Goal: Task Accomplishment & Management: Manage account settings

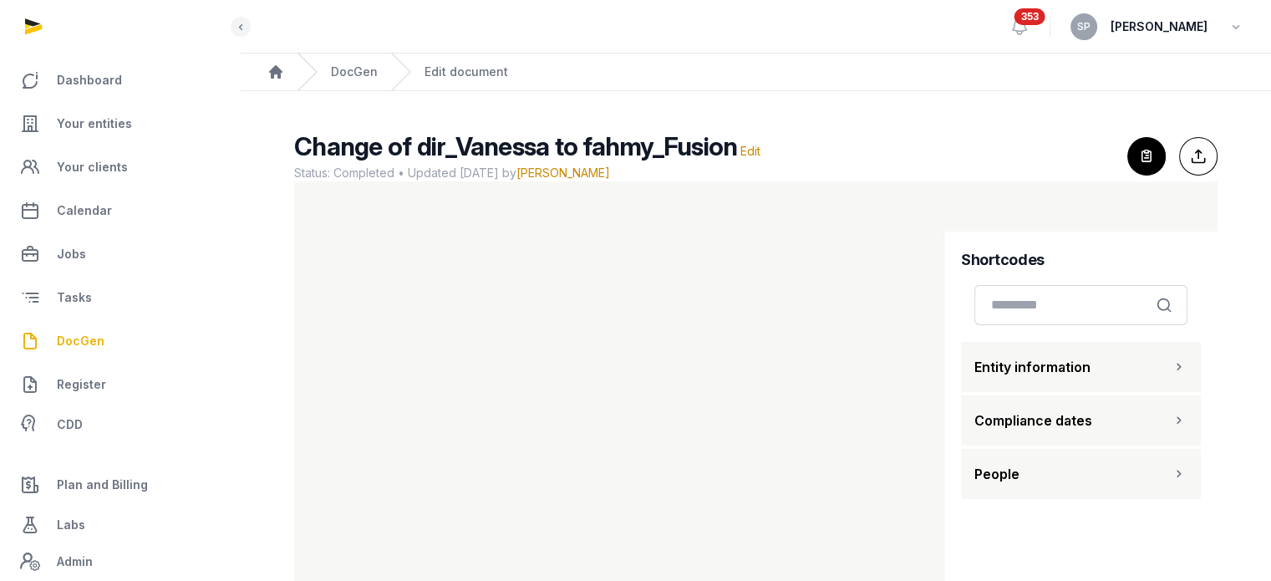
click at [94, 347] on span "DocGen" at bounding box center [81, 341] width 48 height 20
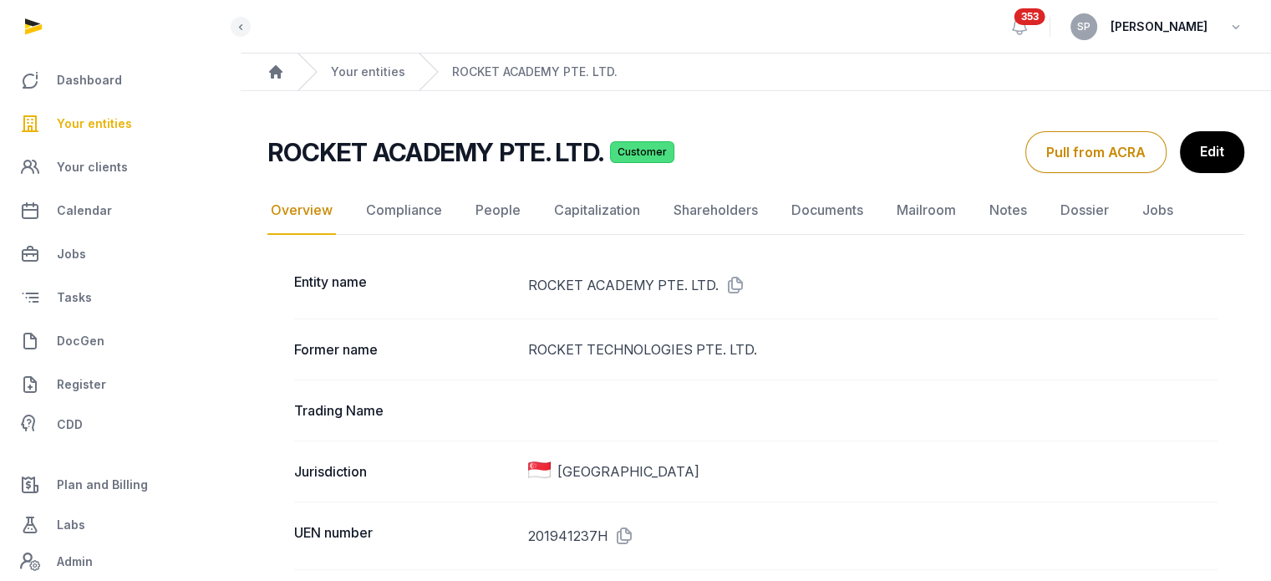
click at [75, 130] on span "Your entities" at bounding box center [94, 124] width 75 height 20
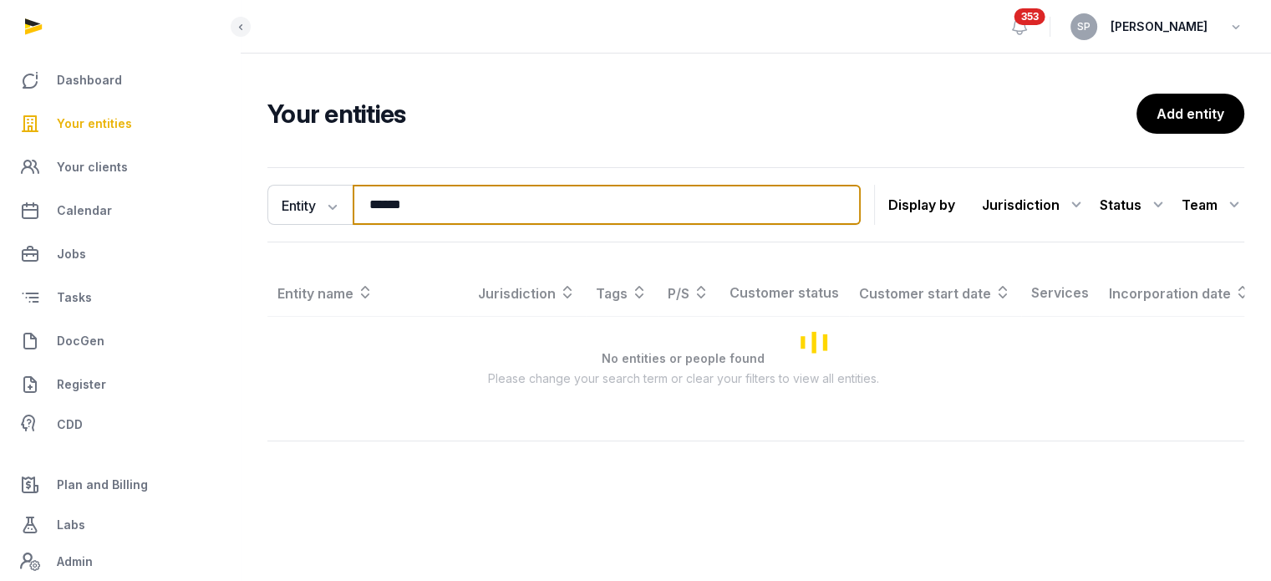
click at [408, 210] on input "******" at bounding box center [607, 205] width 508 height 40
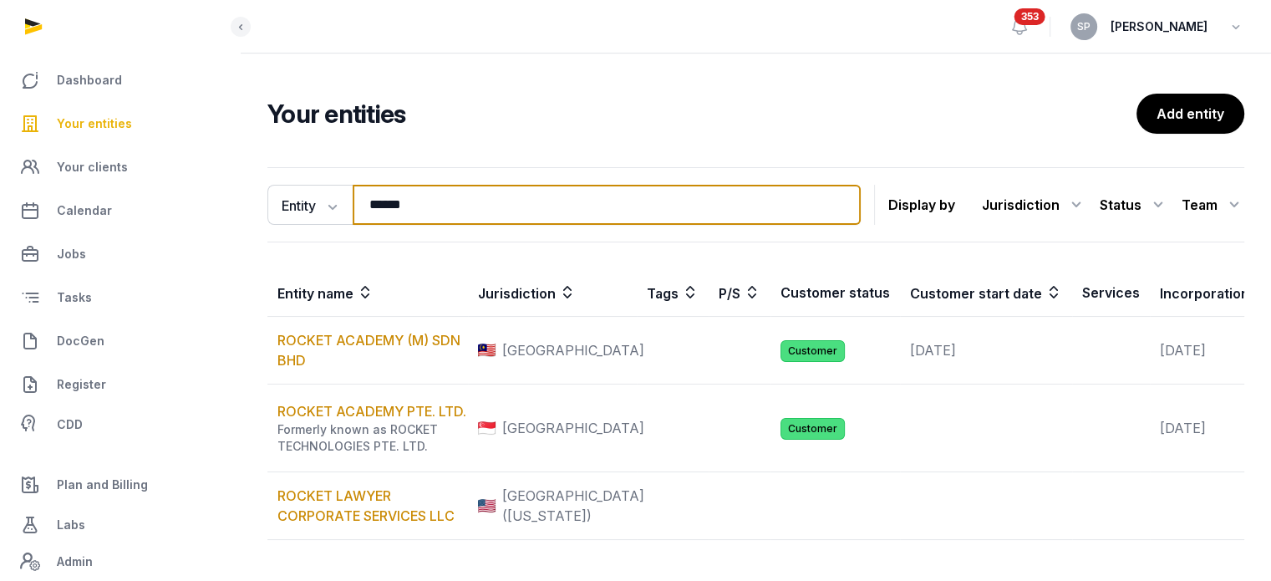
click at [408, 210] on input "******" at bounding box center [607, 205] width 508 height 40
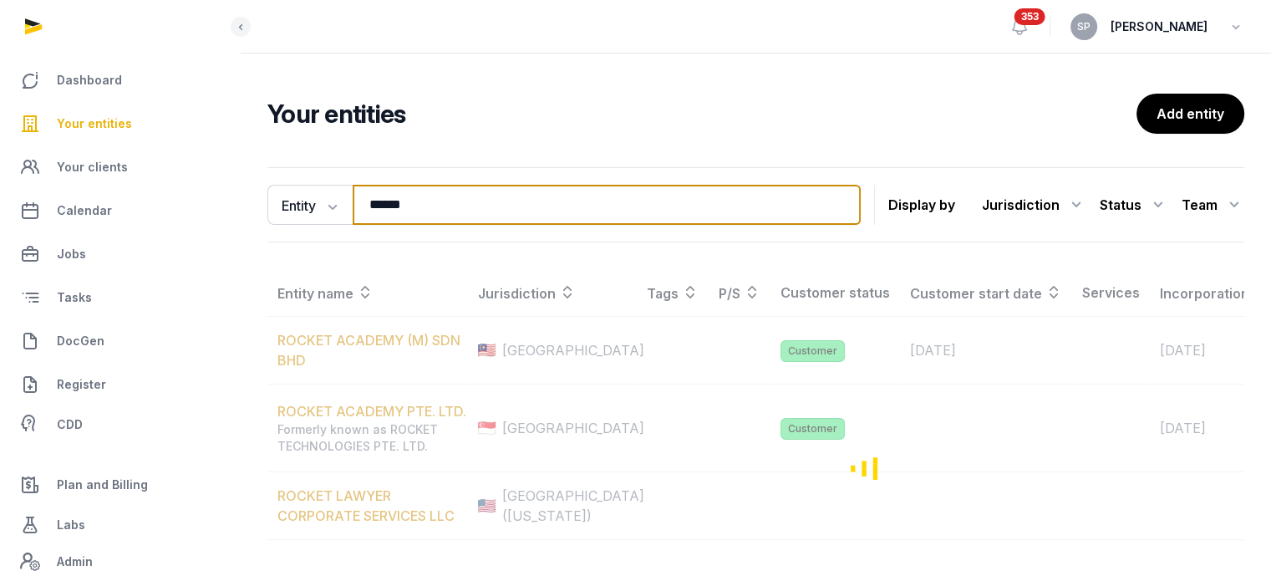
type input "******"
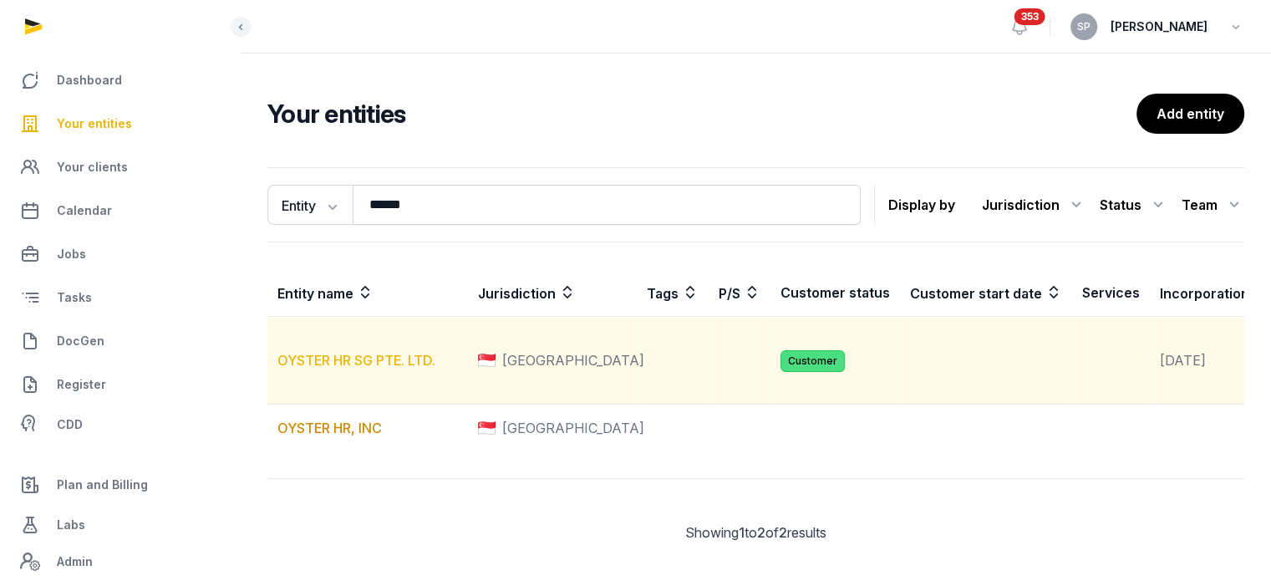
click at [377, 369] on link "OYSTER HR SG PTE. LTD." at bounding box center [356, 360] width 158 height 17
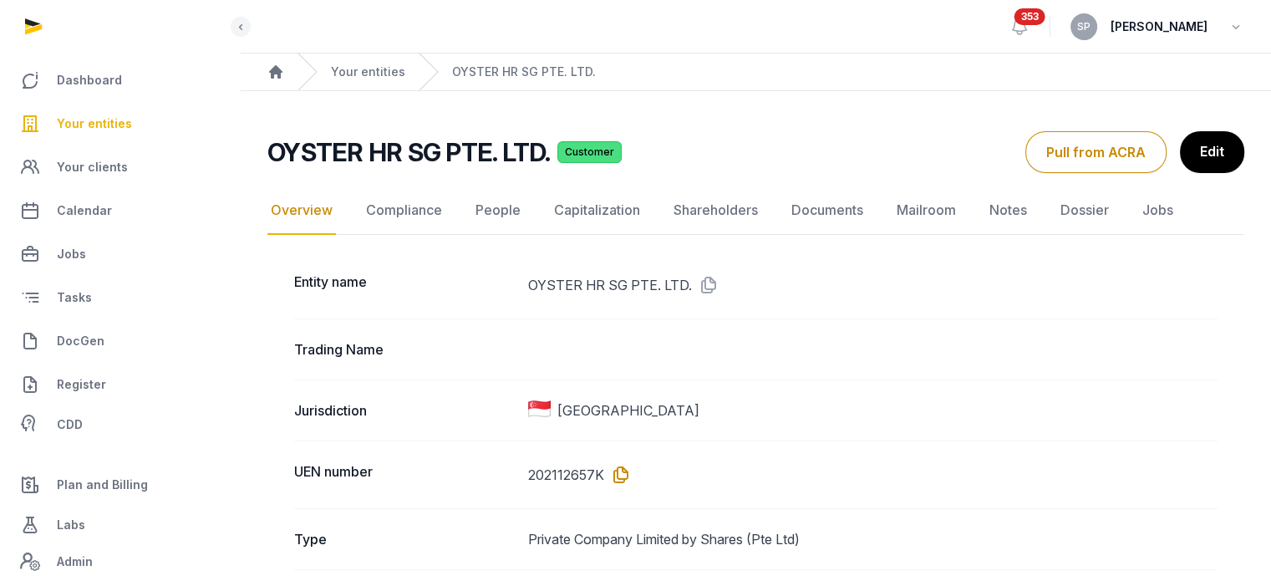
click at [625, 468] on icon at bounding box center [617, 474] width 27 height 27
click at [839, 200] on link "Documents" at bounding box center [827, 210] width 79 height 48
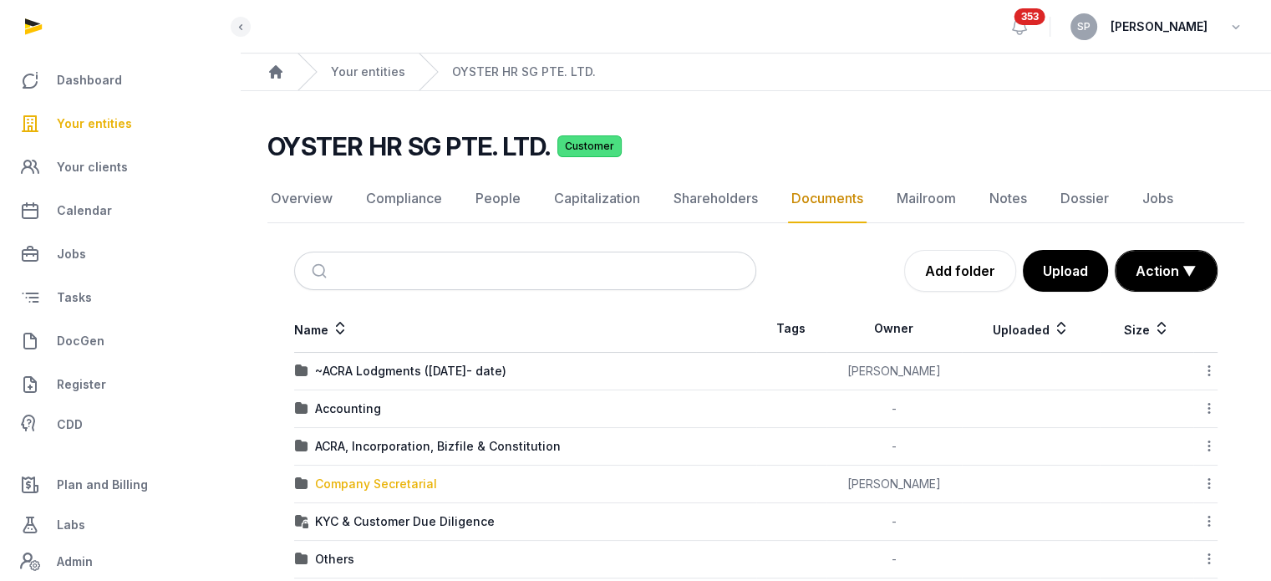
click at [402, 476] on div "Company Secretarial" at bounding box center [376, 484] width 122 height 17
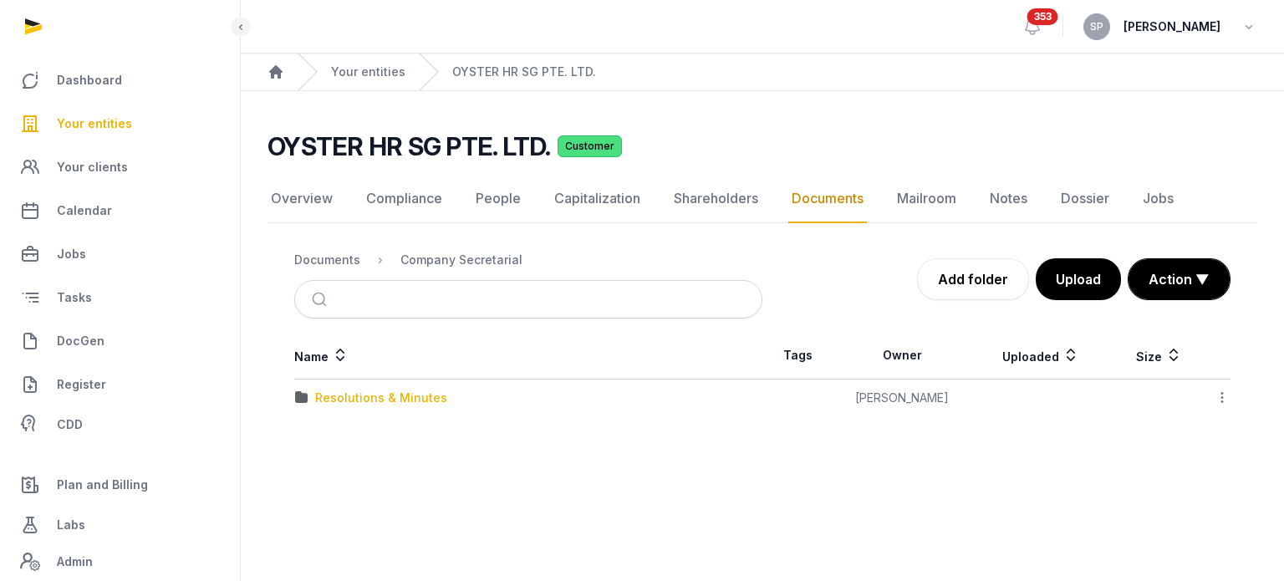
click at [405, 395] on div "Resolutions & Minutes" at bounding box center [381, 397] width 132 height 17
click at [341, 438] on div "2025" at bounding box center [329, 435] width 29 height 17
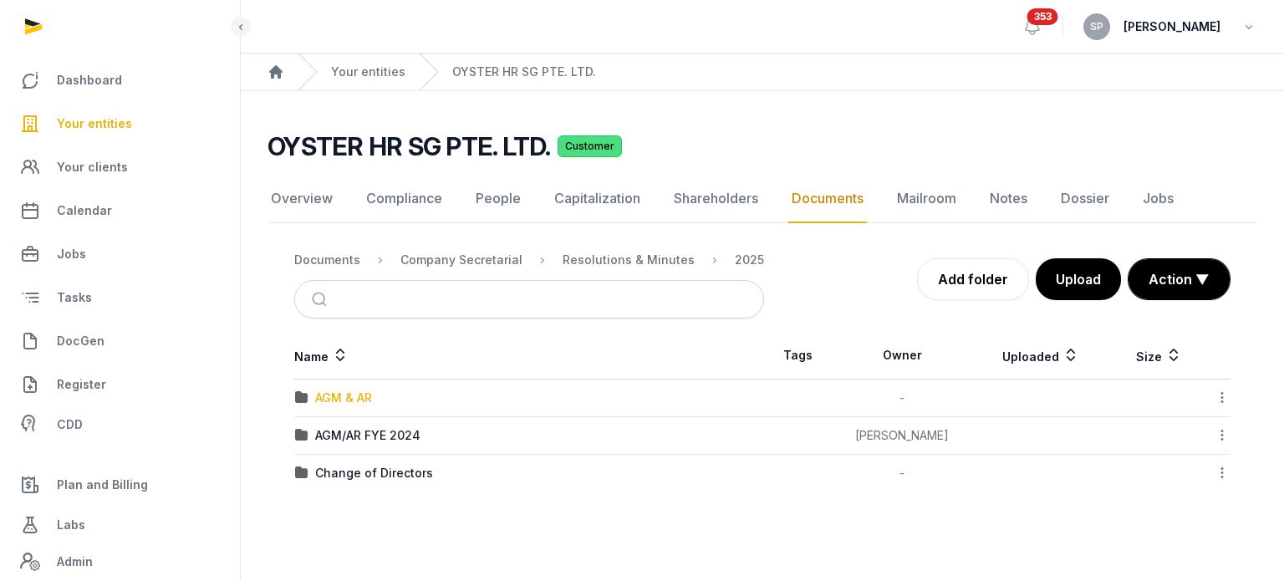
click at [350, 399] on div "AGM & AR" at bounding box center [343, 397] width 57 height 17
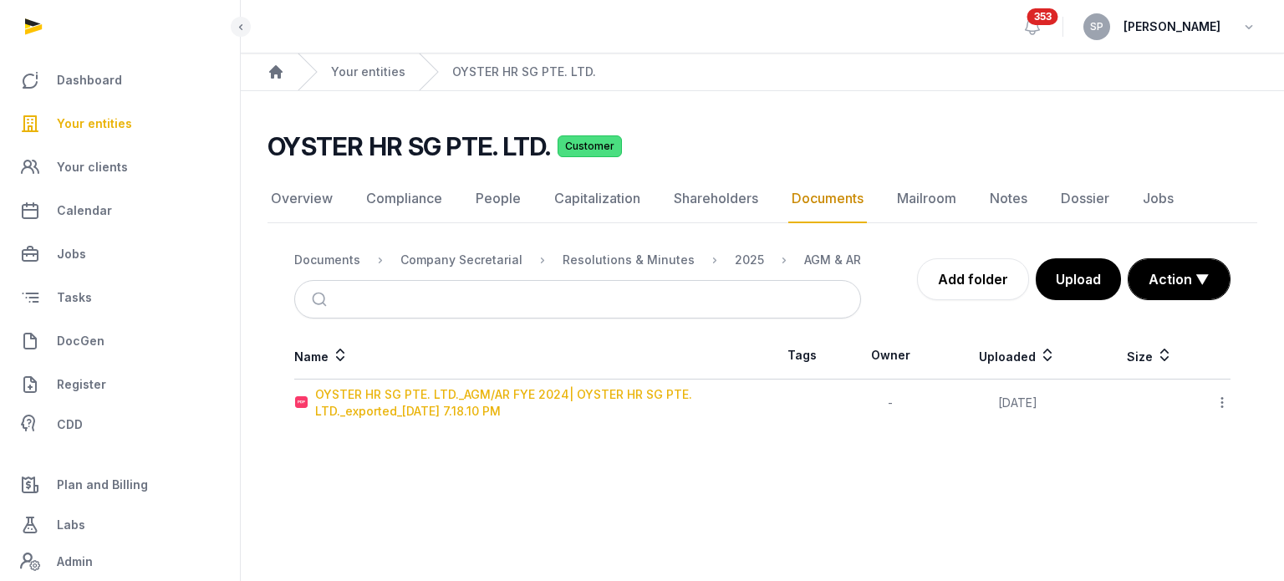
click at [557, 393] on div "OYSTER HR SG PTE. LTD._AGM/AR FYE 2024| OYSTER HR SG PTE. LTD._exported_[DATE] …" at bounding box center [538, 402] width 446 height 33
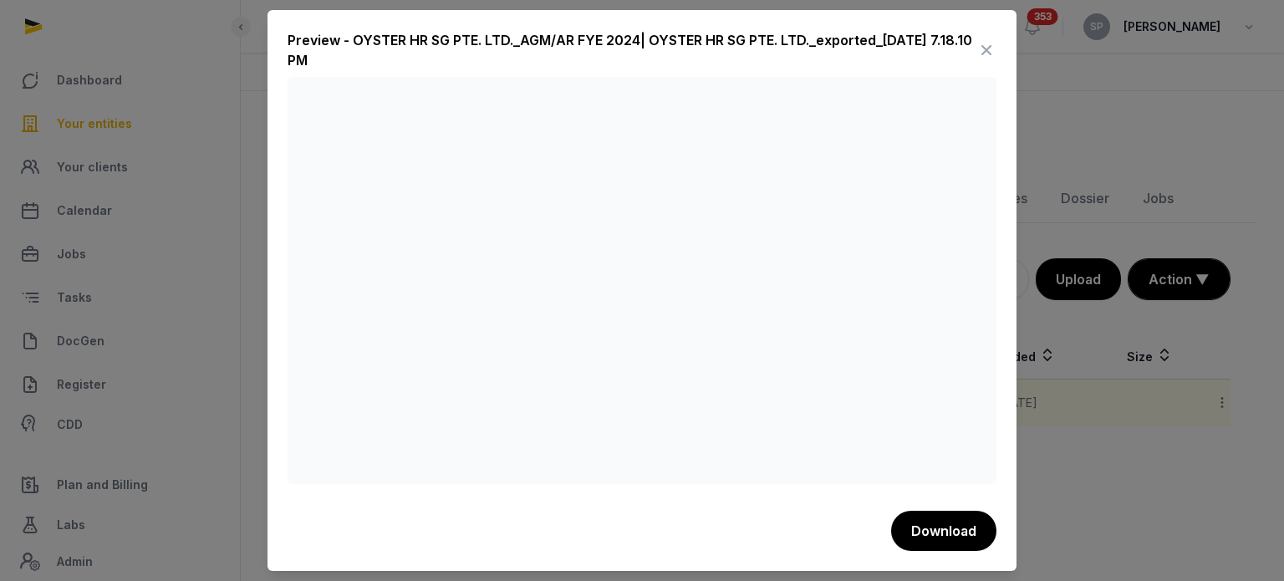
click at [986, 53] on icon at bounding box center [986, 50] width 20 height 27
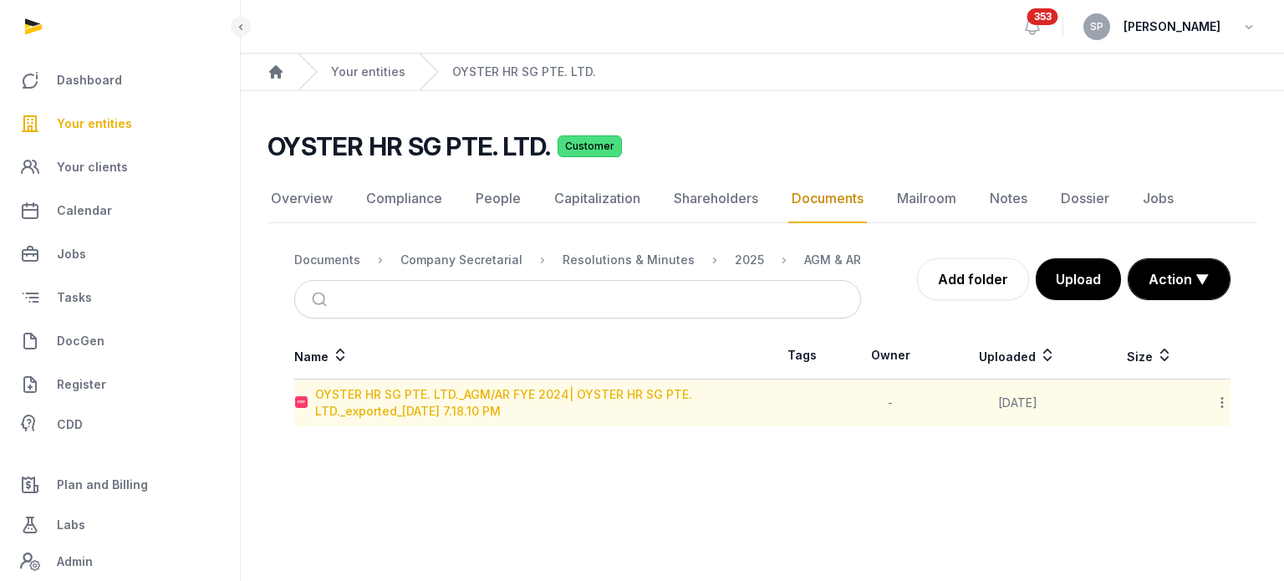
click at [473, 400] on div "OYSTER HR SG PTE. LTD._AGM/AR FYE 2024| OYSTER HR SG PTE. LTD._exported_[DATE] …" at bounding box center [538, 402] width 446 height 33
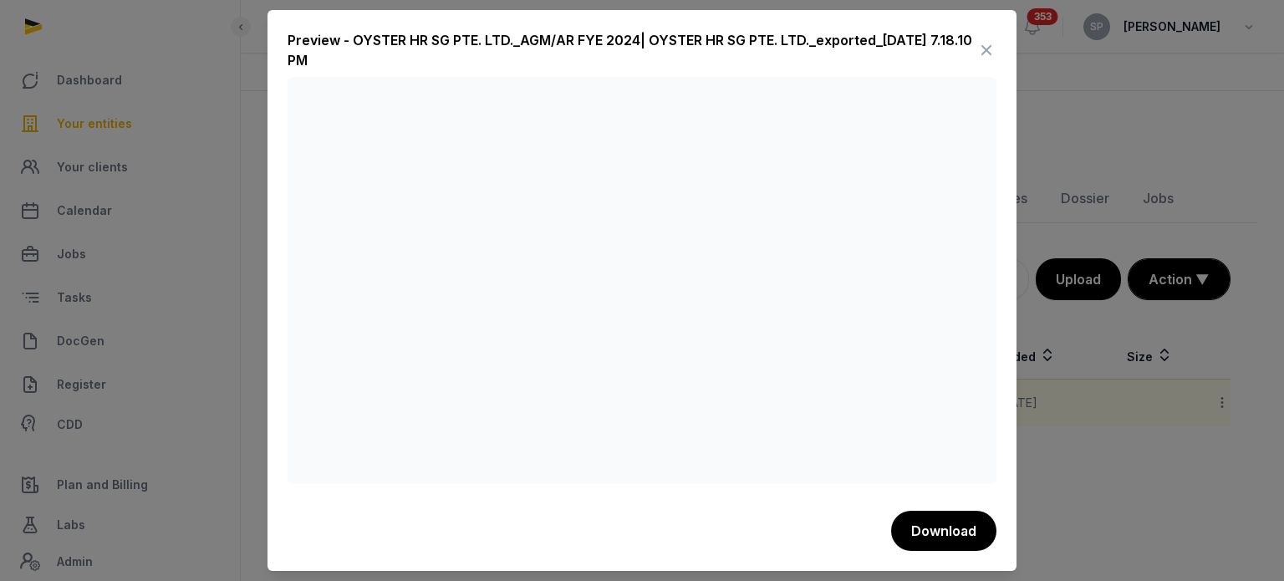
click at [993, 52] on icon at bounding box center [986, 50] width 20 height 27
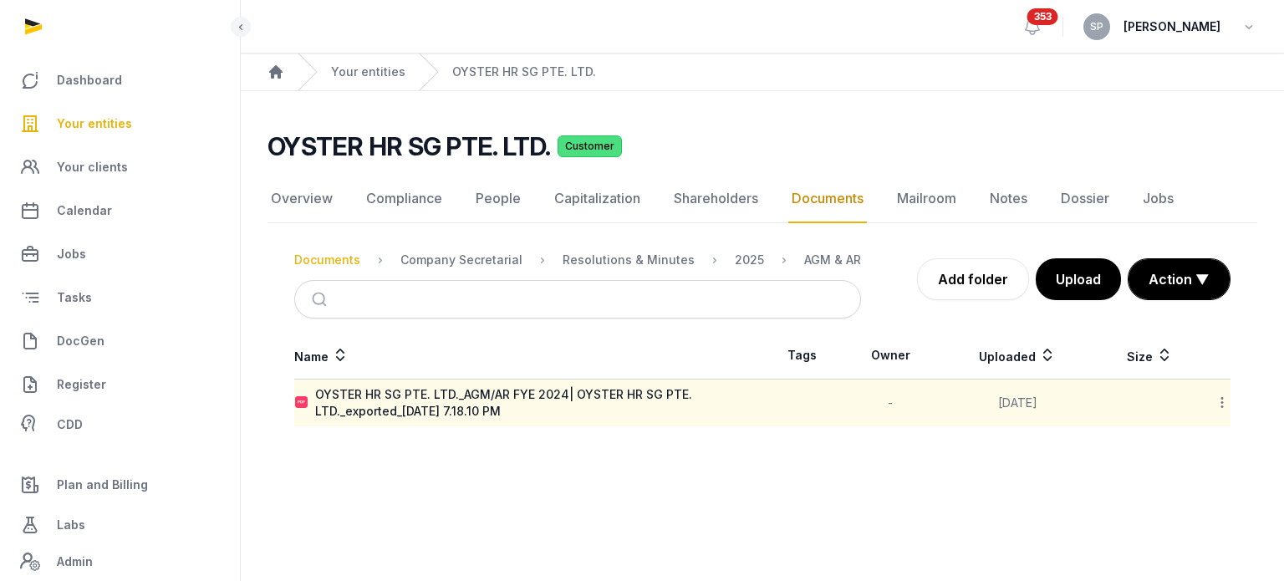
click at [329, 263] on div "Documents" at bounding box center [327, 260] width 66 height 17
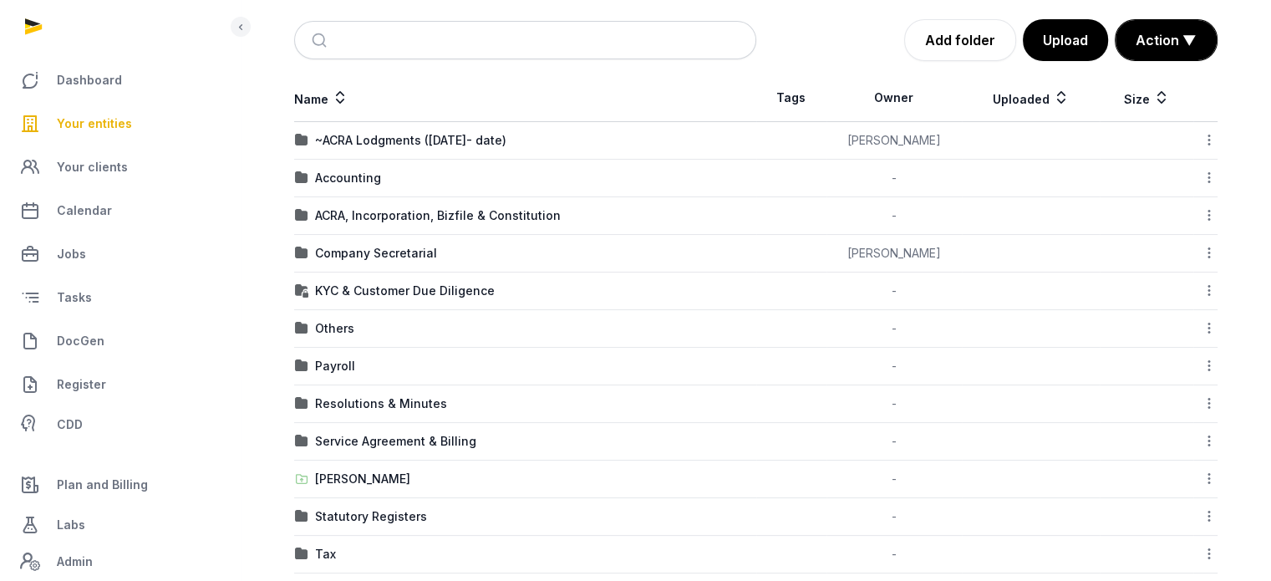
scroll to position [254, 0]
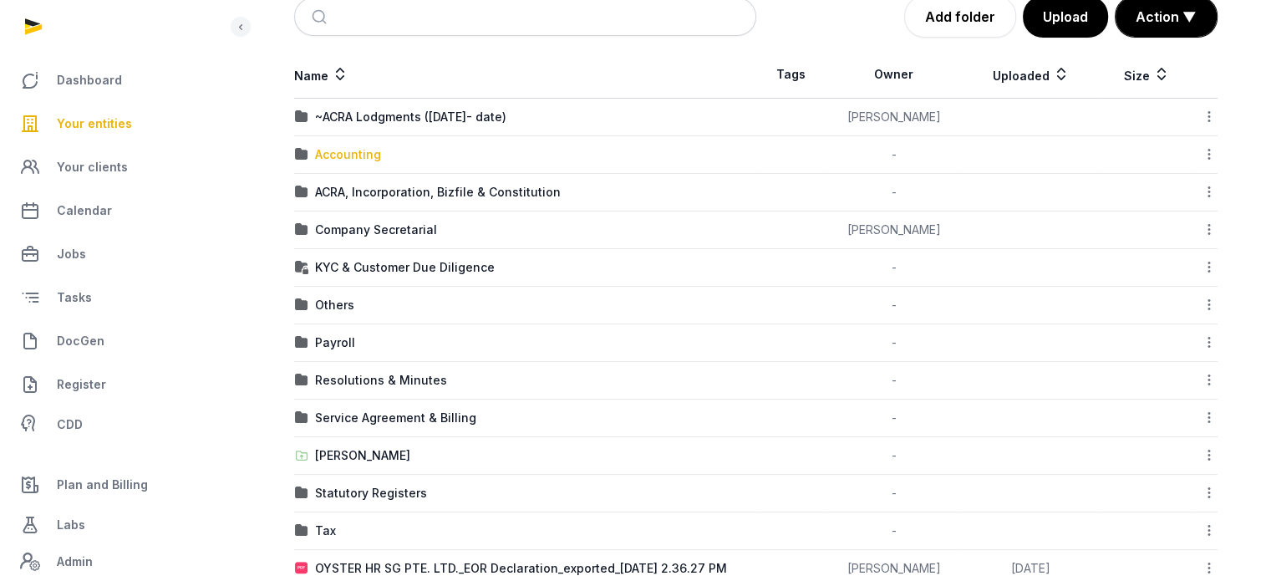
click at [364, 152] on div "Accounting" at bounding box center [348, 154] width 66 height 17
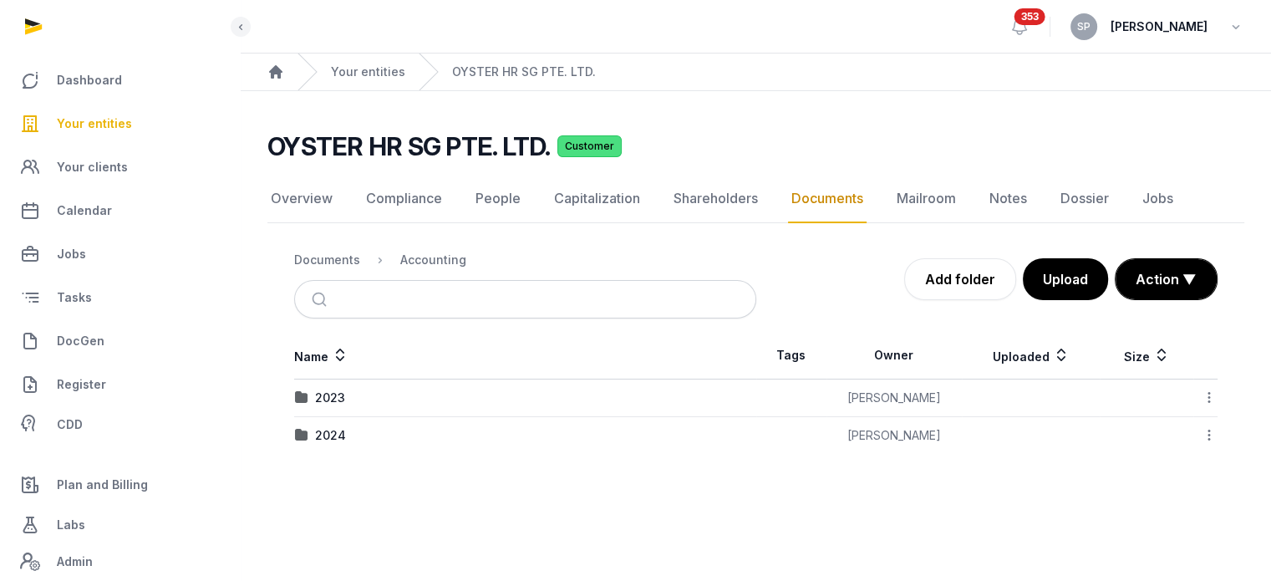
scroll to position [0, 0]
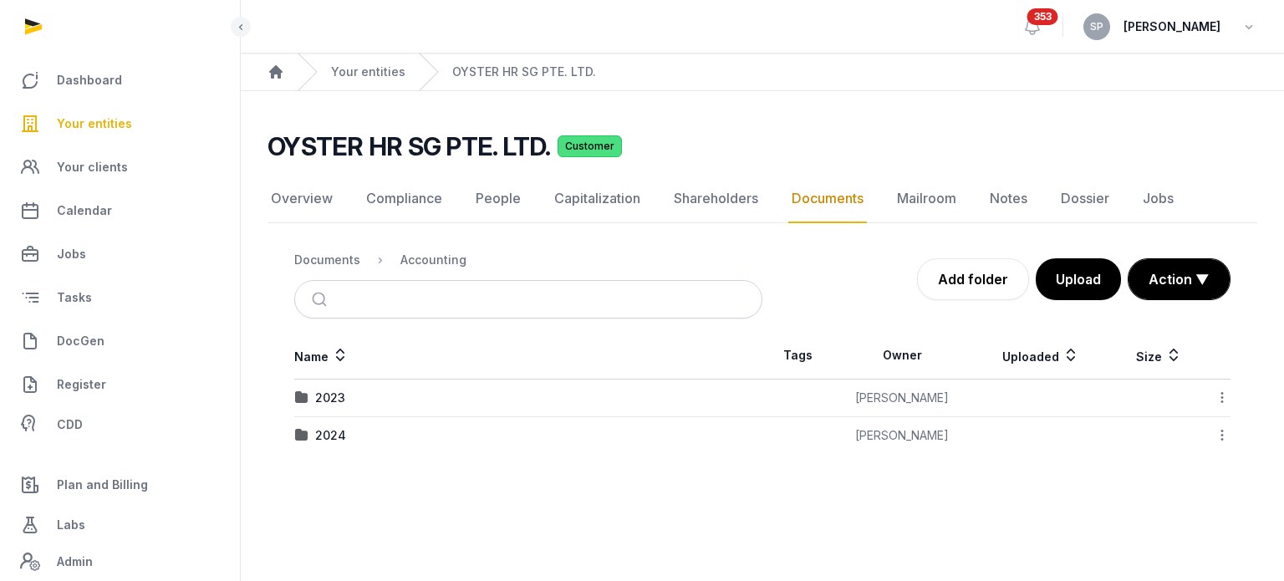
click at [310, 435] on div "2024" at bounding box center [528, 435] width 466 height 17
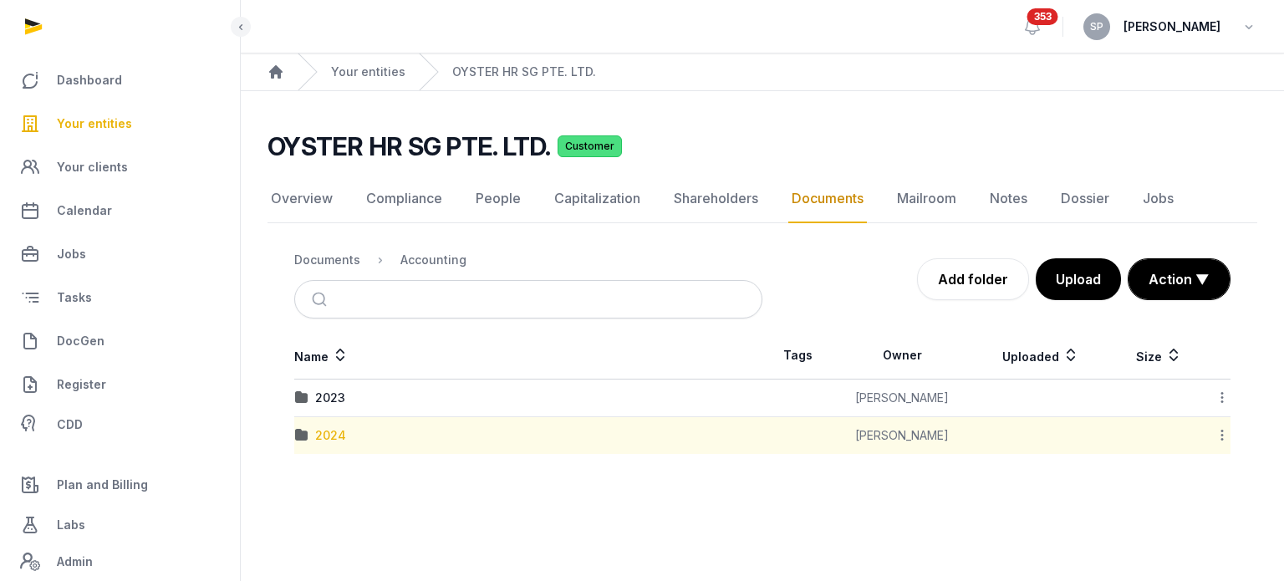
click at [328, 435] on div "2024" at bounding box center [330, 435] width 31 height 17
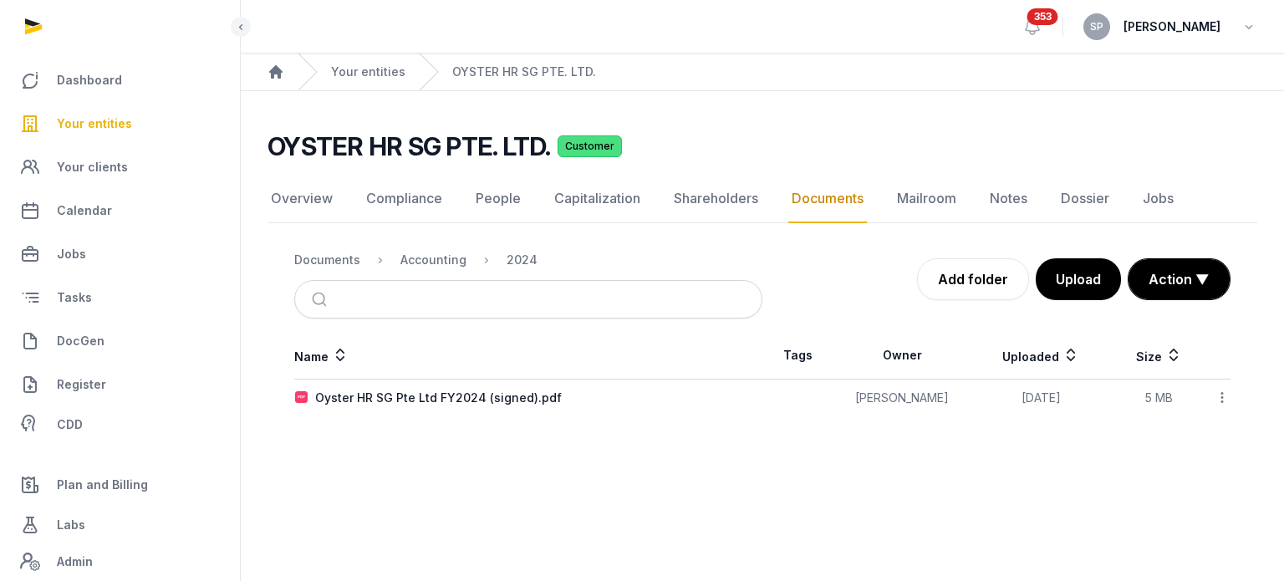
click at [1216, 399] on icon at bounding box center [1221, 398] width 15 height 18
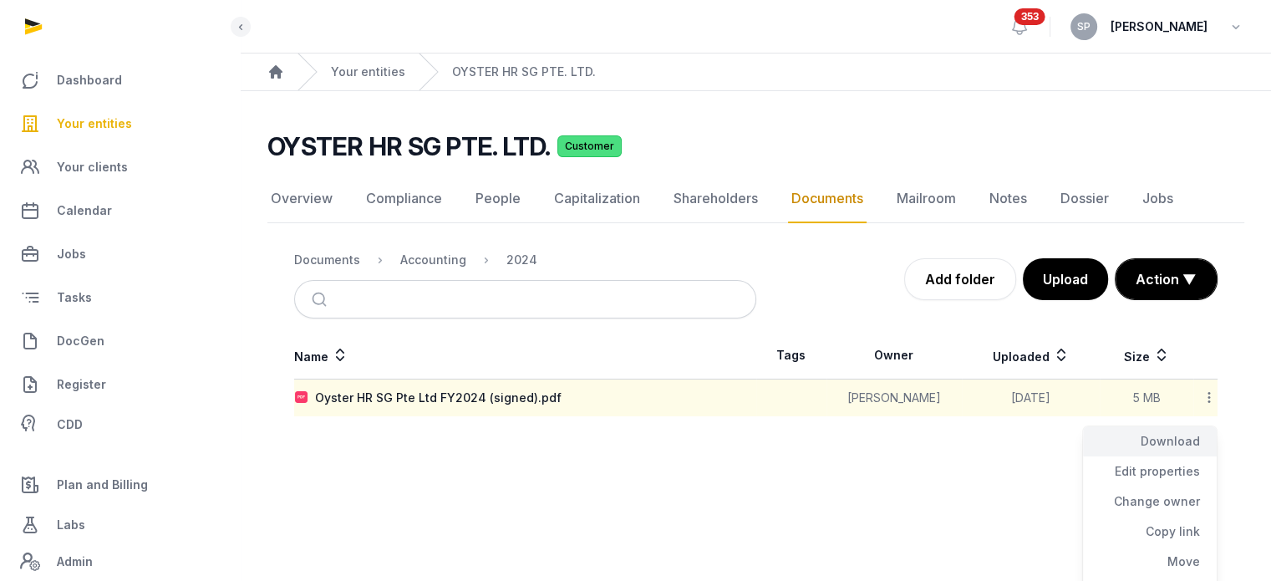
click at [1184, 456] on div "Download" at bounding box center [1150, 471] width 134 height 30
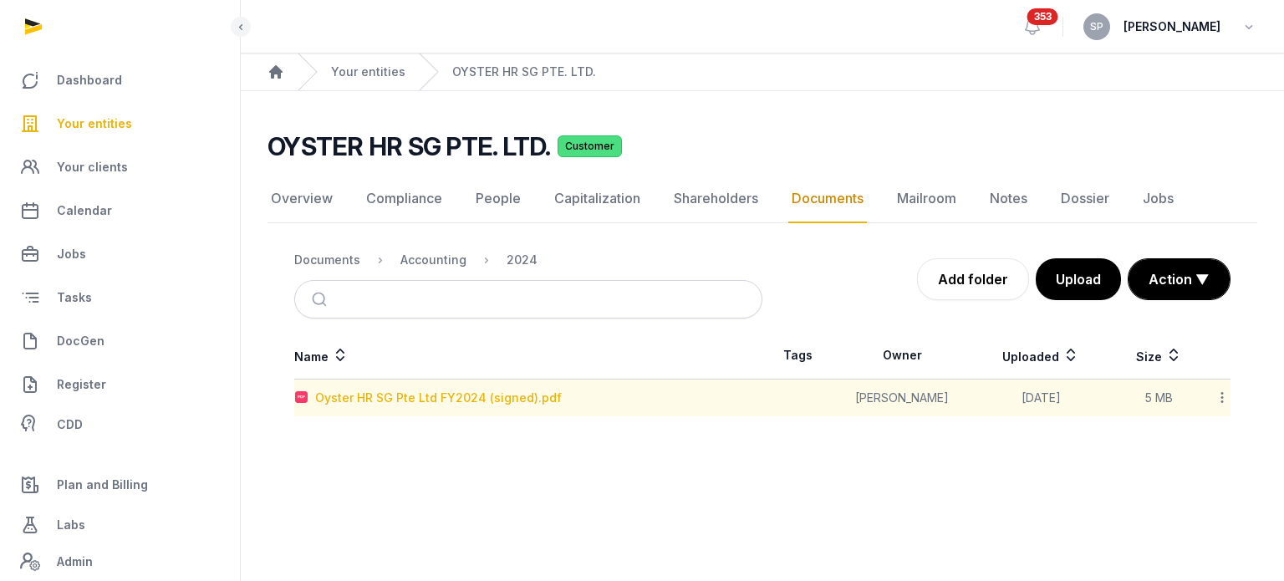
click at [487, 394] on div "Oyster HR SG Pte Ltd FY2024 (signed).pdf" at bounding box center [438, 397] width 247 height 17
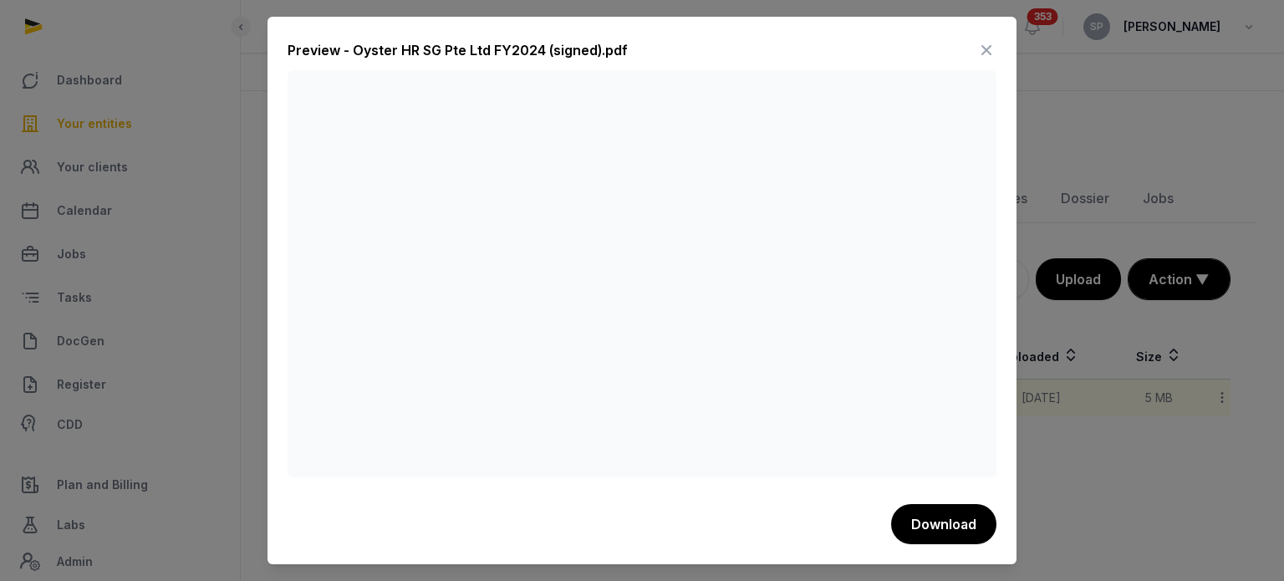
click at [993, 53] on icon at bounding box center [986, 50] width 20 height 27
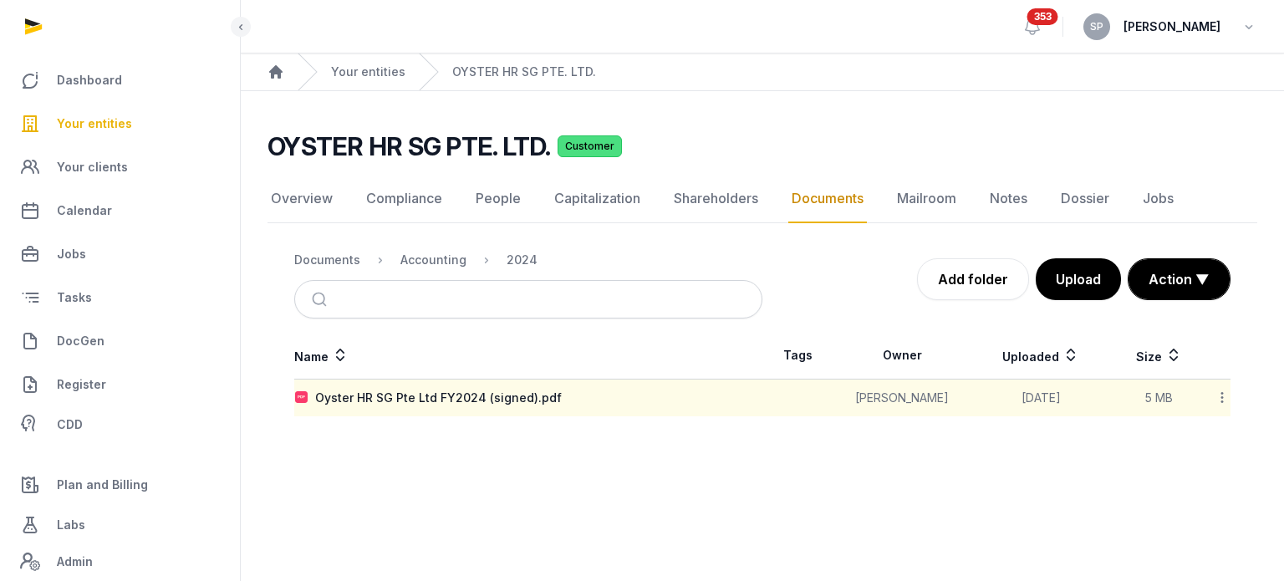
click at [85, 126] on span "Your entities" at bounding box center [94, 124] width 75 height 20
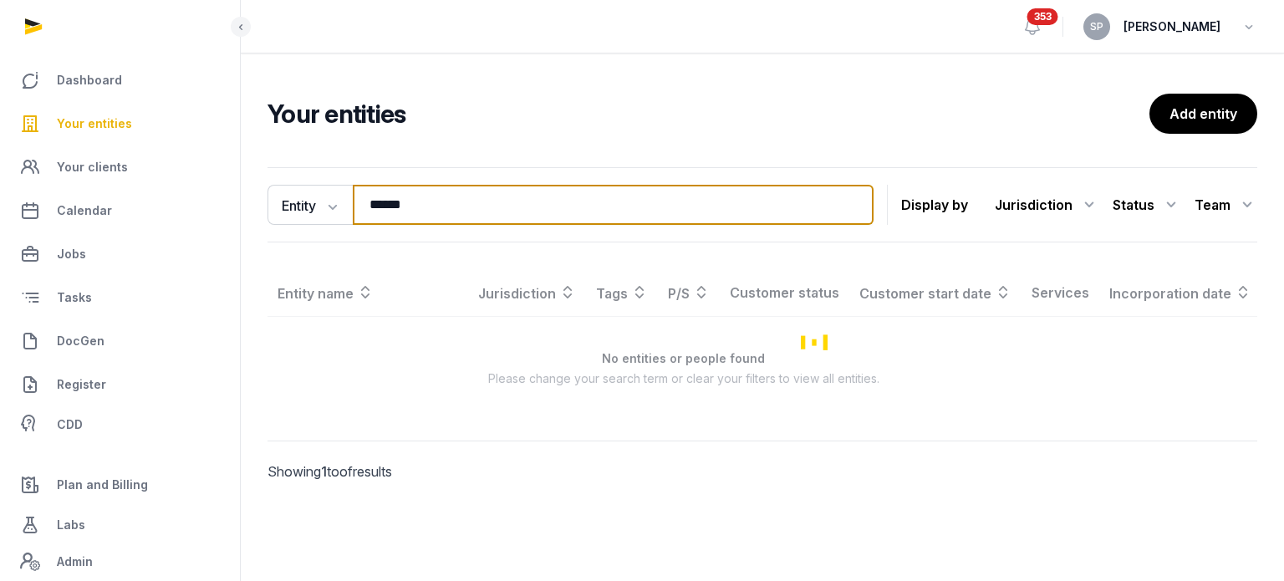
click at [449, 201] on input "******" at bounding box center [613, 205] width 521 height 40
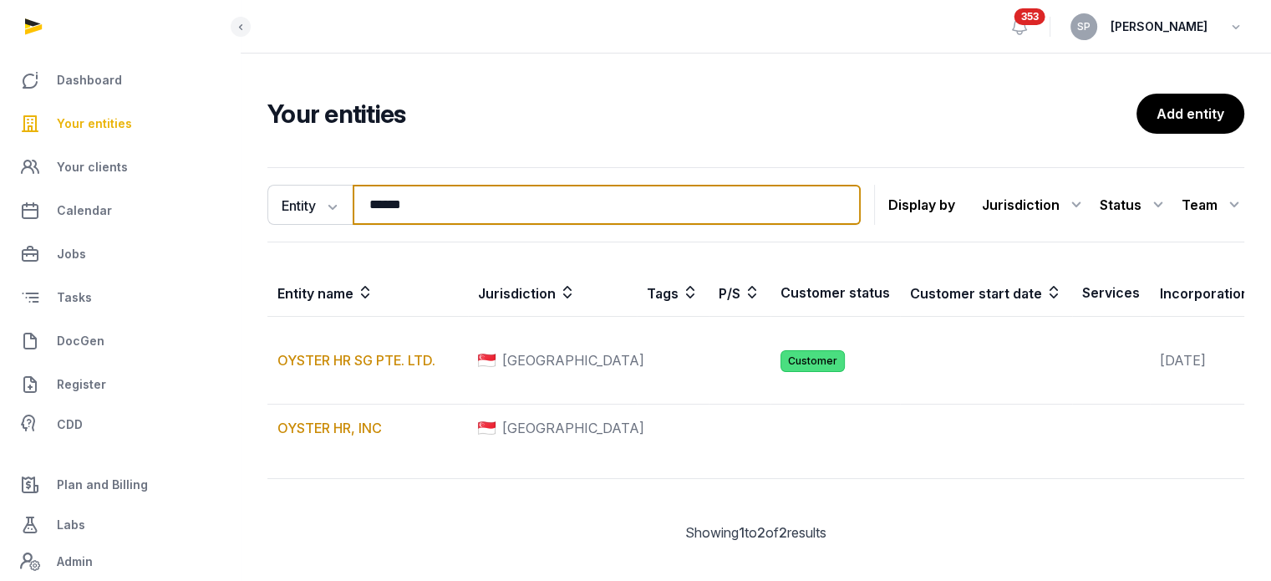
type input "******"
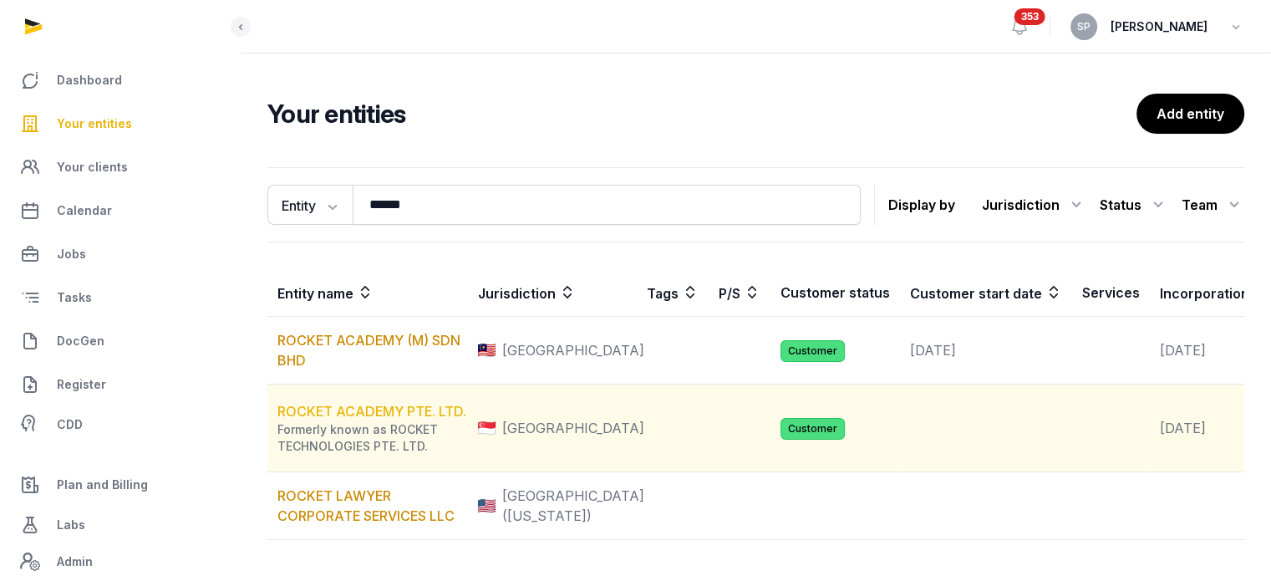
click at [421, 420] on link "ROCKET ACADEMY PTE. LTD." at bounding box center [371, 411] width 189 height 17
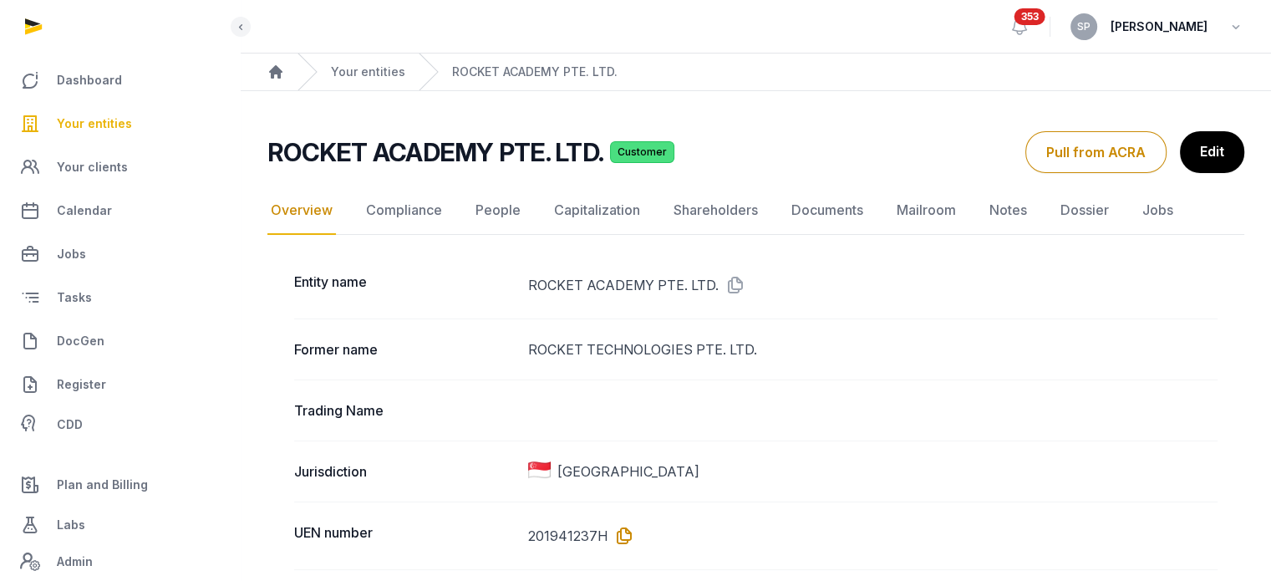
click at [623, 540] on icon at bounding box center [621, 535] width 27 height 27
click at [815, 211] on link "Documents" at bounding box center [827, 210] width 79 height 48
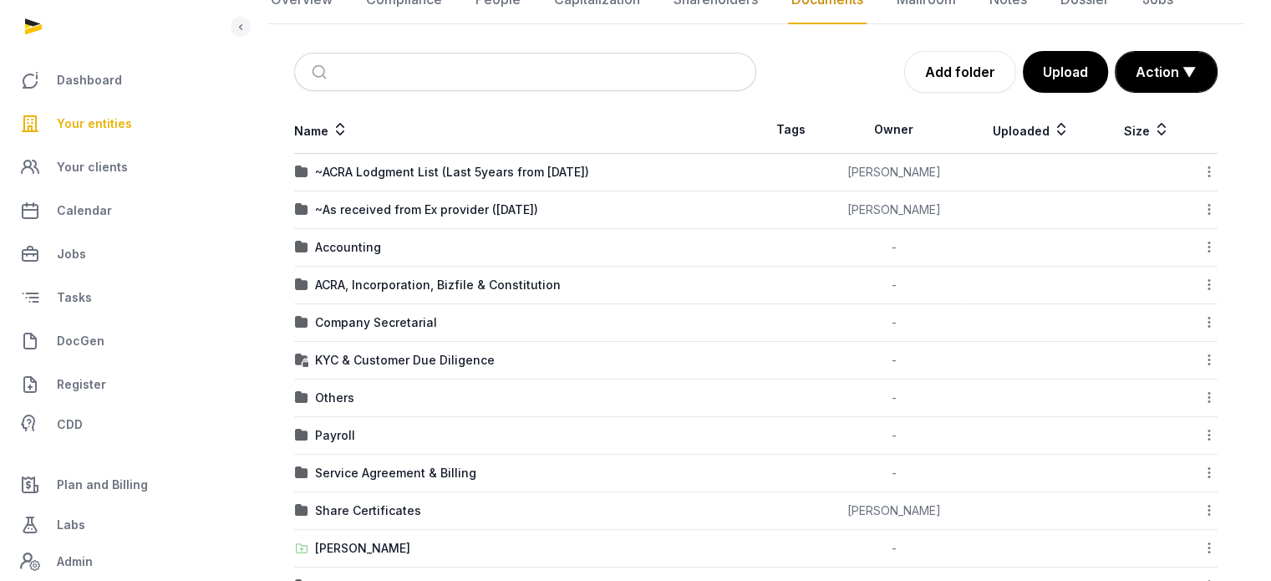
scroll to position [229, 0]
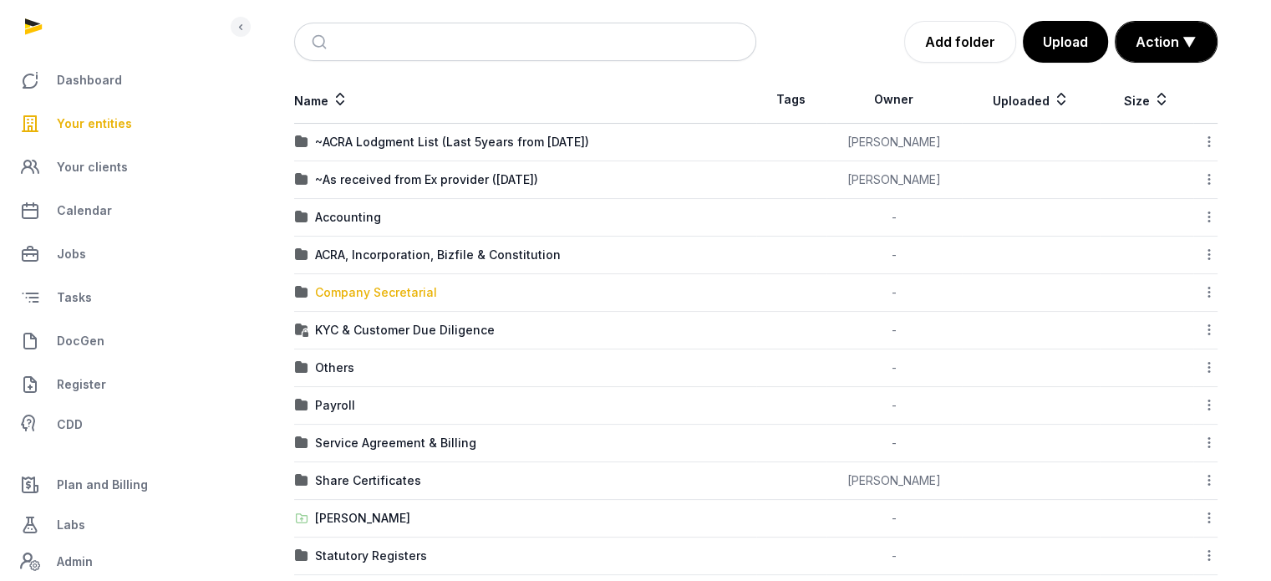
click at [365, 287] on div "Company Secretarial" at bounding box center [376, 292] width 122 height 17
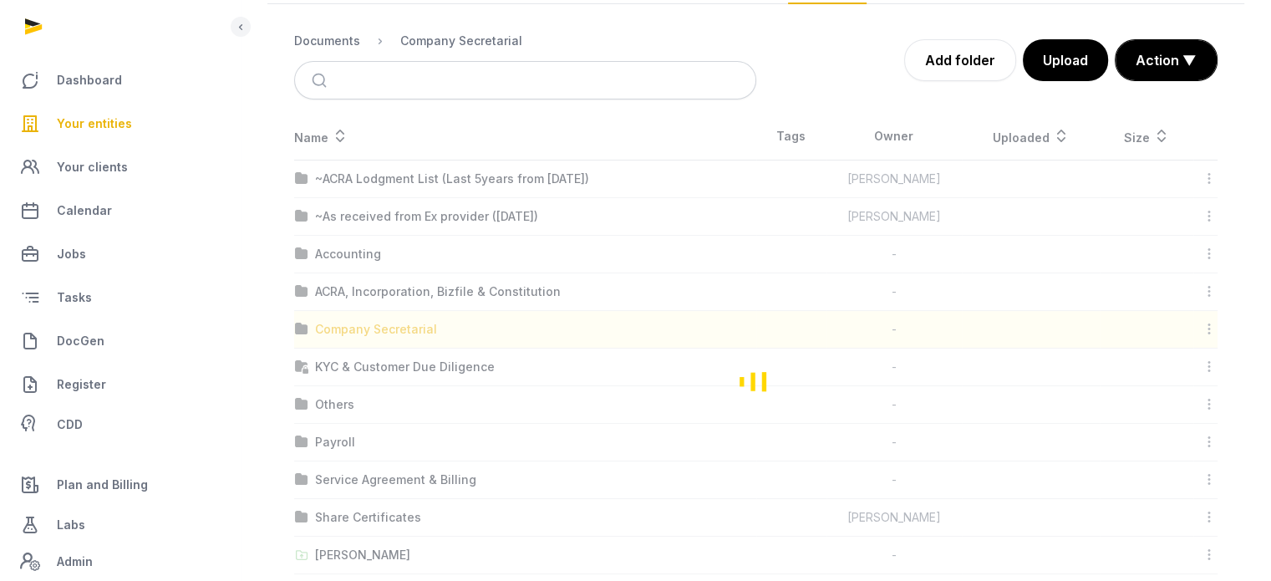
scroll to position [0, 0]
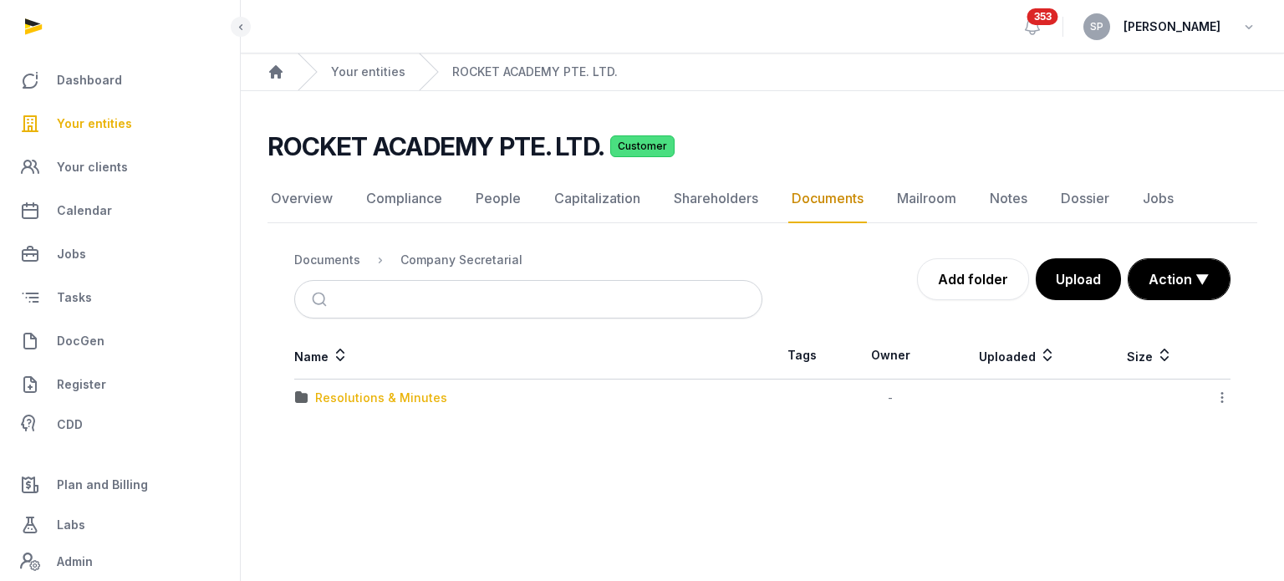
click at [344, 399] on div "Resolutions & Minutes" at bounding box center [381, 397] width 132 height 17
click at [334, 430] on div "2025" at bounding box center [329, 435] width 29 height 17
click at [343, 400] on div "AGM & AR" at bounding box center [343, 397] width 57 height 17
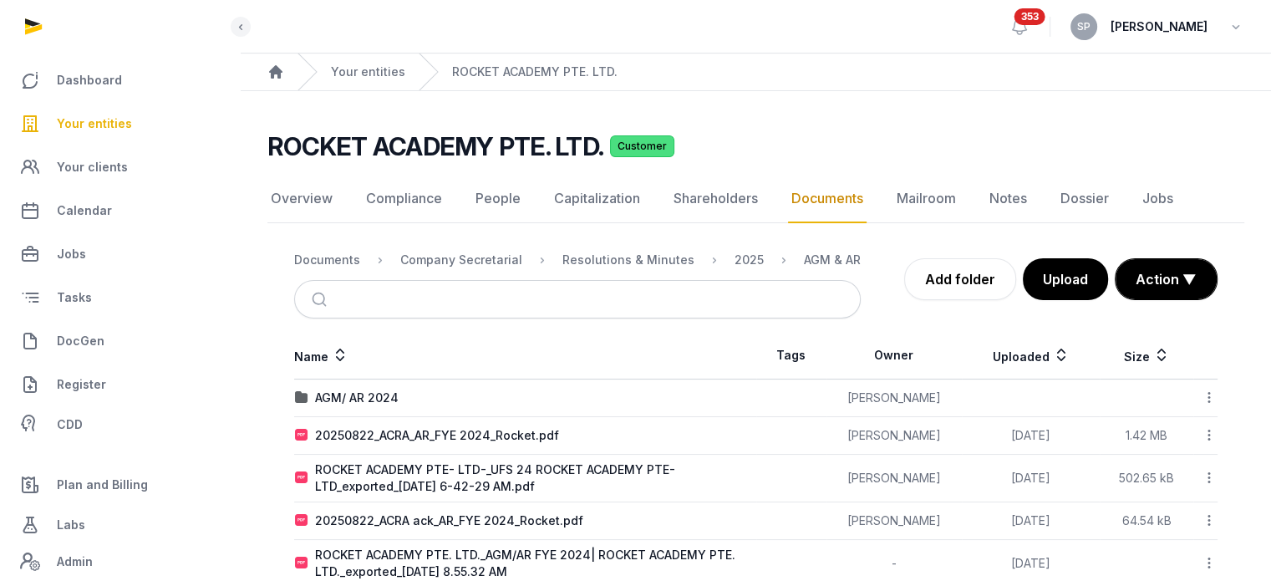
scroll to position [37, 0]
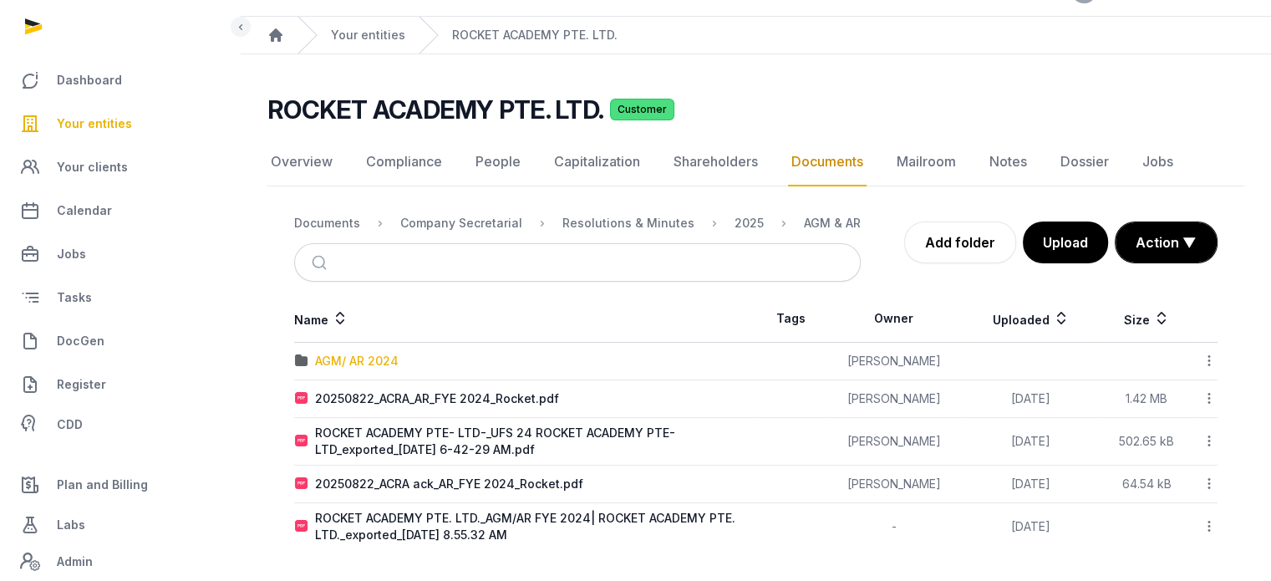
click at [381, 360] on div "AGM/ AR 2024" at bounding box center [357, 361] width 84 height 17
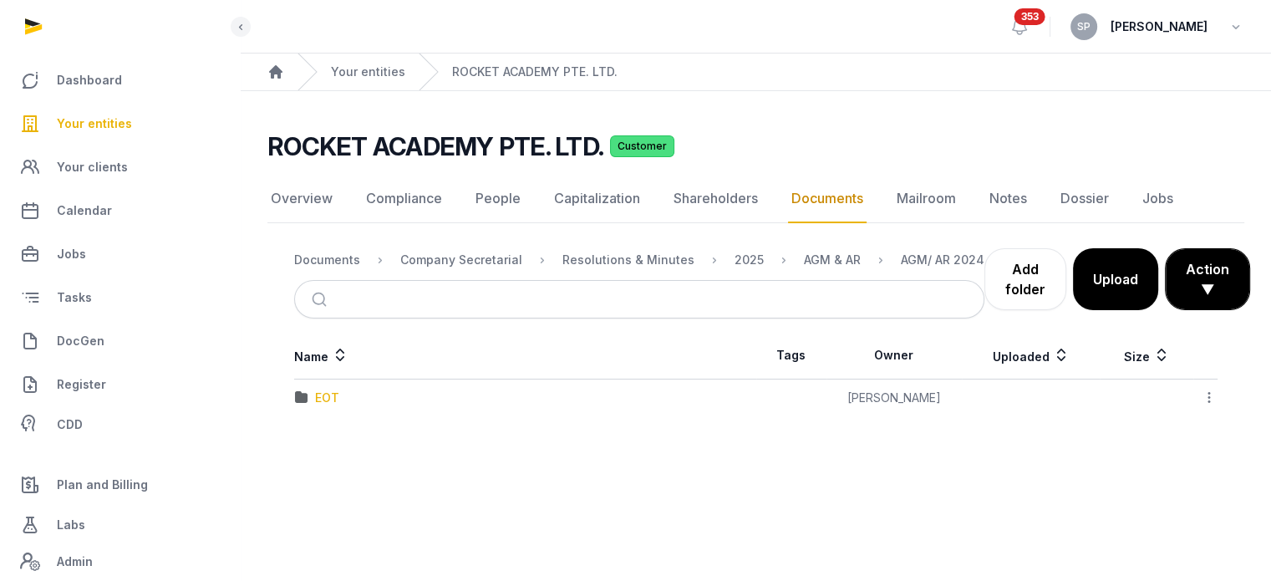
scroll to position [0, 0]
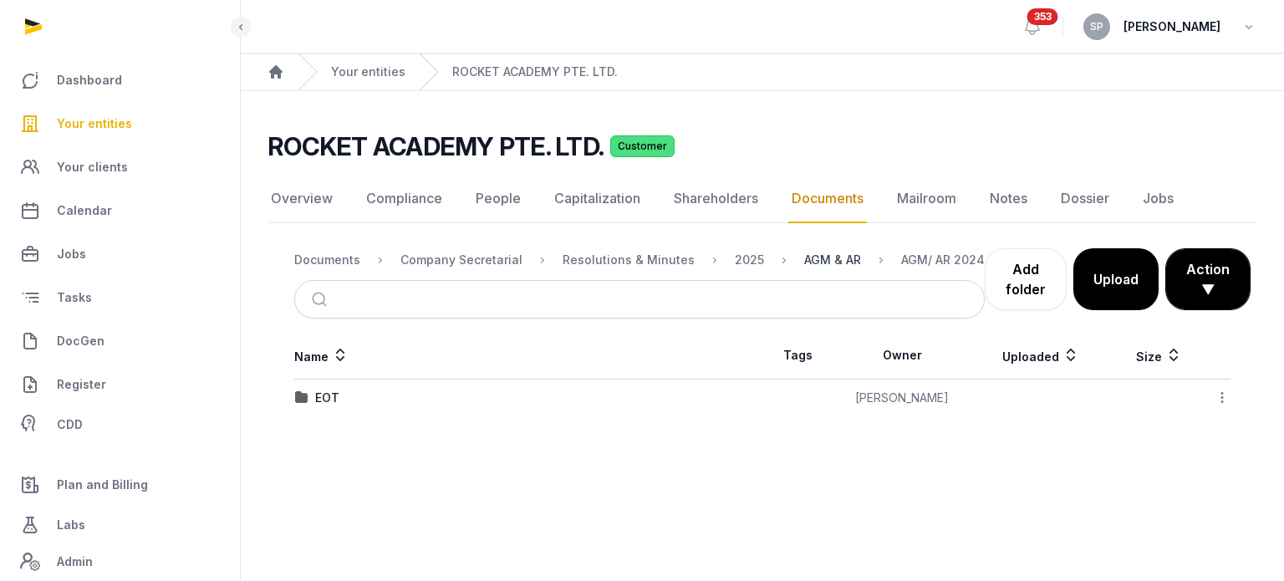
click at [812, 264] on div "AGM & AR" at bounding box center [832, 260] width 57 height 17
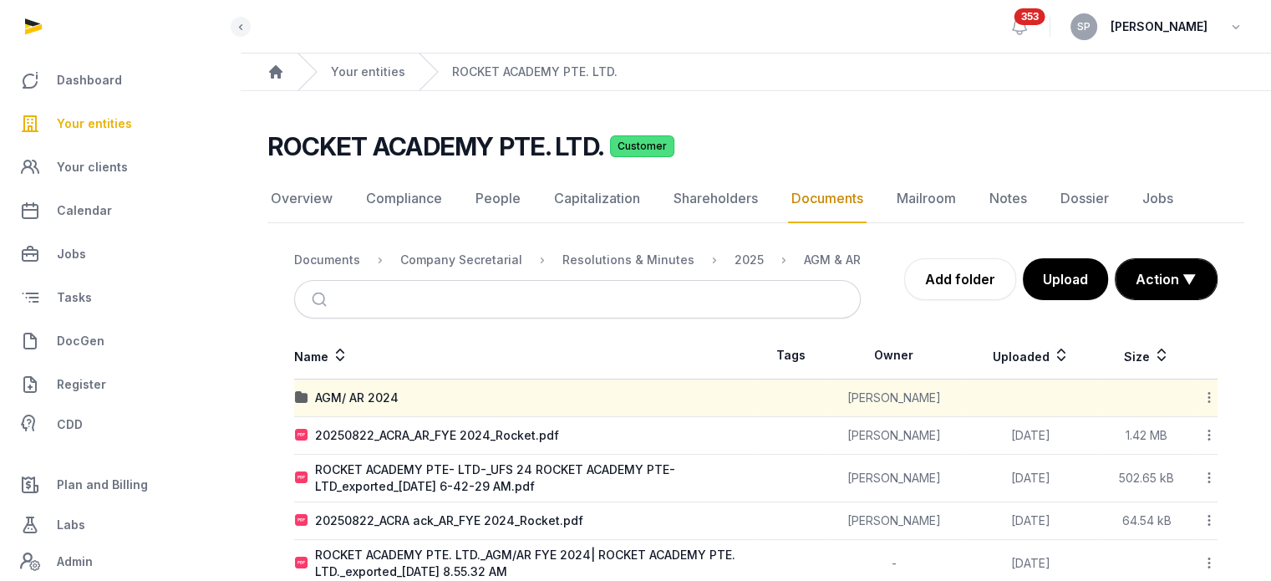
scroll to position [37, 0]
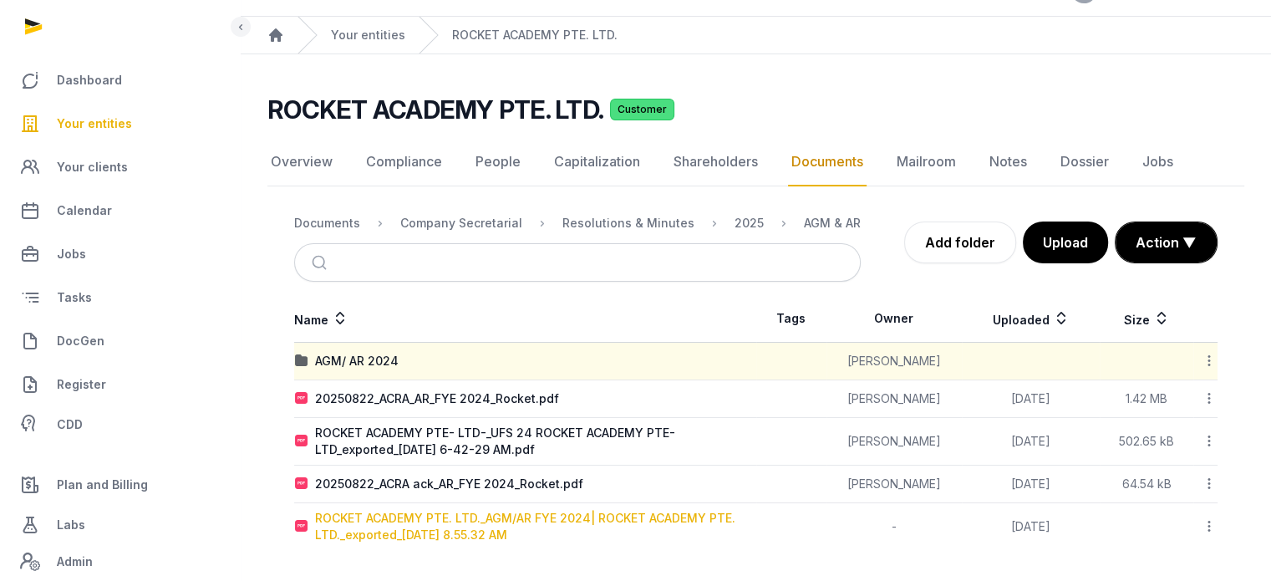
click at [477, 514] on div "ROCKET ACADEMY PTE. LTD._AGM/AR FYE 2024| ROCKET ACADEMY PTE. LTD._exported_[DA…" at bounding box center [535, 526] width 440 height 33
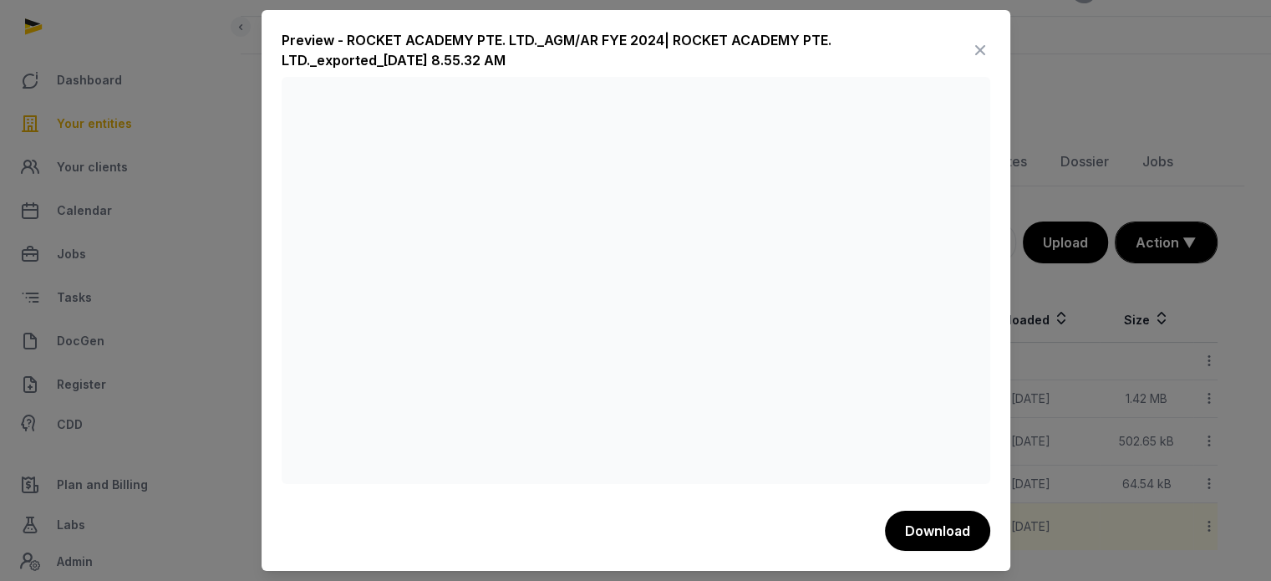
click at [982, 54] on icon at bounding box center [980, 50] width 20 height 27
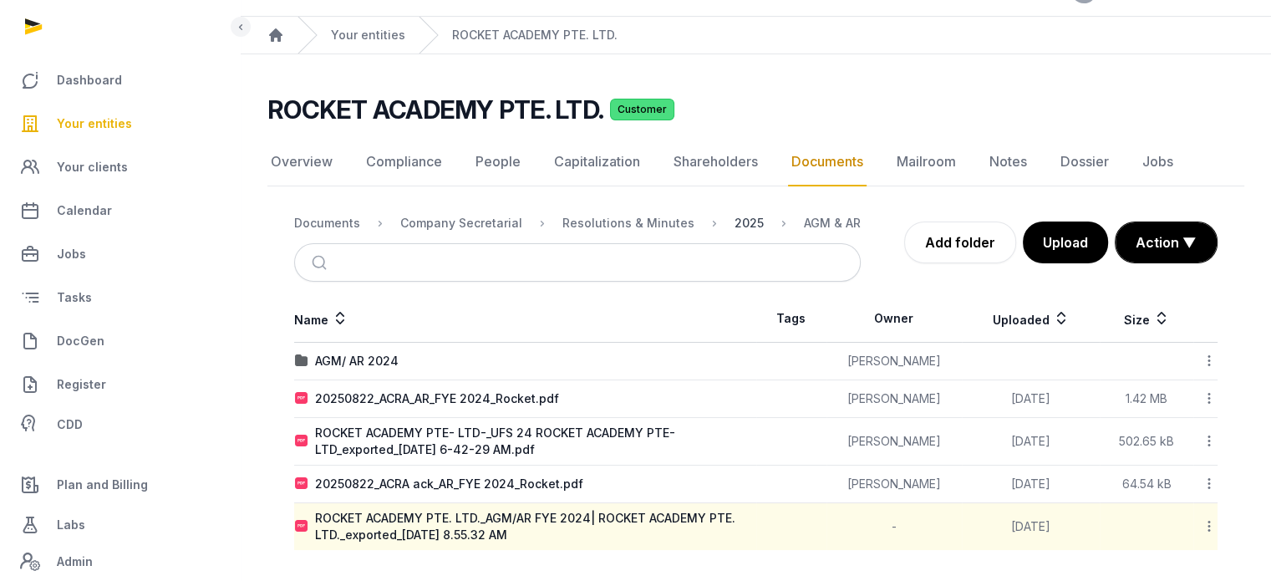
click at [735, 220] on div "2025" at bounding box center [749, 223] width 29 height 17
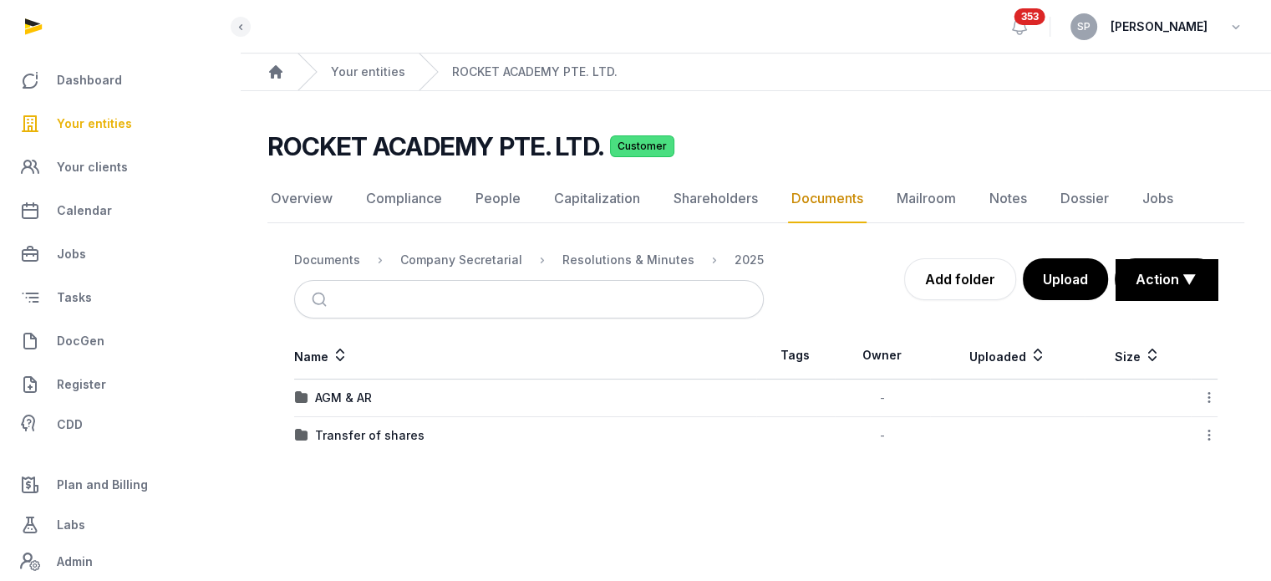
scroll to position [0, 0]
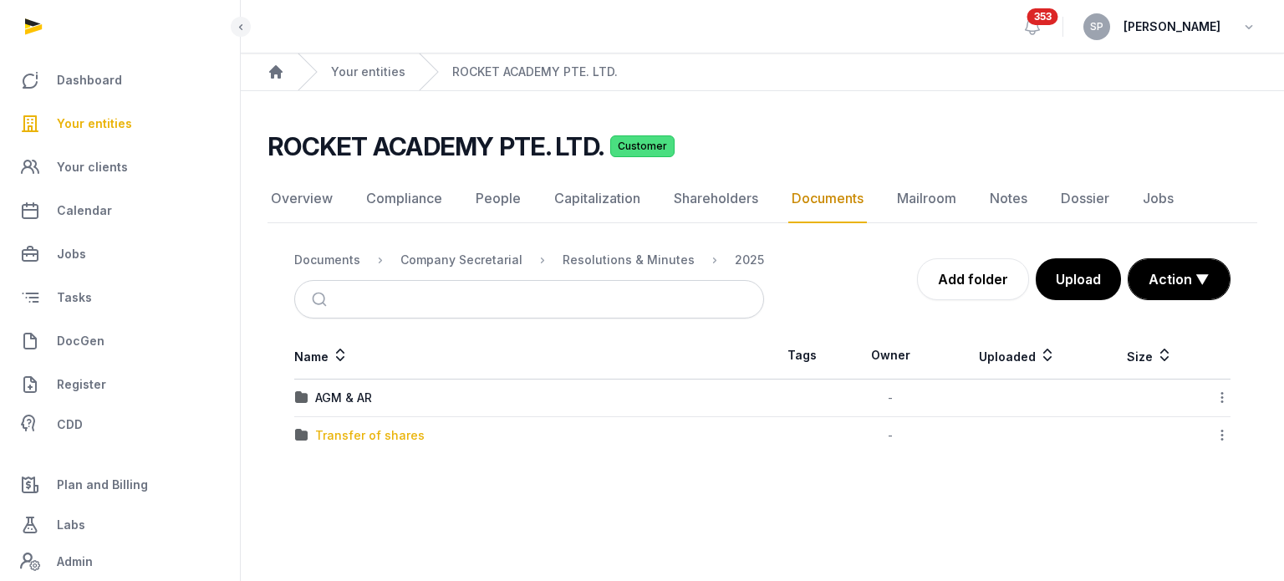
click at [366, 434] on div "Transfer of shares" at bounding box center [369, 435] width 109 height 17
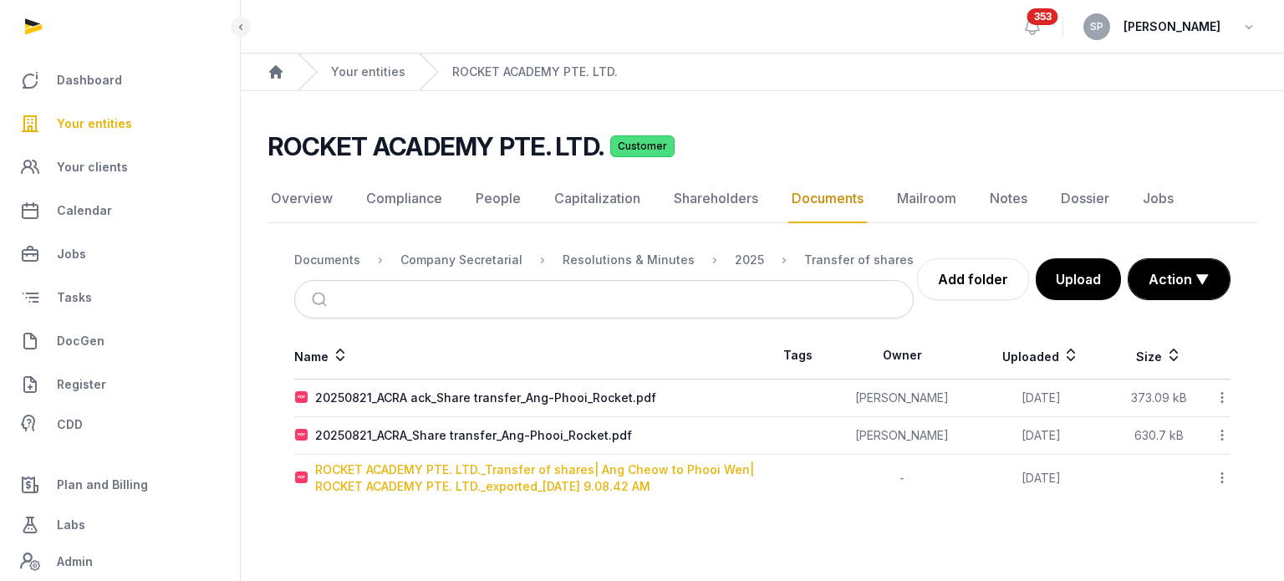
click at [482, 470] on div "ROCKET ACADEMY PTE. LTD._Transfer of shares| Ang Cheow to Phooi Wen| ROCKET ACA…" at bounding box center [538, 477] width 446 height 33
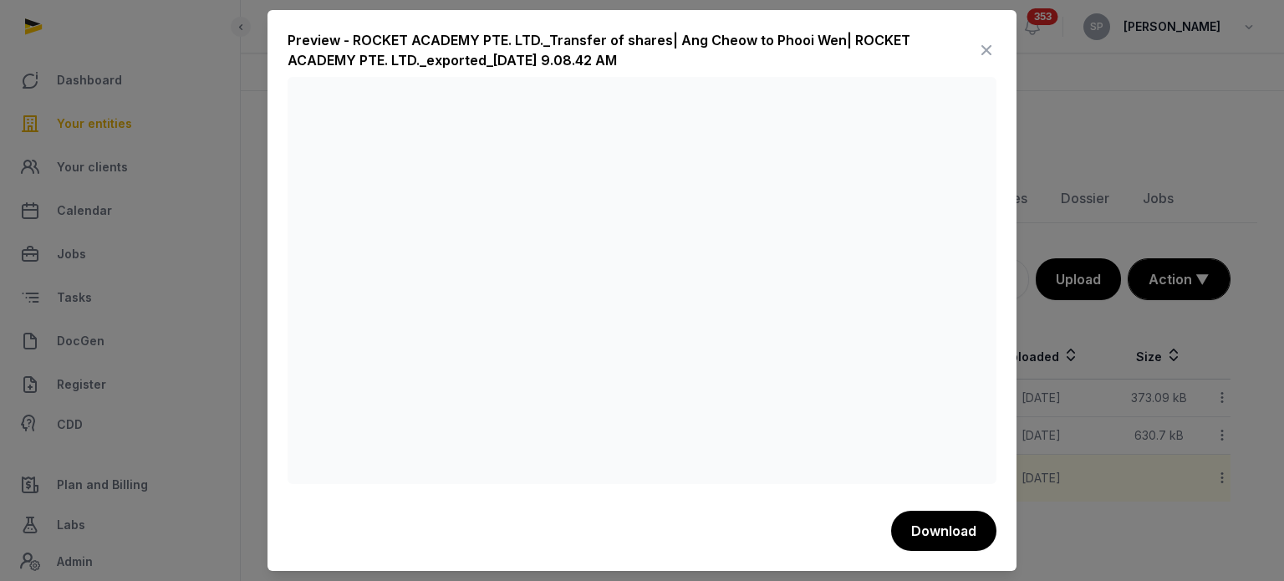
click at [990, 45] on icon at bounding box center [986, 50] width 20 height 27
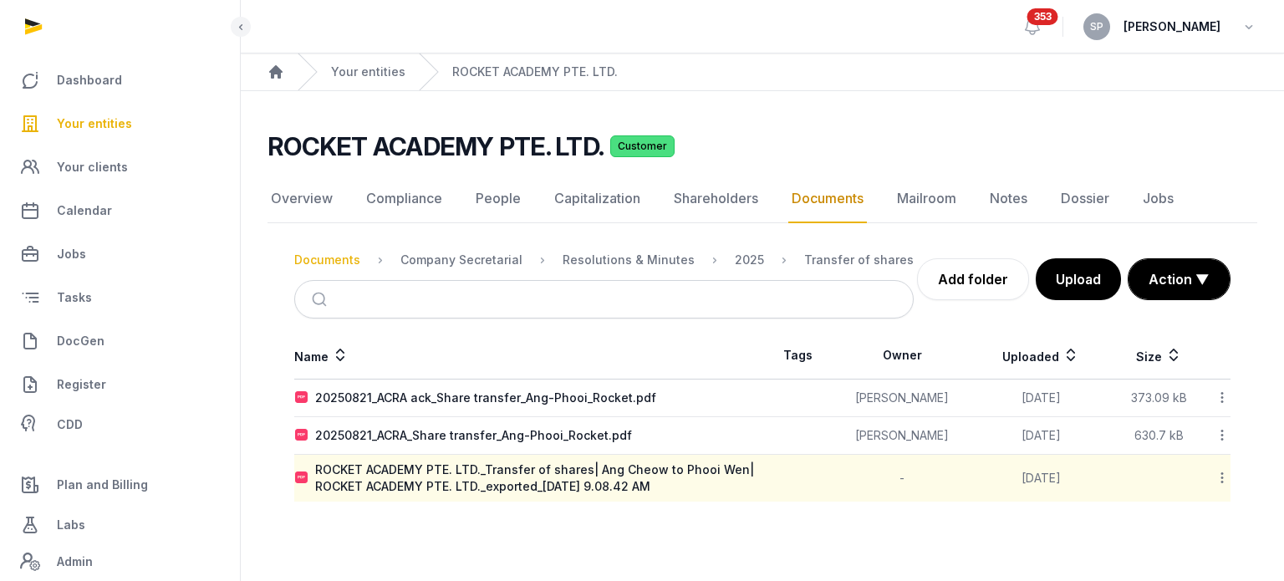
click at [344, 252] on div "Documents" at bounding box center [327, 260] width 66 height 17
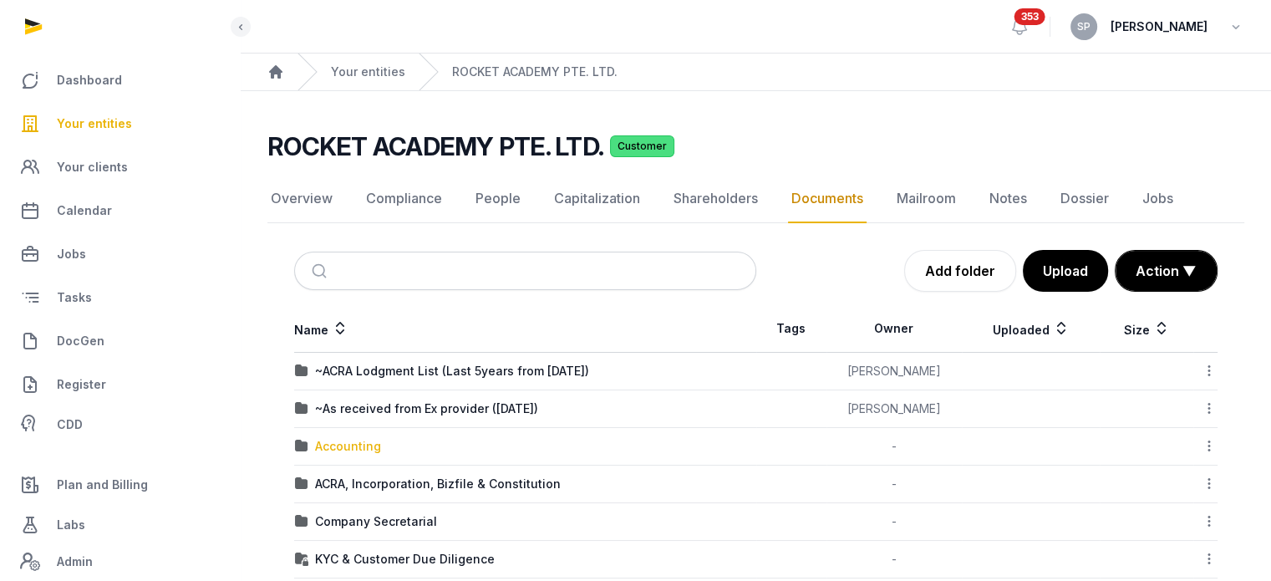
click at [343, 438] on div "Accounting" at bounding box center [348, 446] width 66 height 17
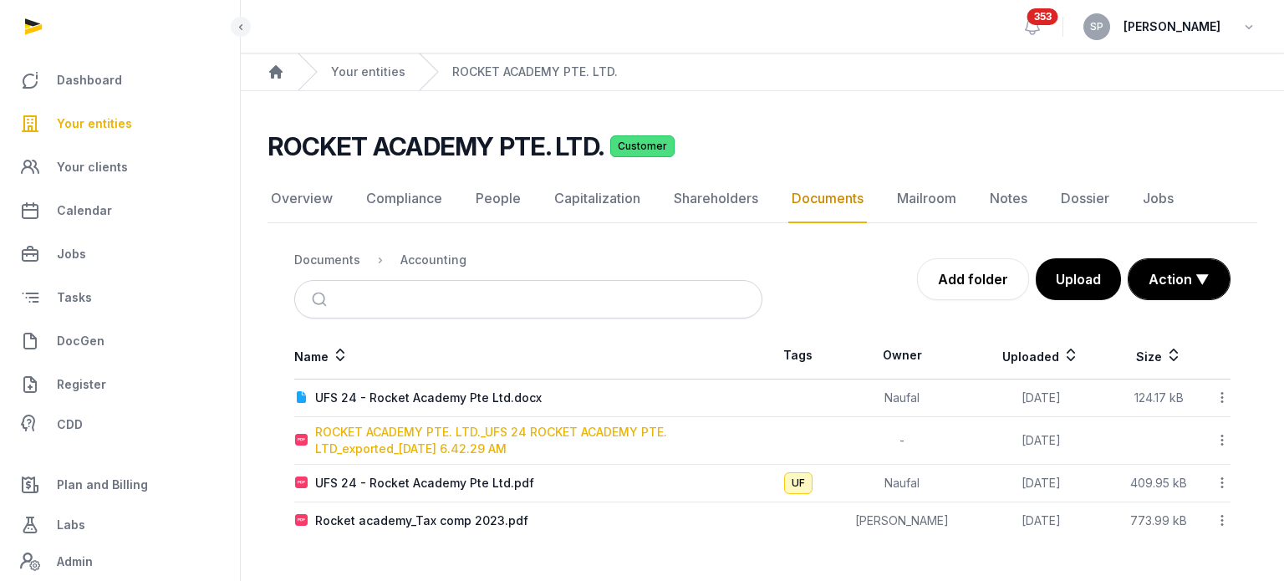
click at [454, 444] on div "ROCKET ACADEMY PTE. LTD._UFS 24 ROCKET ACADEMY PTE. LTD_exported_[DATE] 6.42.29…" at bounding box center [538, 440] width 446 height 33
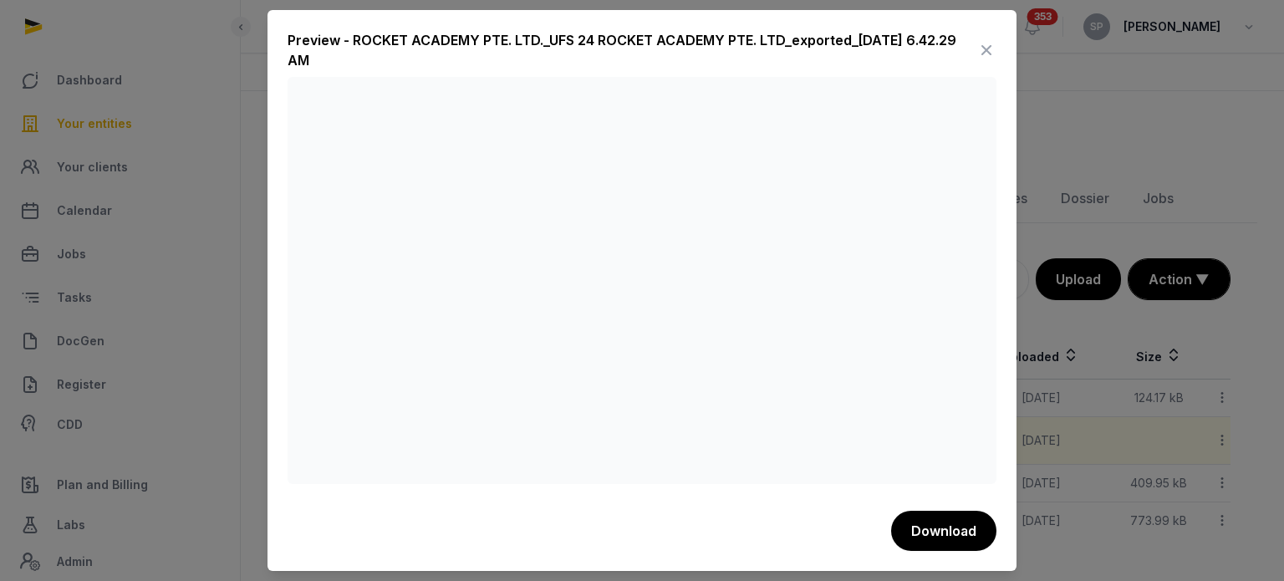
click at [987, 53] on icon at bounding box center [986, 50] width 20 height 27
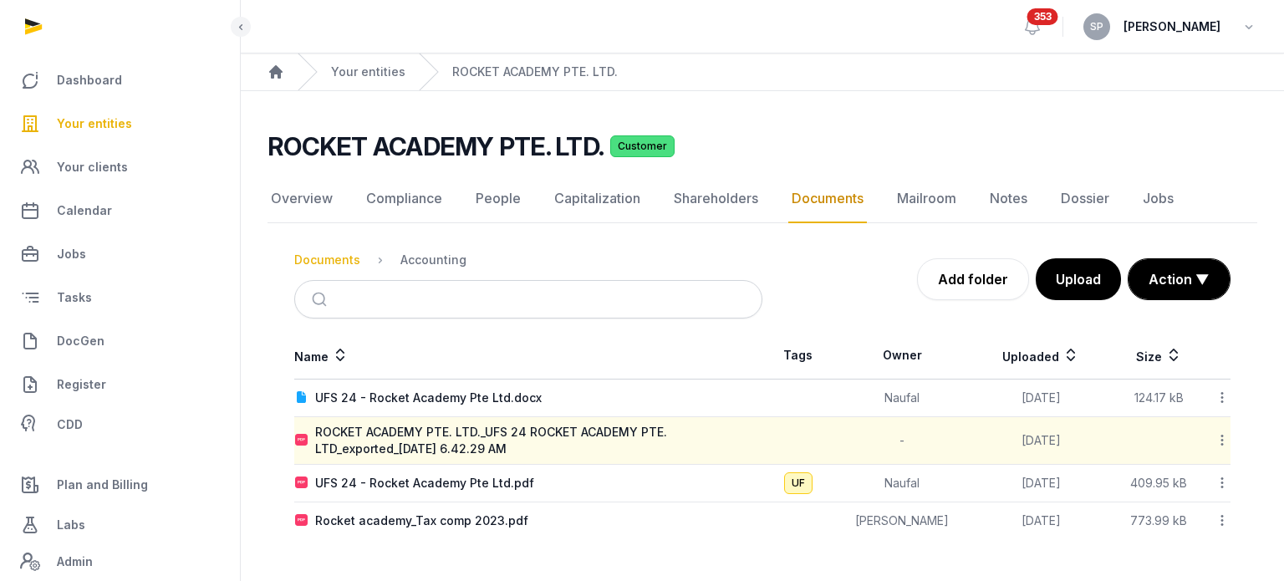
click at [339, 260] on div "Documents" at bounding box center [327, 260] width 66 height 17
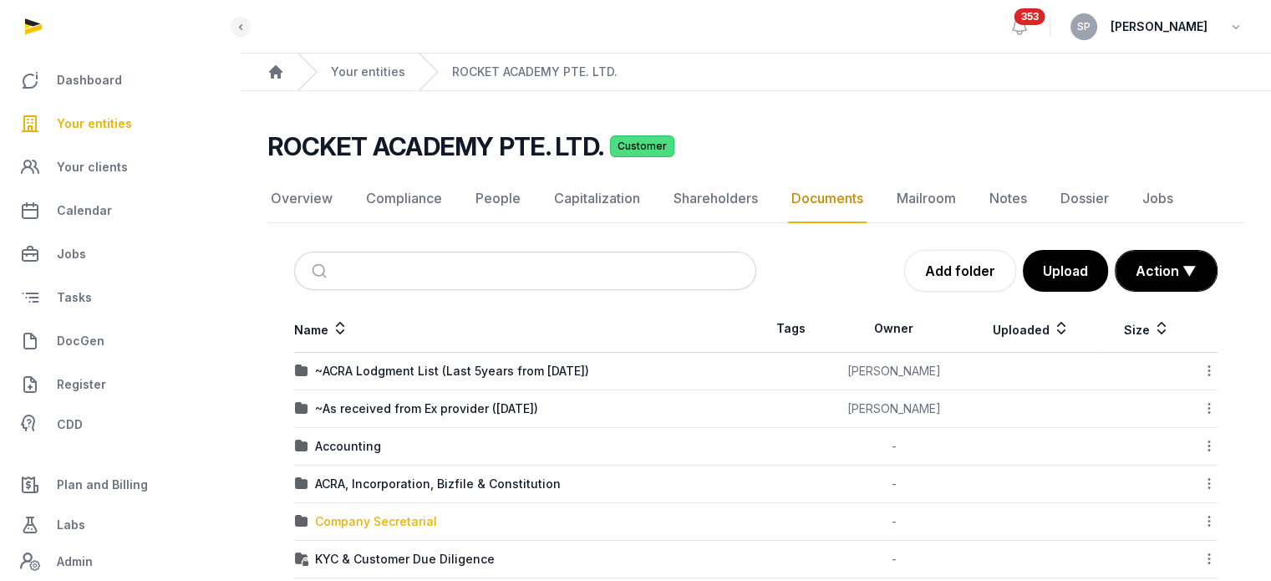
click at [384, 517] on div "Company Secretarial" at bounding box center [376, 521] width 122 height 17
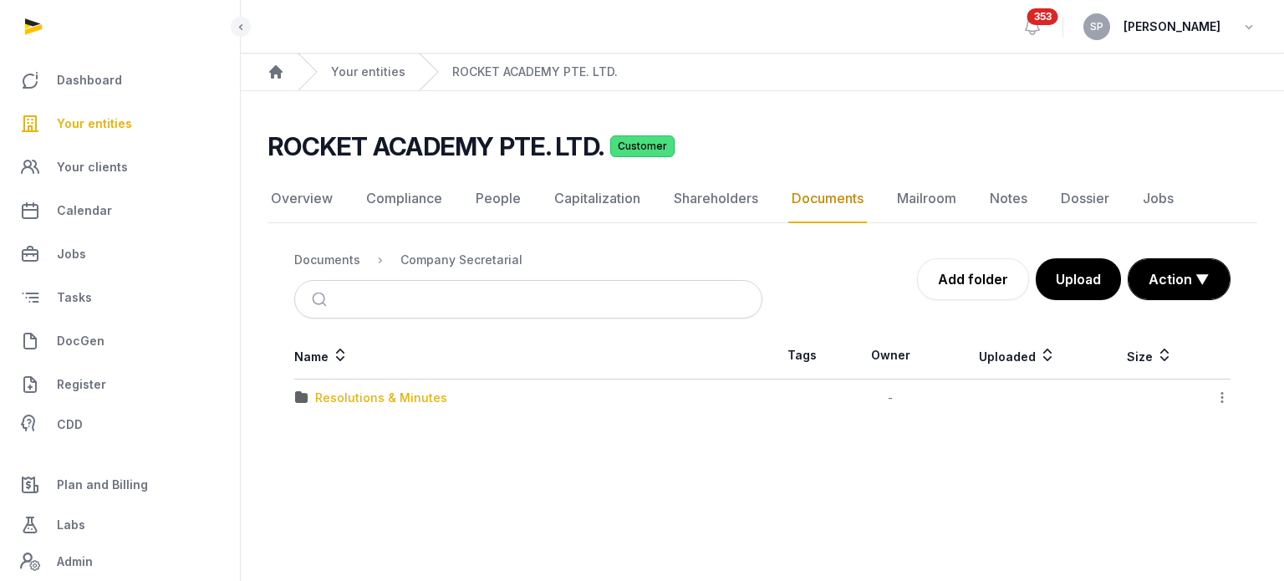
click at [386, 394] on div "Resolutions & Minutes" at bounding box center [381, 397] width 132 height 17
click at [335, 434] on div "2025" at bounding box center [329, 435] width 29 height 17
click at [358, 430] on div "Transfer of shares" at bounding box center [369, 435] width 109 height 17
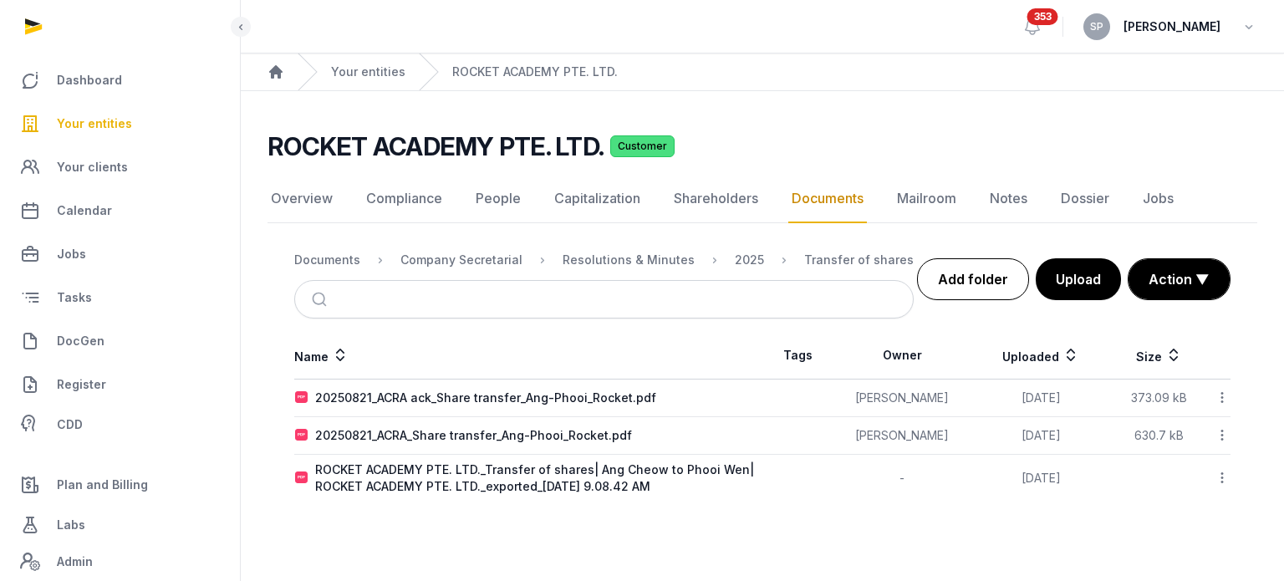
click at [950, 290] on link "Add folder" at bounding box center [973, 279] width 112 height 42
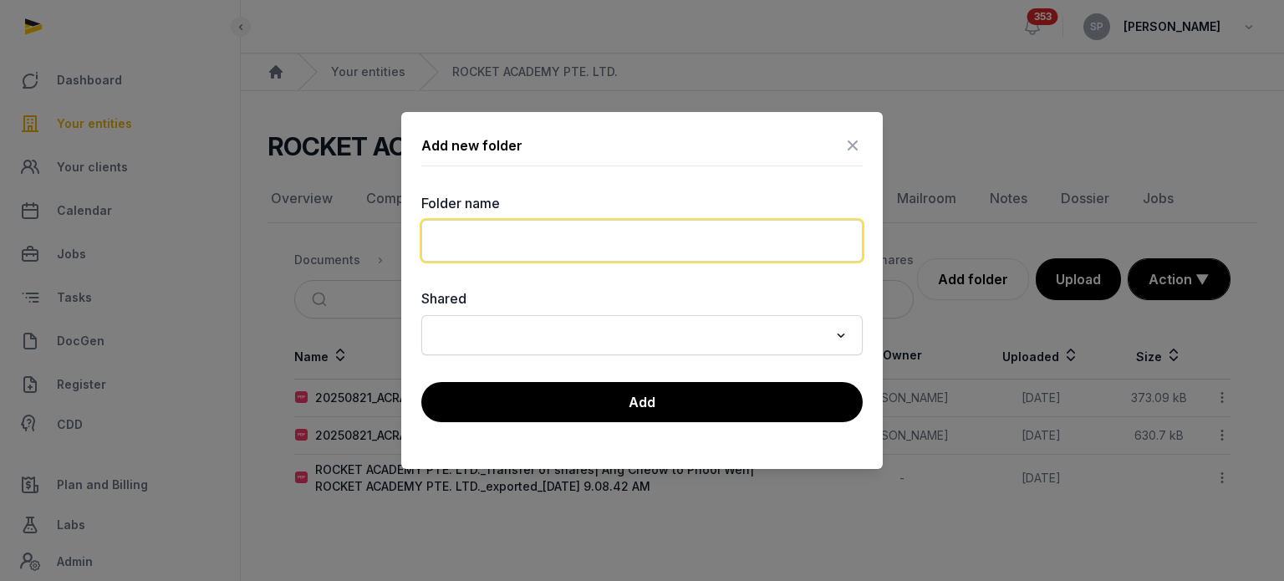
click at [555, 235] on input "text" at bounding box center [641, 241] width 441 height 42
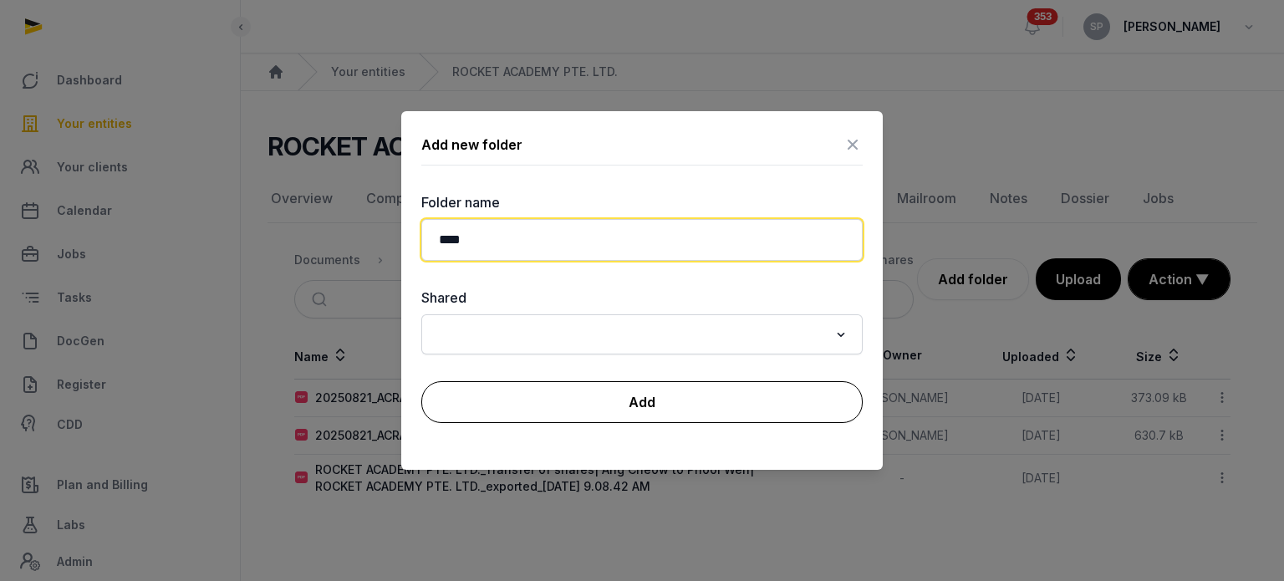
type input "****"
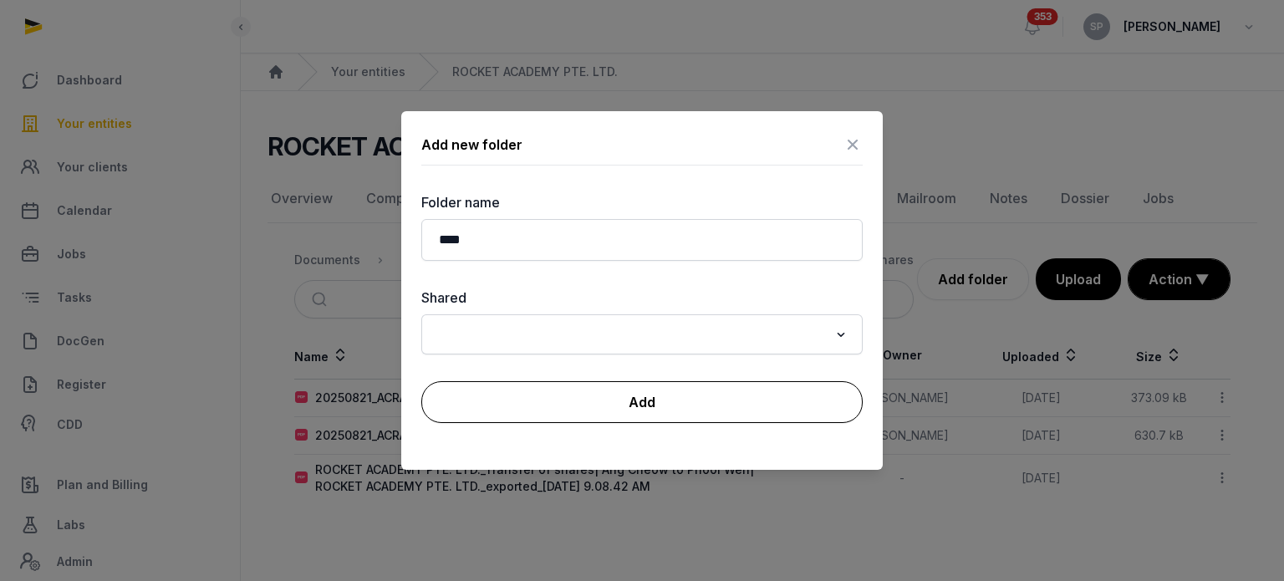
click at [590, 411] on button "Add" at bounding box center [641, 402] width 441 height 42
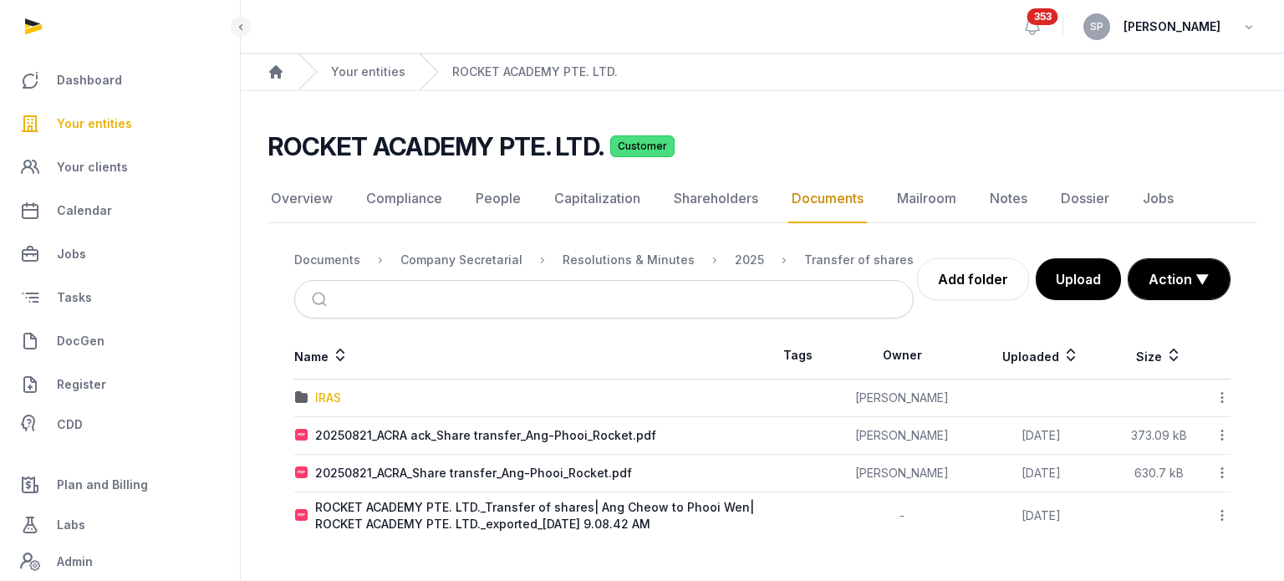
click at [321, 396] on div "IRAS" at bounding box center [328, 397] width 26 height 17
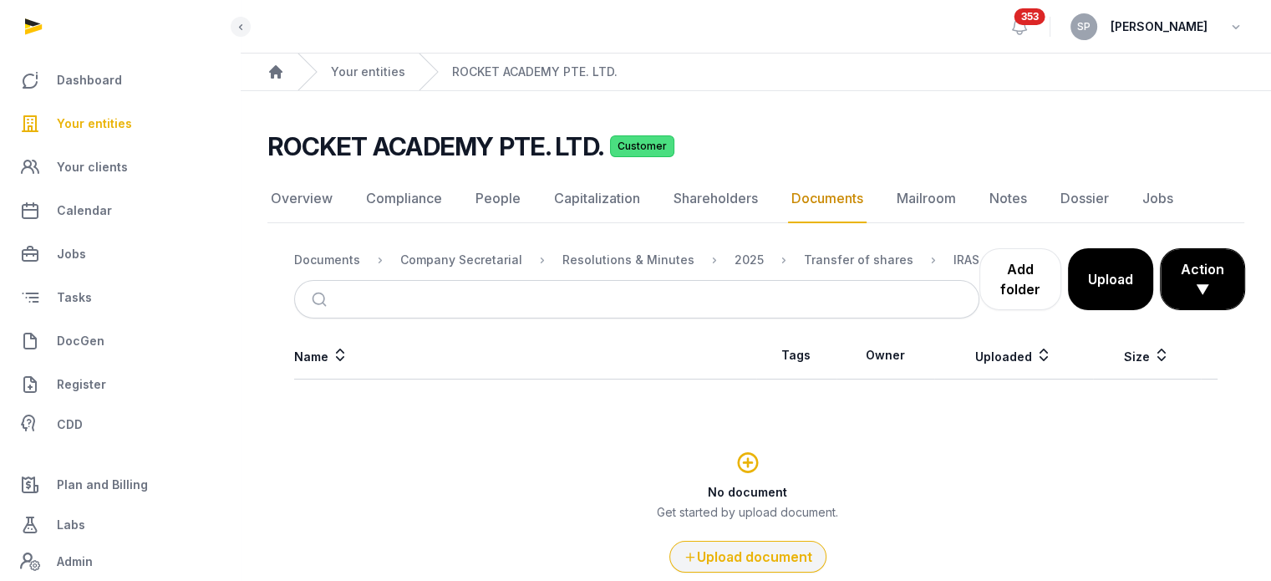
click at [721, 544] on button "Upload document" at bounding box center [747, 557] width 157 height 32
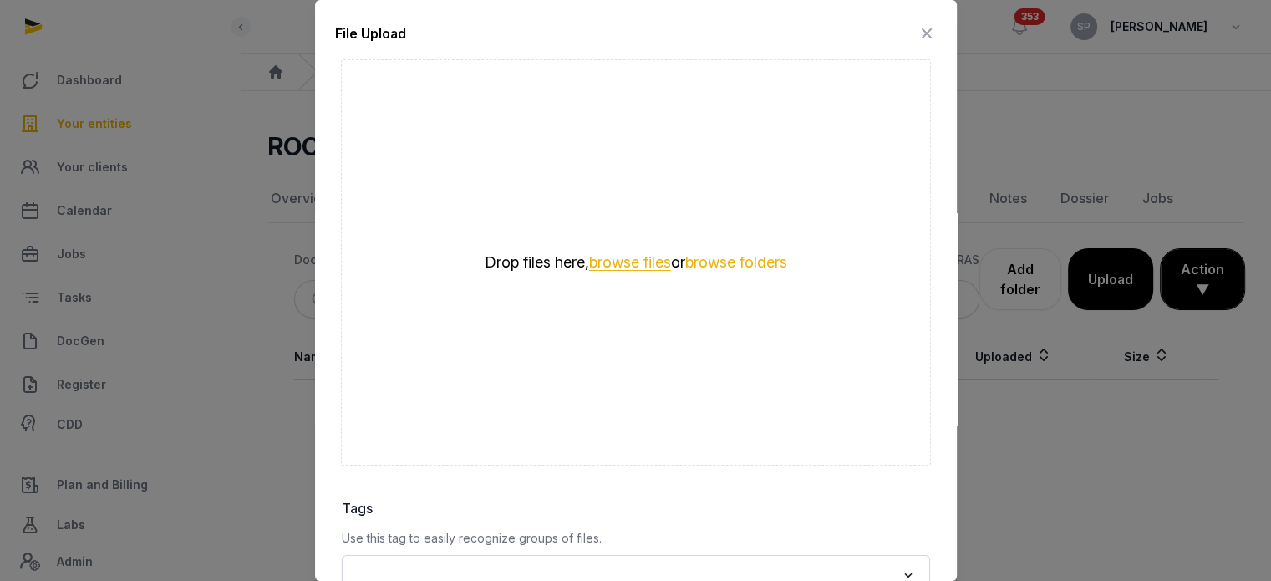
click at [635, 270] on button "browse files" at bounding box center [630, 263] width 82 height 16
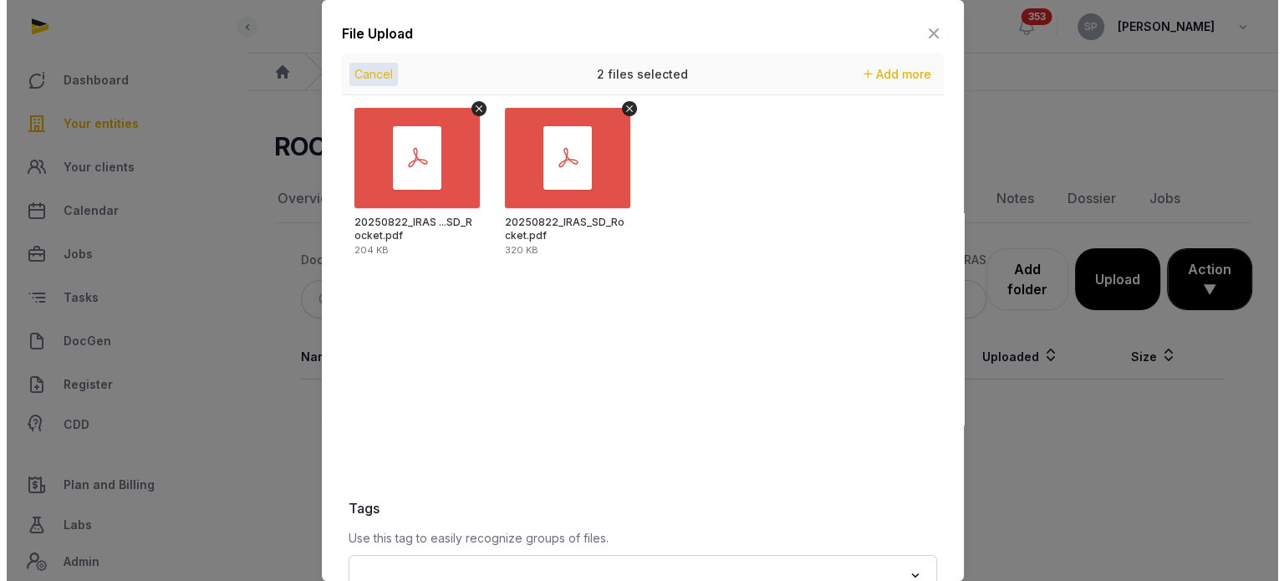
scroll to position [236, 0]
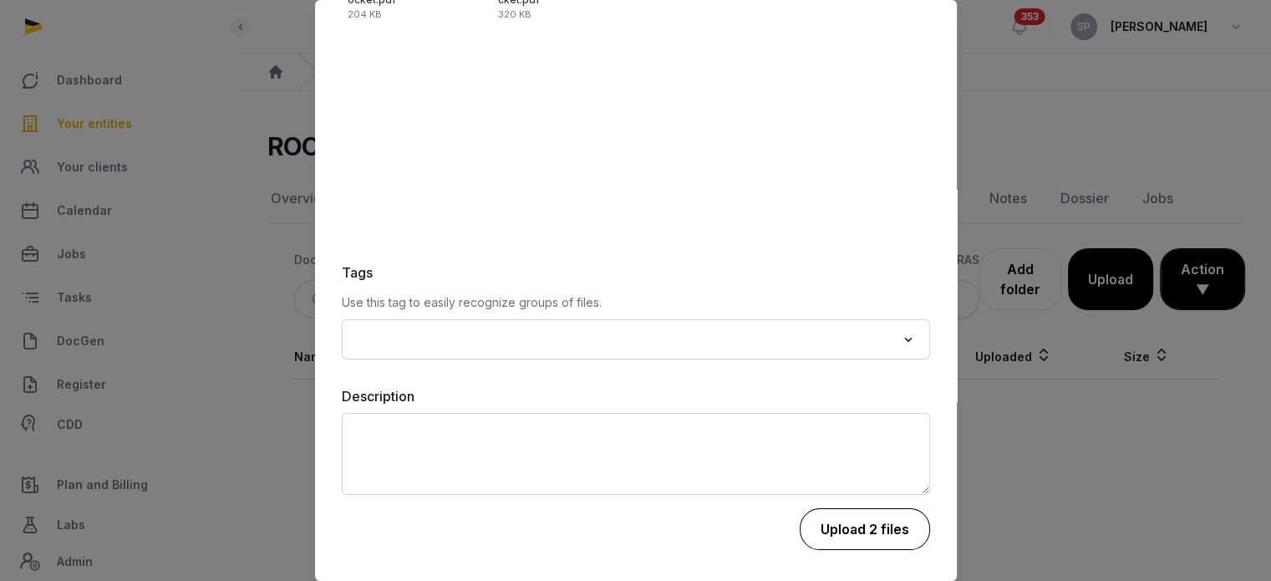
click at [873, 524] on button "Upload 2 files" at bounding box center [865, 529] width 130 height 42
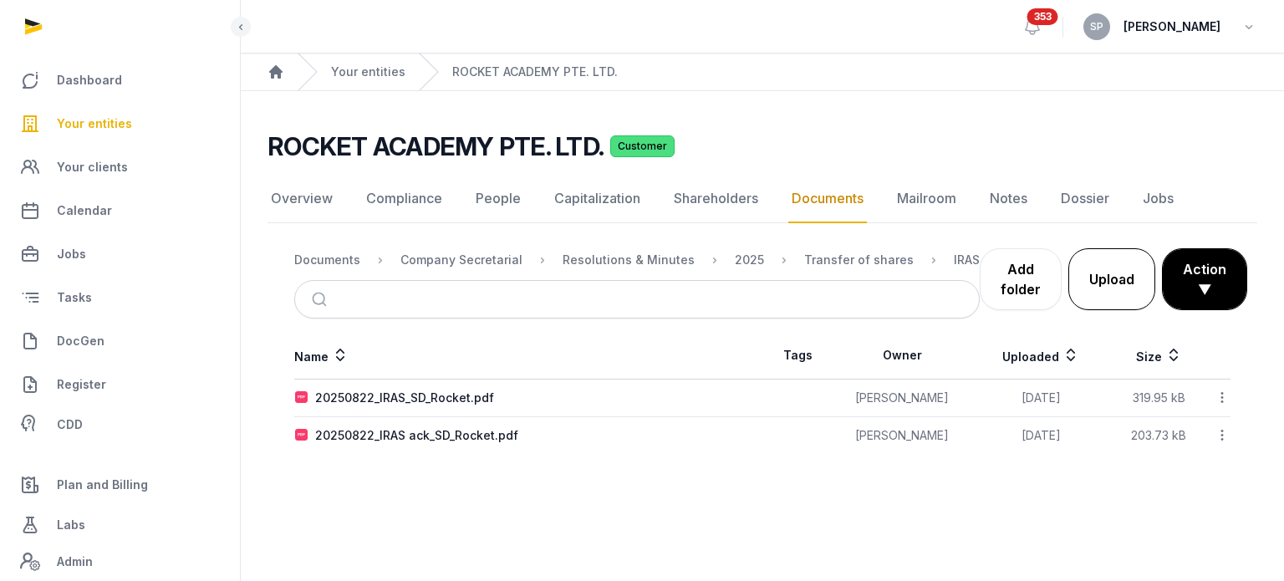
click at [1073, 295] on button "Upload" at bounding box center [1111, 279] width 87 height 62
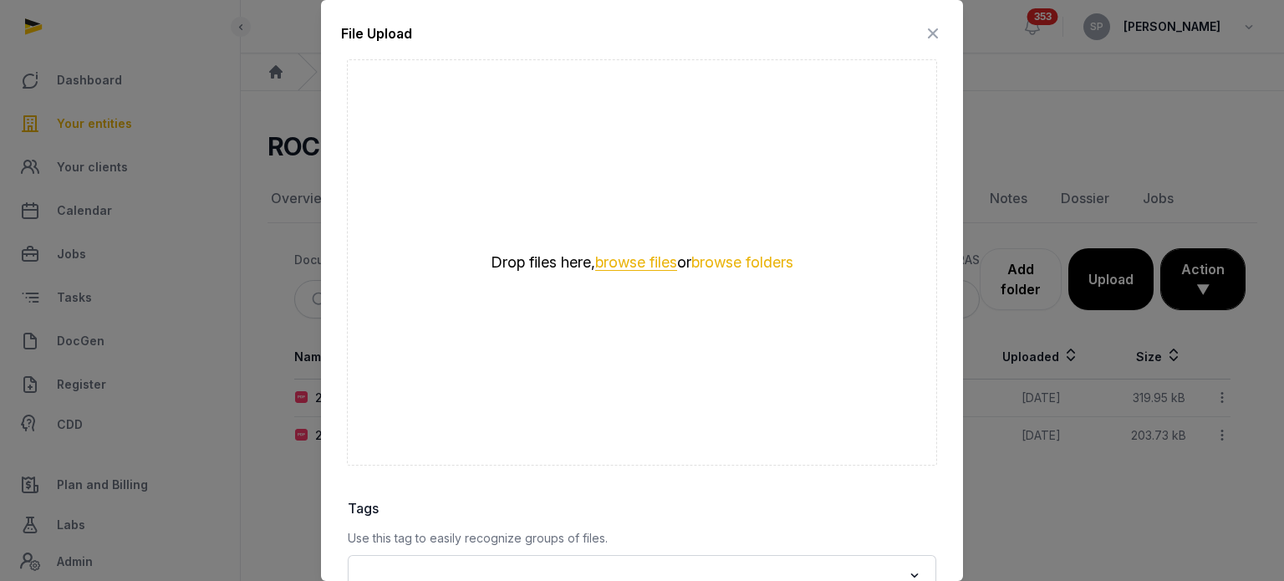
click at [611, 257] on button "browse files" at bounding box center [636, 263] width 82 height 16
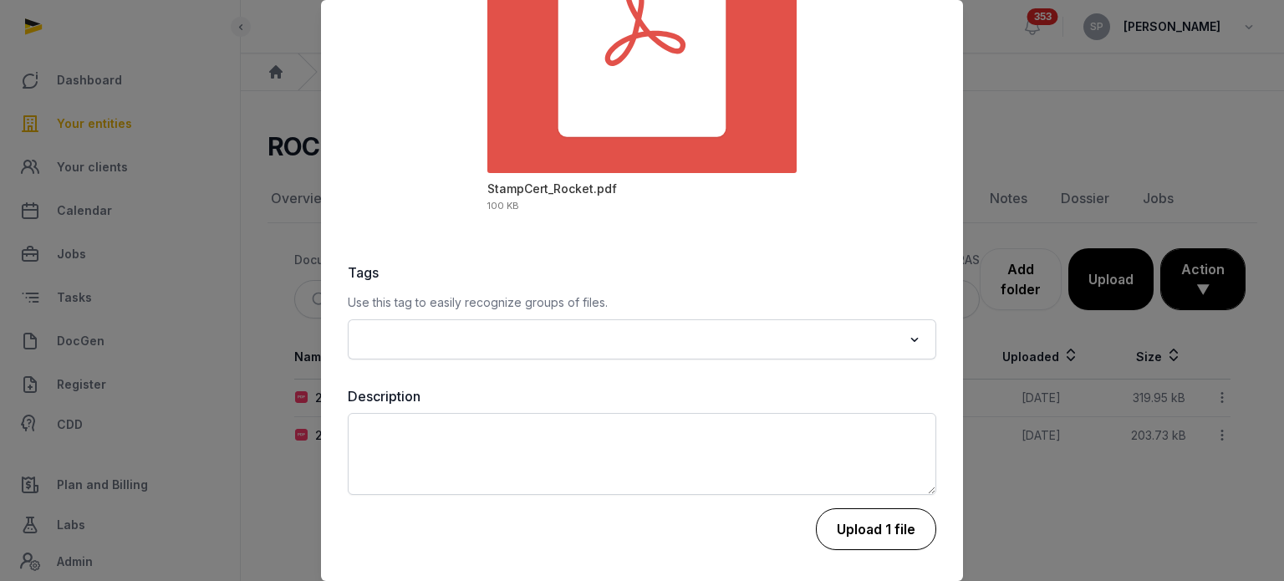
click at [868, 522] on button "Upload 1 file" at bounding box center [876, 529] width 120 height 42
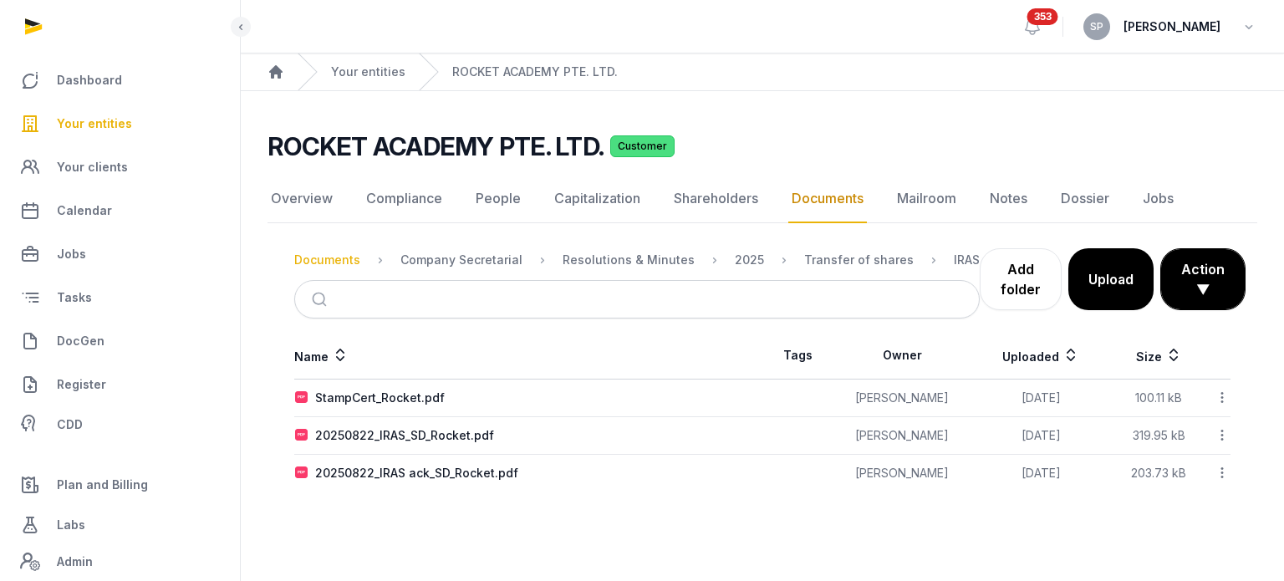
click at [352, 252] on div "Documents" at bounding box center [327, 260] width 66 height 17
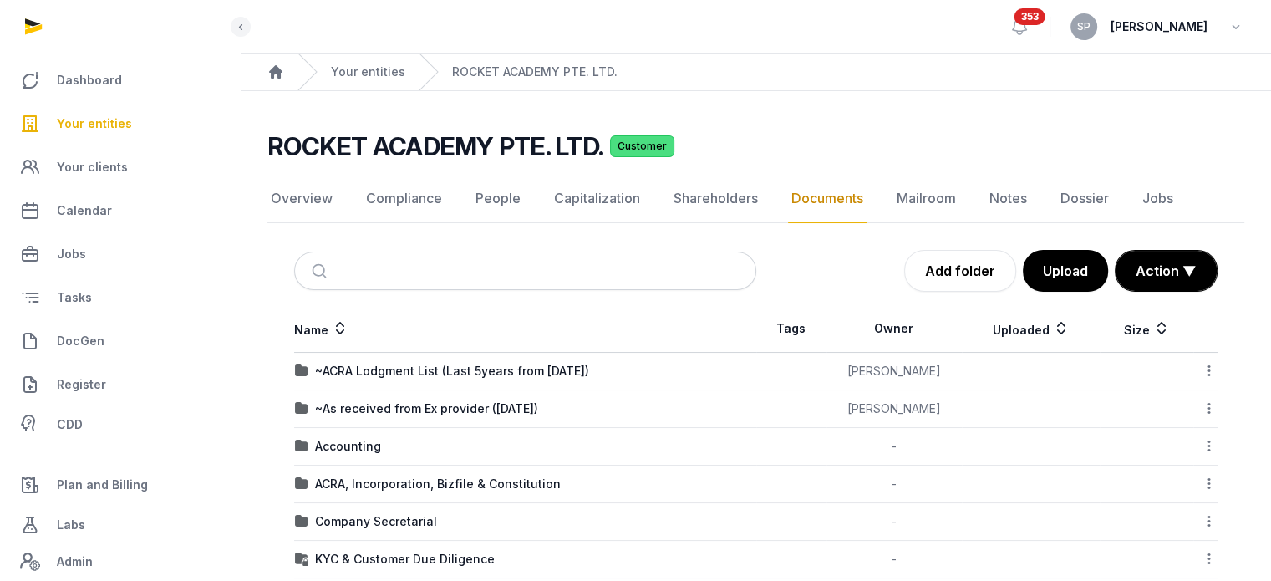
scroll to position [290, 0]
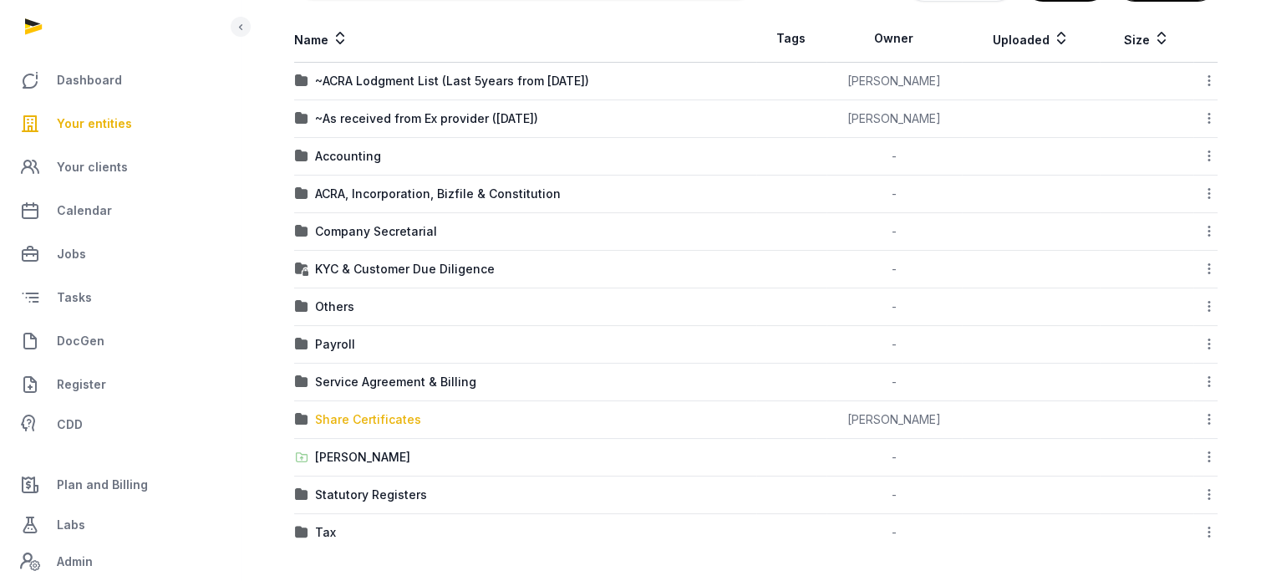
click at [405, 411] on div "Share Certificates" at bounding box center [368, 419] width 106 height 17
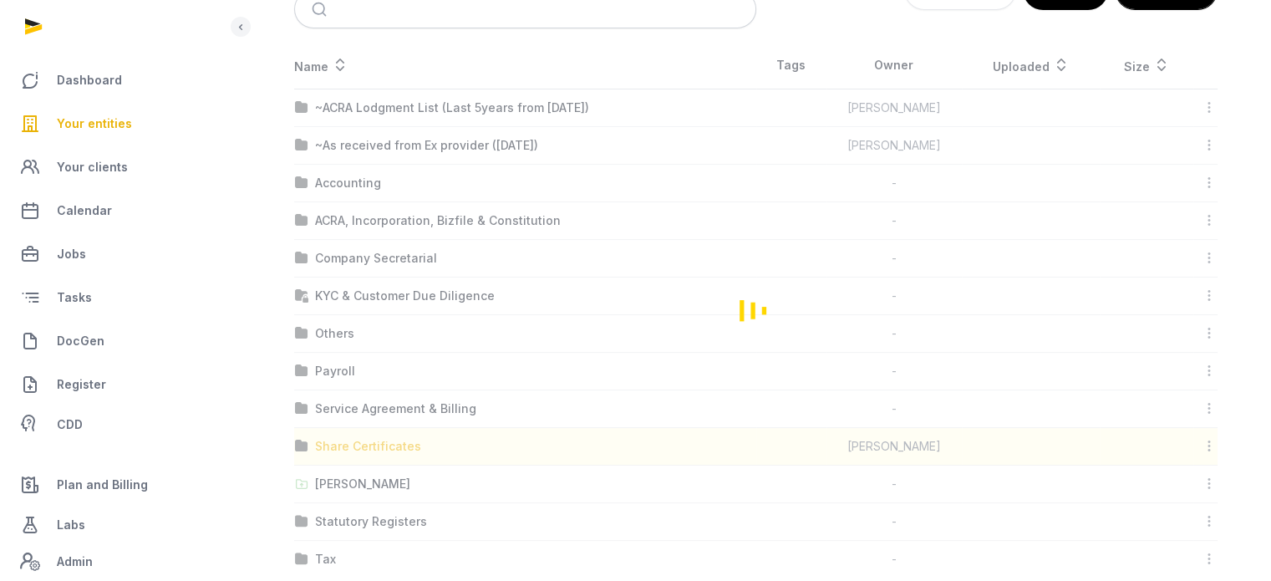
scroll to position [17, 0]
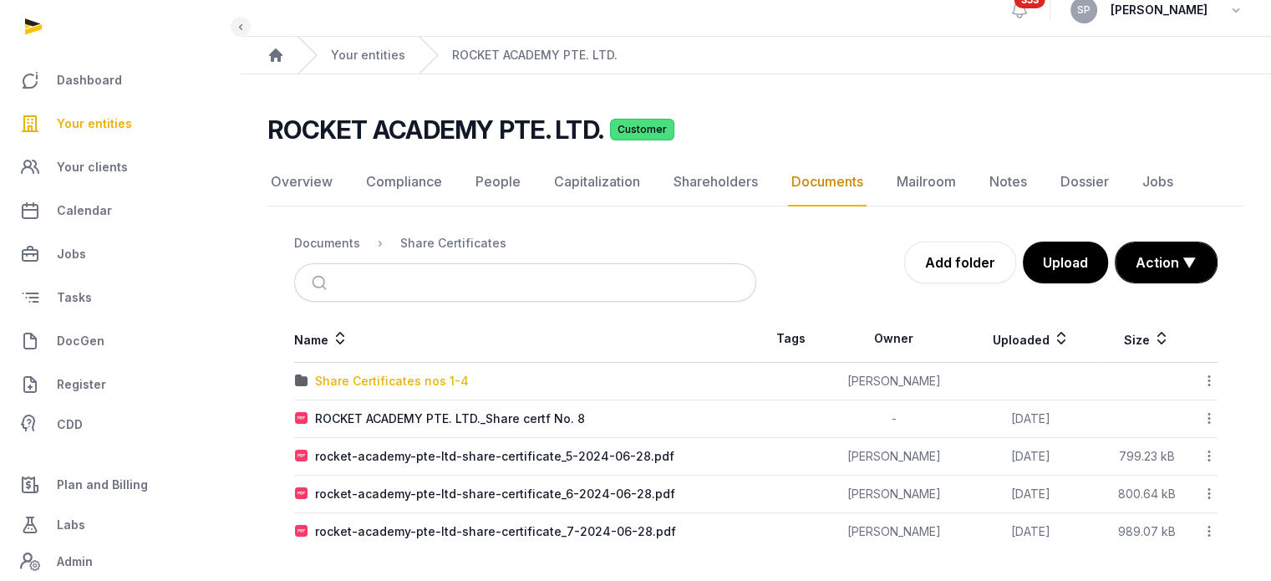
click at [441, 382] on div "Share Certificates nos 1-4" at bounding box center [392, 381] width 154 height 17
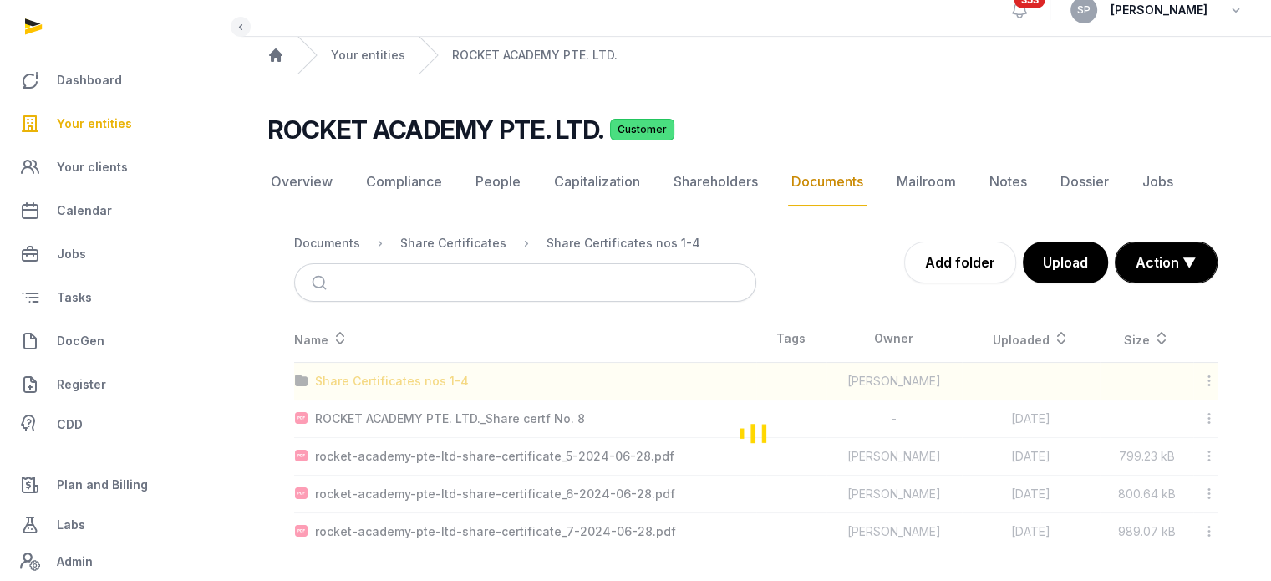
scroll to position [0, 0]
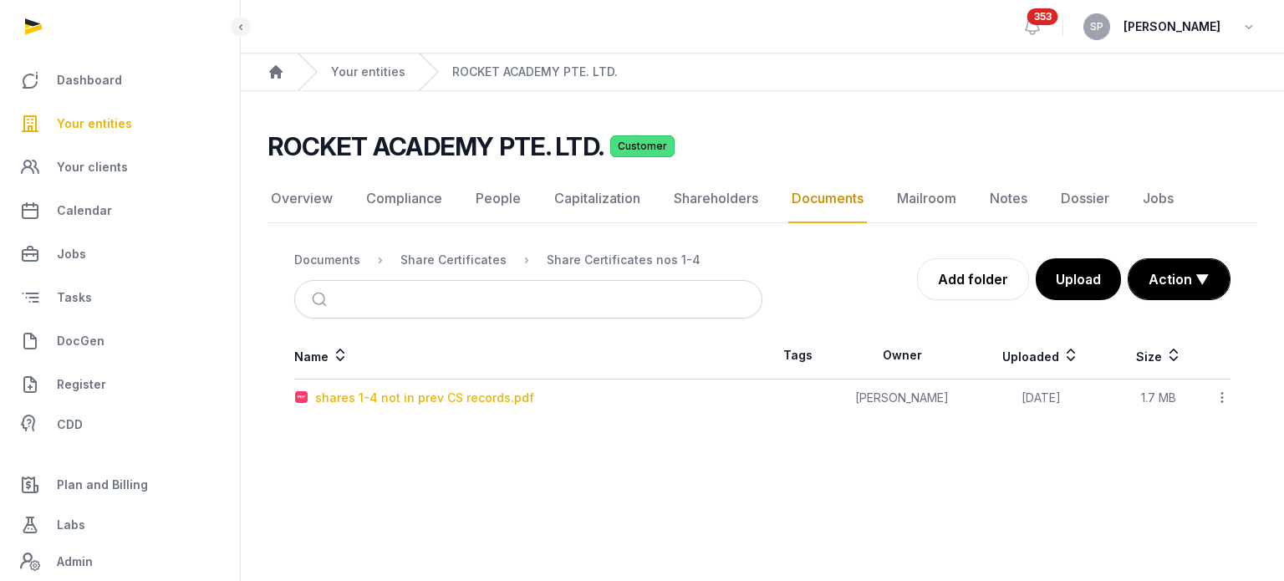
click at [441, 398] on div "shares 1-4 not in prev CS records.pdf" at bounding box center [424, 397] width 219 height 17
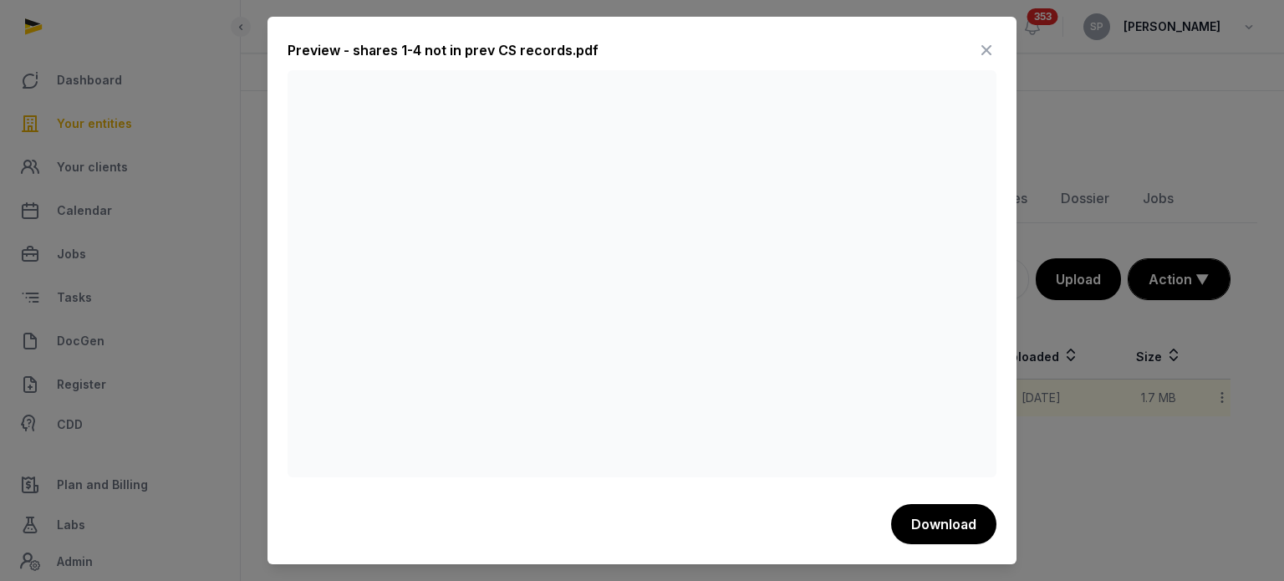
click at [978, 59] on icon at bounding box center [986, 50] width 20 height 27
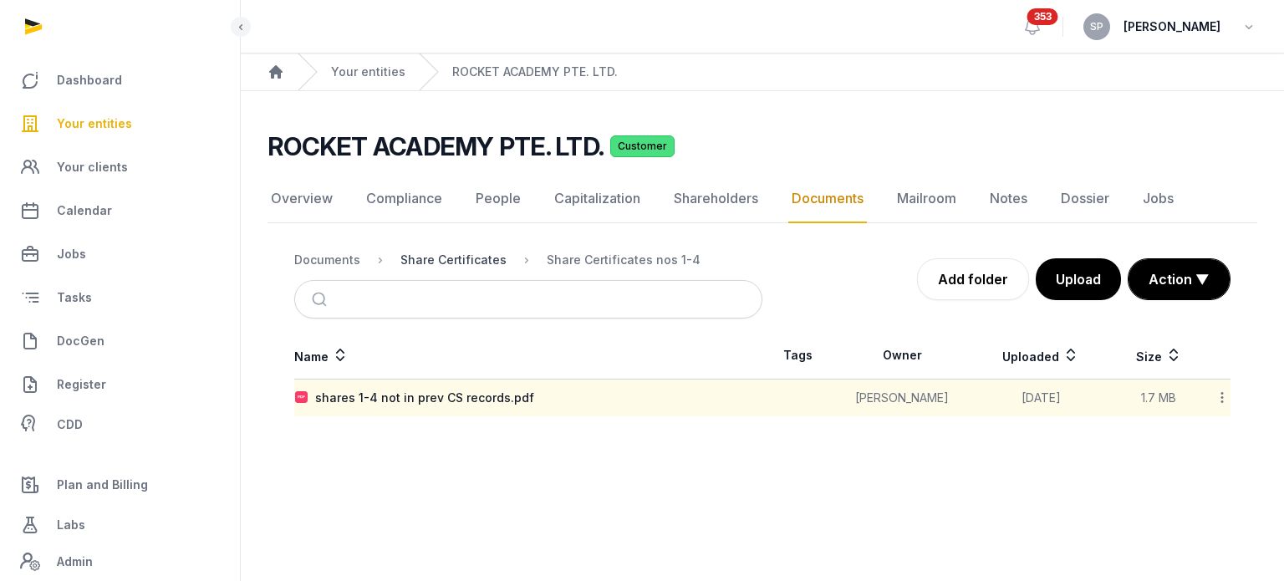
click at [446, 266] on div "Share Certificates" at bounding box center [453, 260] width 106 height 17
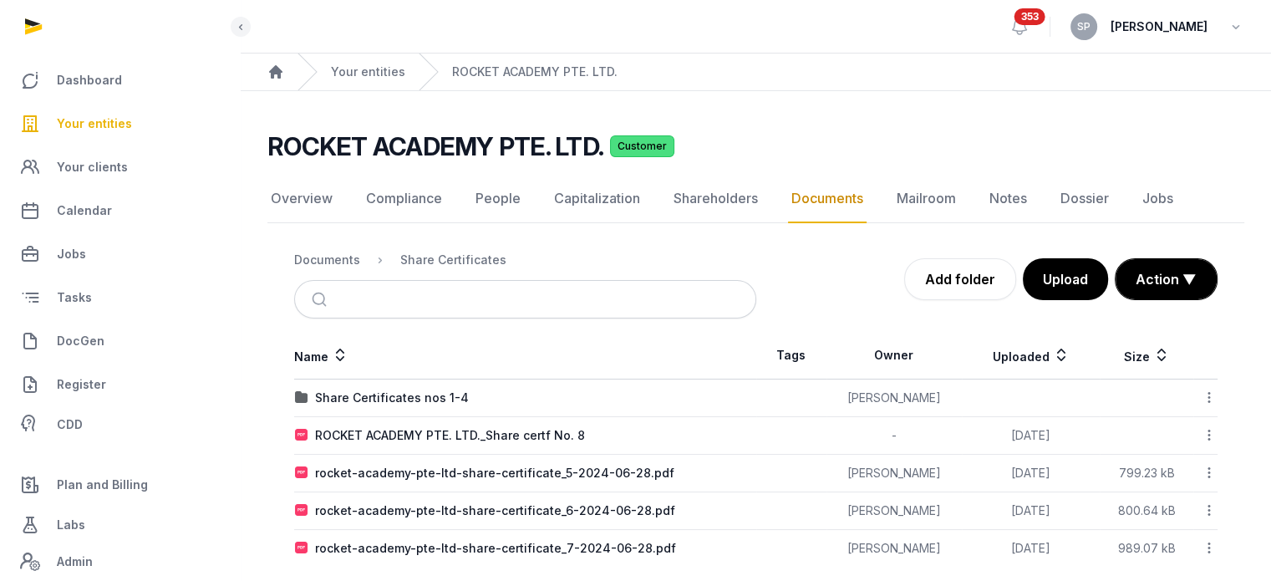
click at [575, 484] on td "rocket-academy-pte-ltd-share-certificate_5-2024-06-28.pdf" at bounding box center [525, 474] width 462 height 38
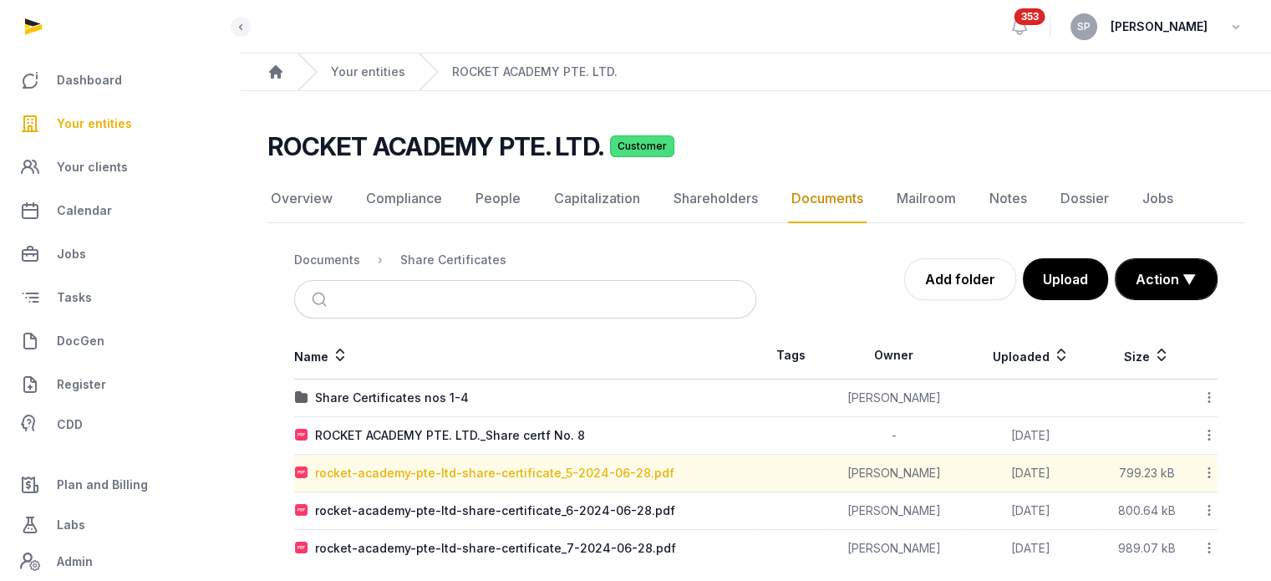
click at [576, 471] on div "rocket-academy-pte-ltd-share-certificate_5-2024-06-28.pdf" at bounding box center [494, 473] width 359 height 17
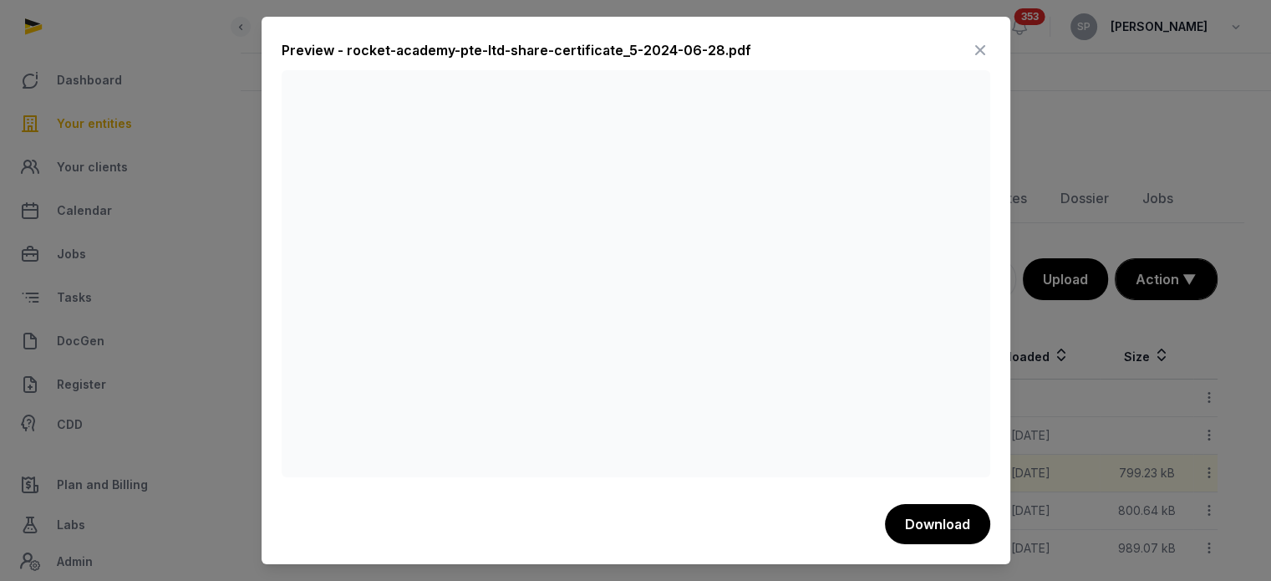
click at [979, 53] on icon at bounding box center [980, 50] width 20 height 27
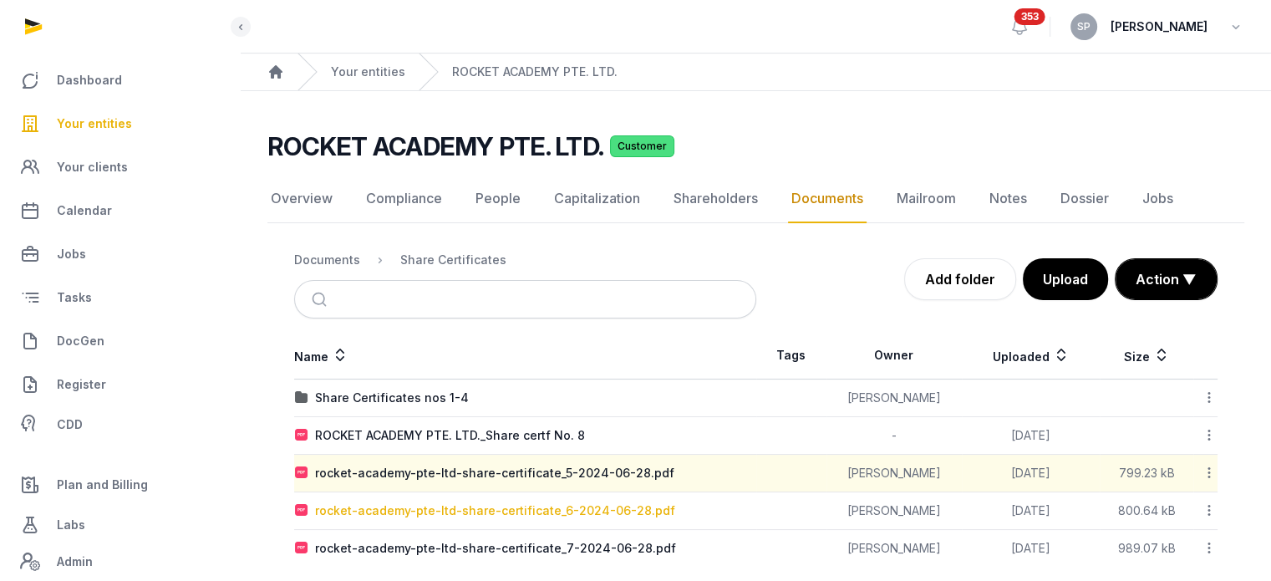
click at [565, 513] on div "rocket-academy-pte-ltd-share-certificate_6-2024-06-28.pdf" at bounding box center [495, 510] width 360 height 17
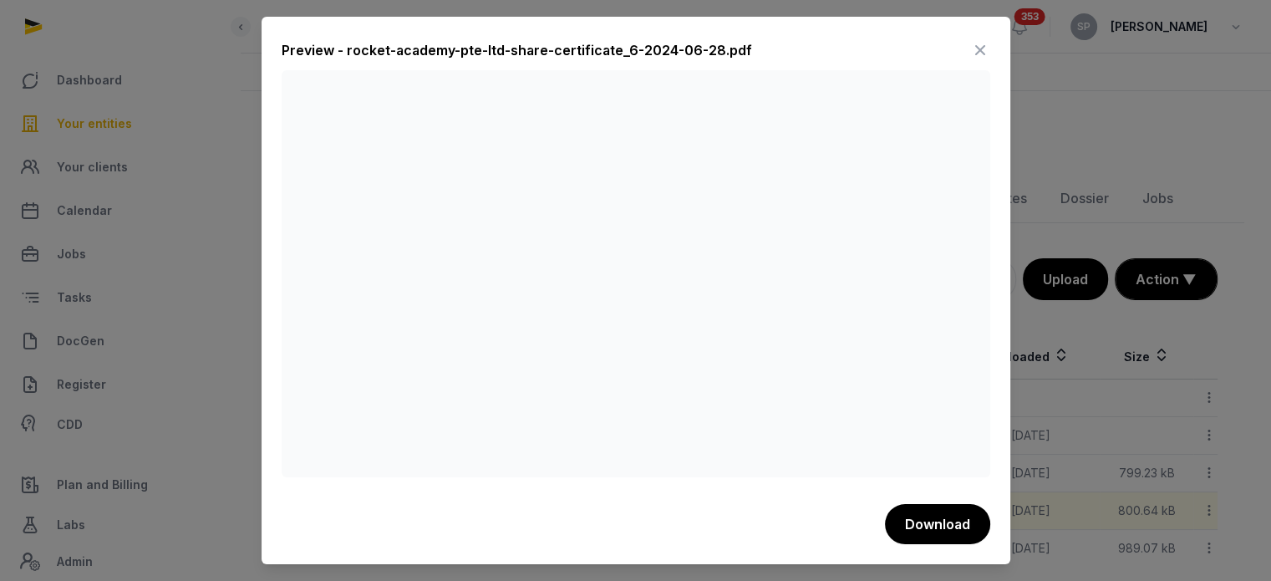
click at [986, 49] on icon at bounding box center [980, 50] width 20 height 27
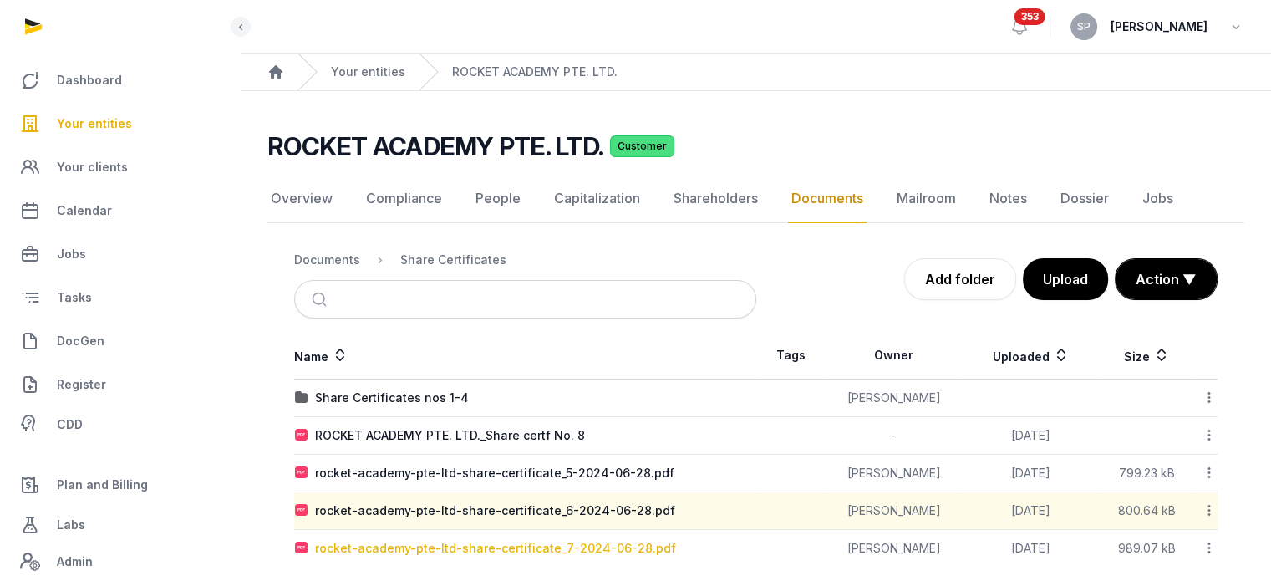
click at [556, 547] on div "rocket-academy-pte-ltd-share-certificate_7-2024-06-28.pdf" at bounding box center [495, 548] width 361 height 17
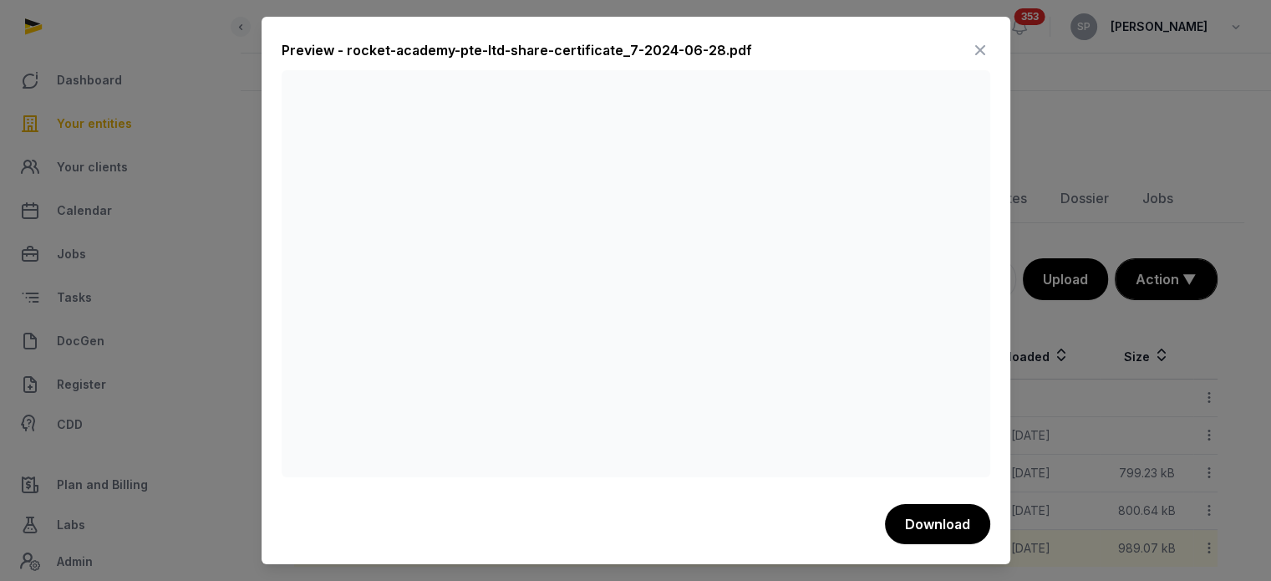
click at [989, 50] on icon at bounding box center [980, 50] width 20 height 27
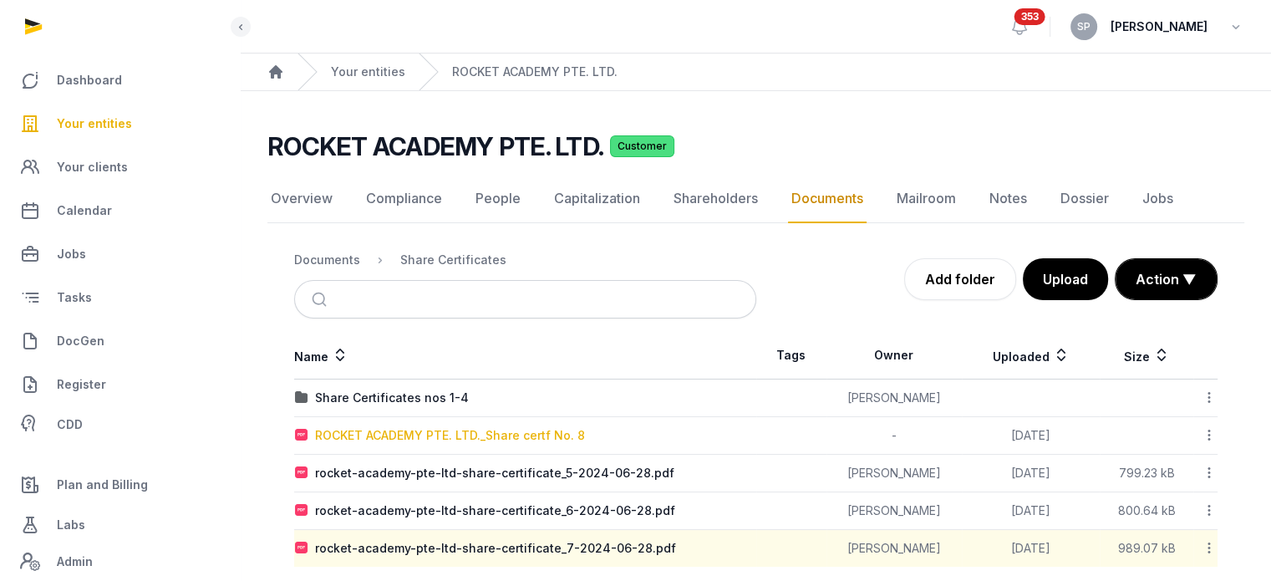
click at [499, 432] on div "ROCKET ACADEMY PTE. LTD._Share certf No. 8" at bounding box center [450, 435] width 270 height 17
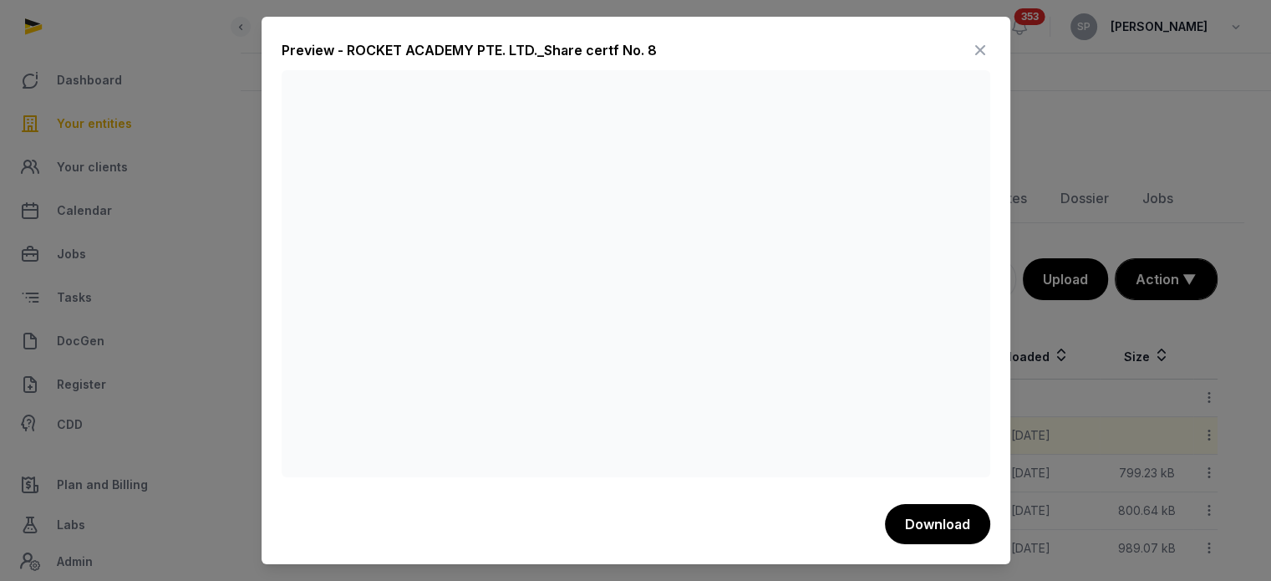
click at [986, 54] on icon at bounding box center [980, 50] width 20 height 27
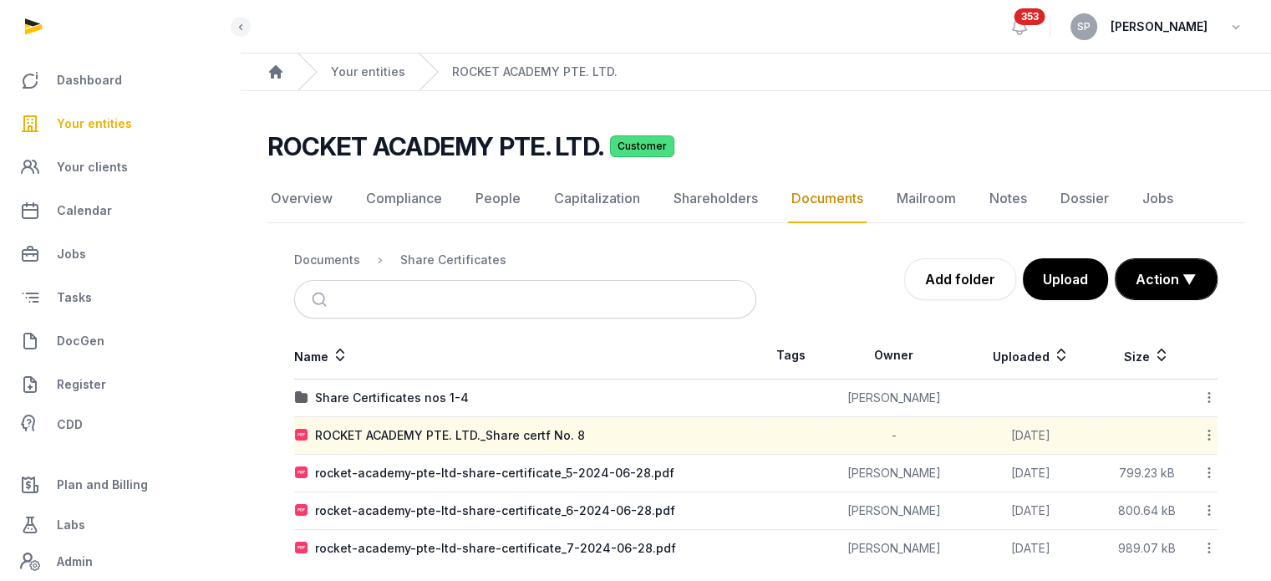
scroll to position [17, 0]
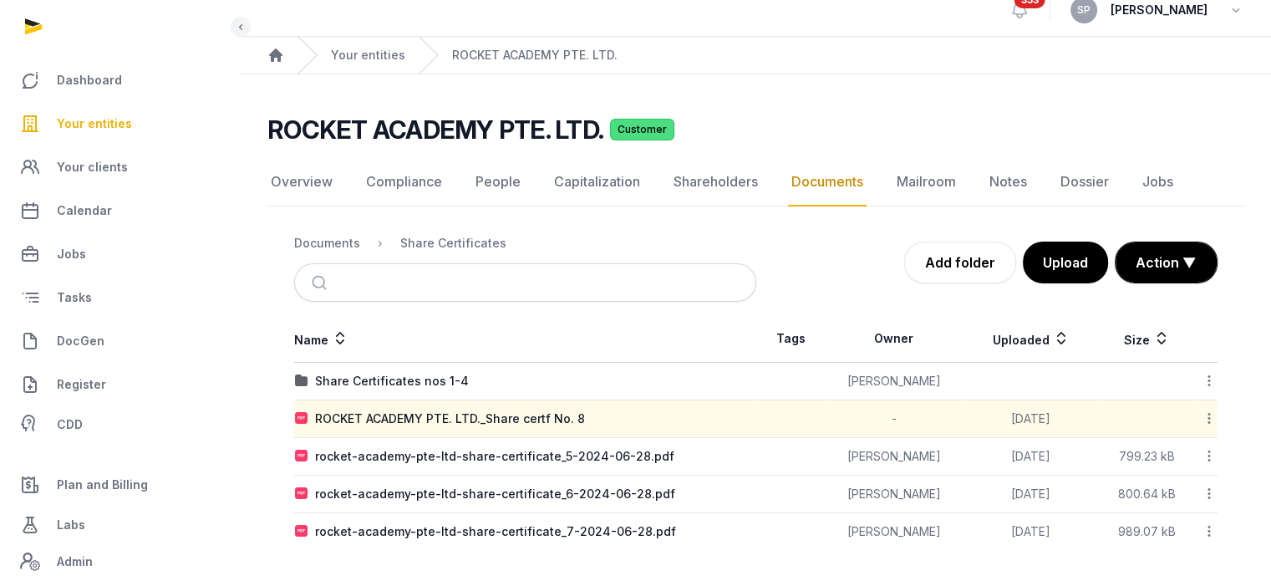
click at [1207, 416] on icon at bounding box center [1209, 419] width 15 height 18
click at [1177, 477] on div "Download" at bounding box center [1150, 492] width 134 height 30
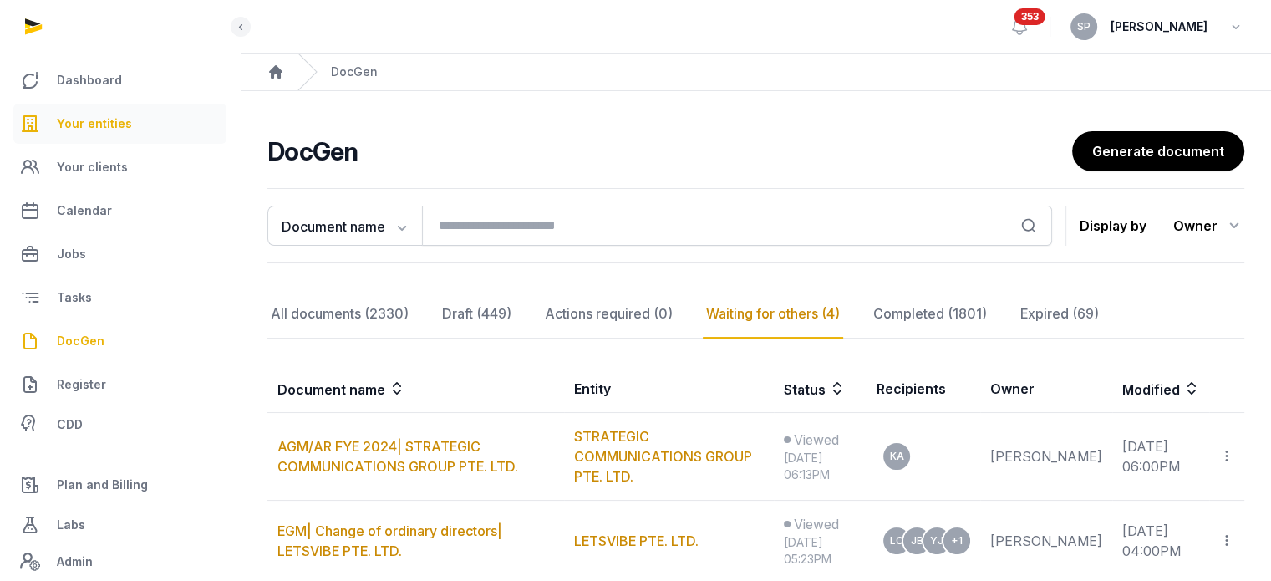
drag, startPoint x: 0, startPoint y: 0, endPoint x: 120, endPoint y: 116, distance: 167.3
click at [120, 116] on span "Your entities" at bounding box center [94, 124] width 75 height 20
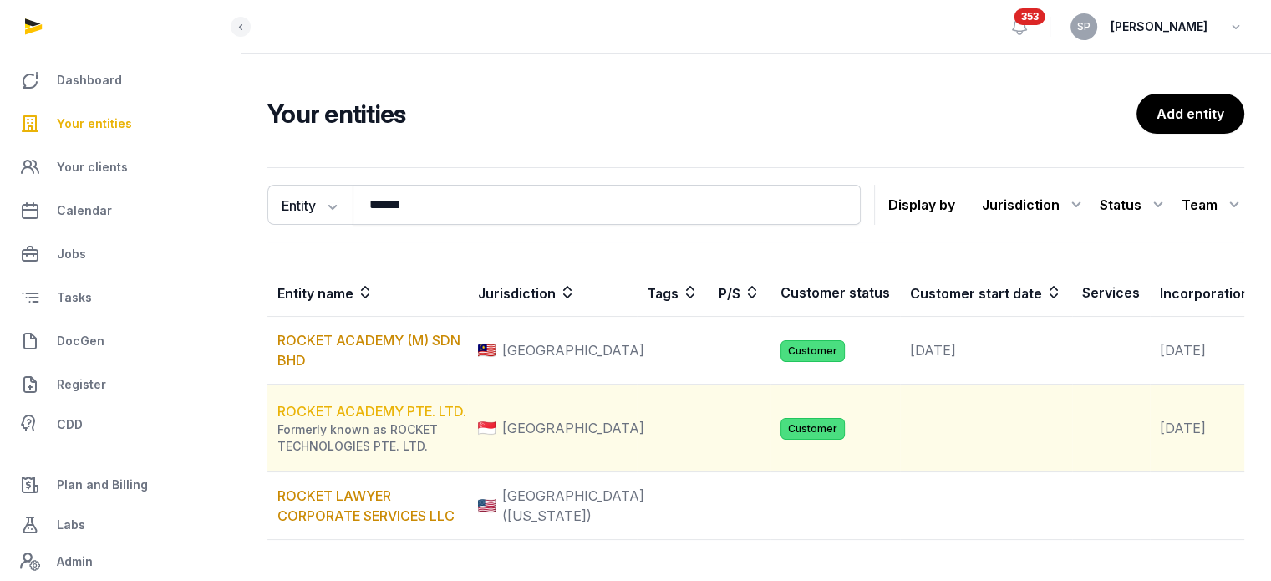
click at [388, 420] on link "ROCKET ACADEMY PTE. LTD." at bounding box center [371, 411] width 189 height 17
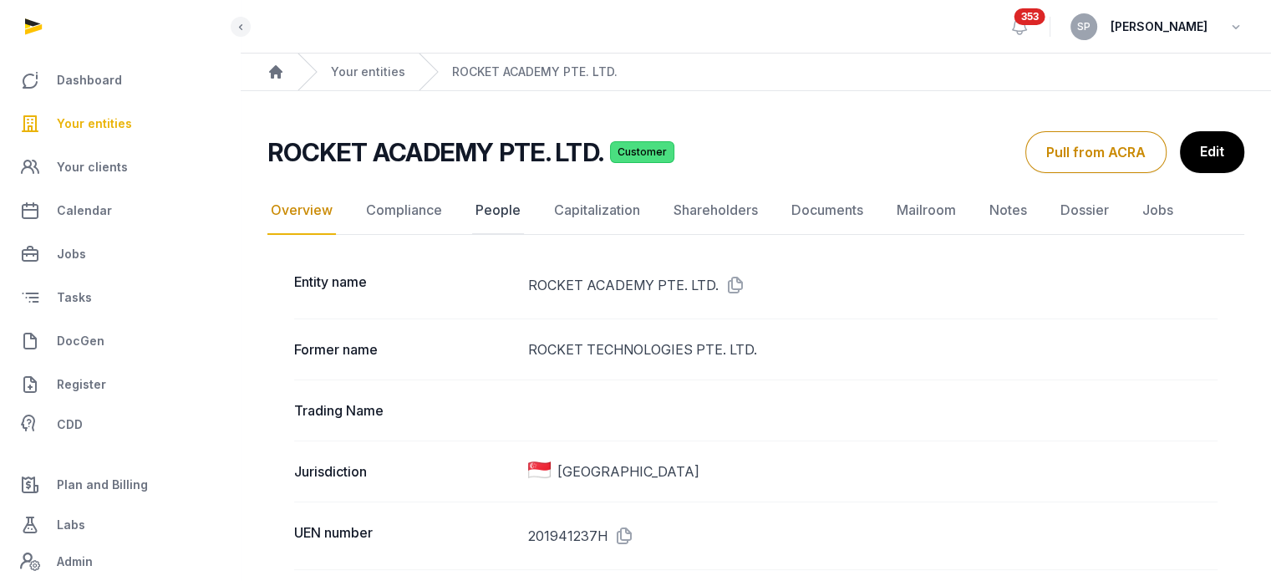
click at [496, 206] on link "People" at bounding box center [498, 210] width 52 height 48
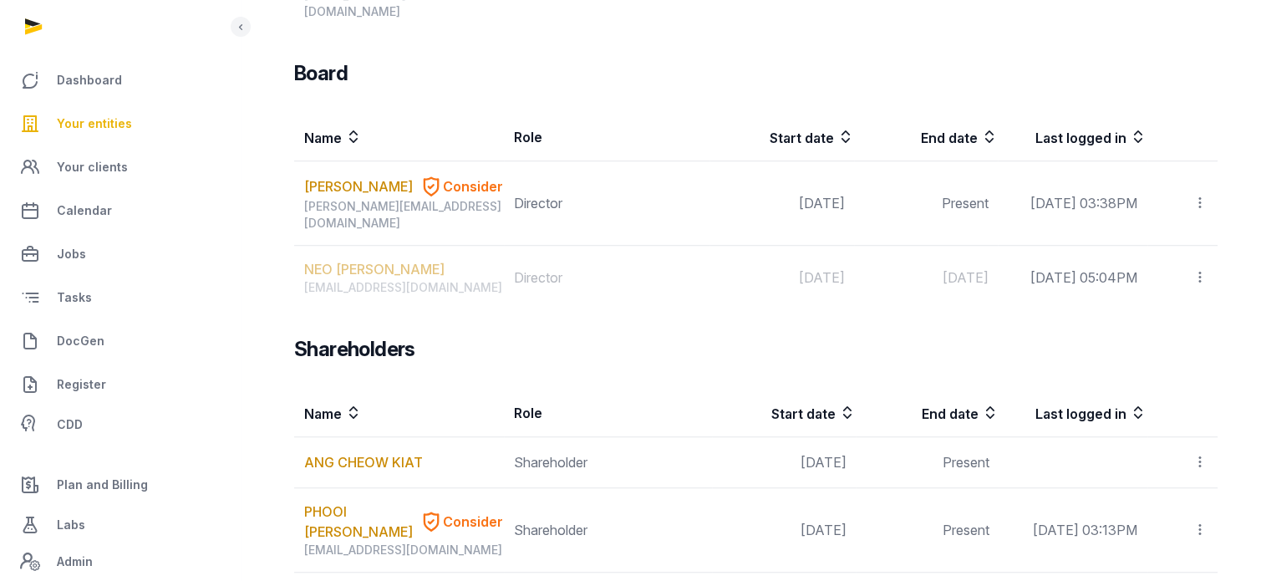
scroll to position [1254, 0]
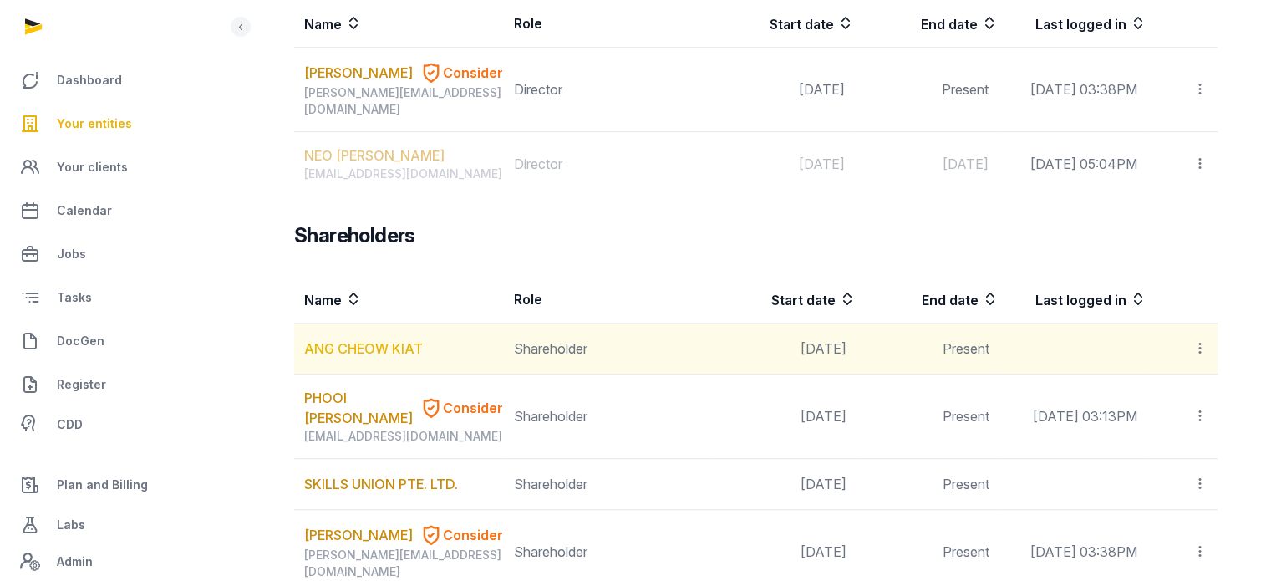
click at [378, 338] on link "ANG CHEOW KIAT" at bounding box center [363, 348] width 119 height 20
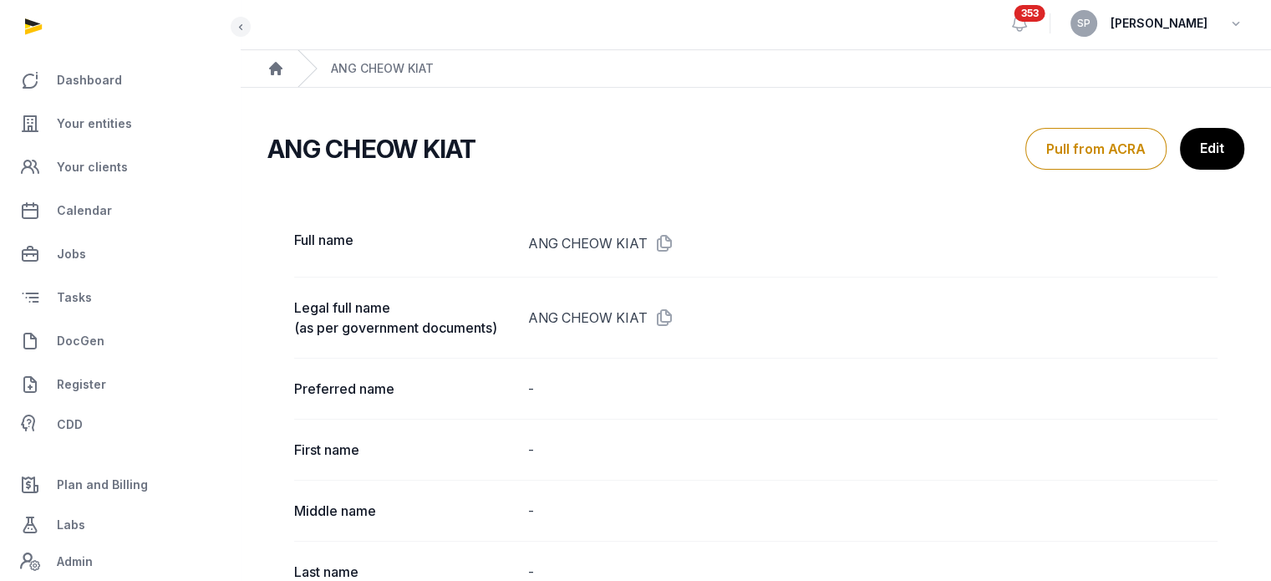
scroll to position [1, 0]
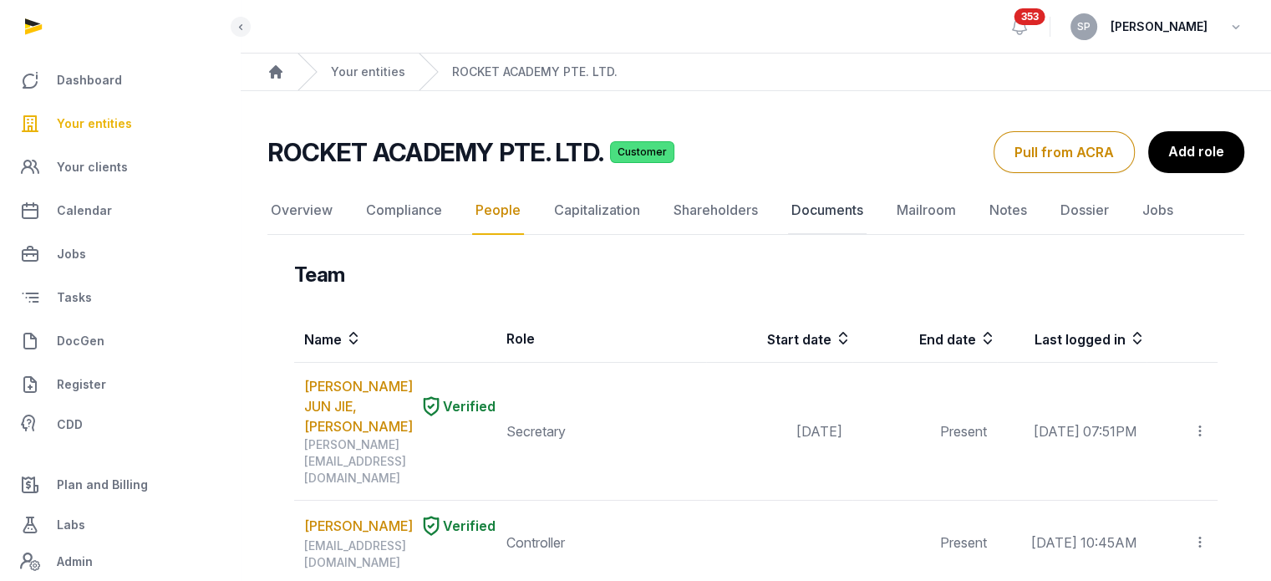
click at [826, 199] on link "Documents" at bounding box center [827, 210] width 79 height 48
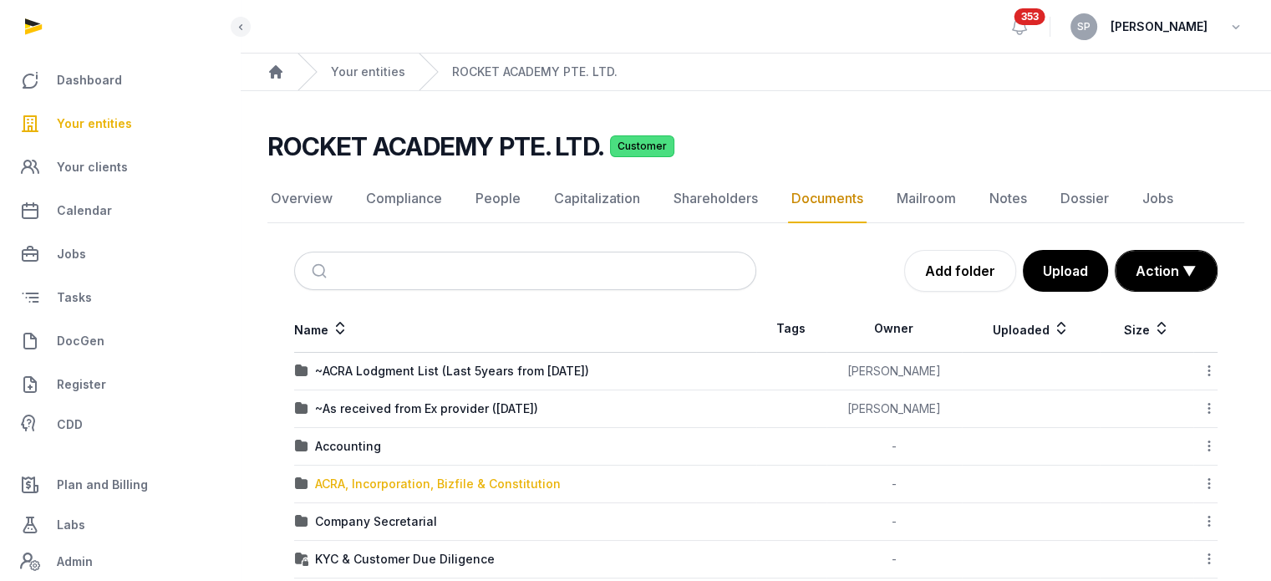
click at [388, 487] on div "ACRA, Incorporation, Bizfile & Constitution" at bounding box center [438, 484] width 246 height 17
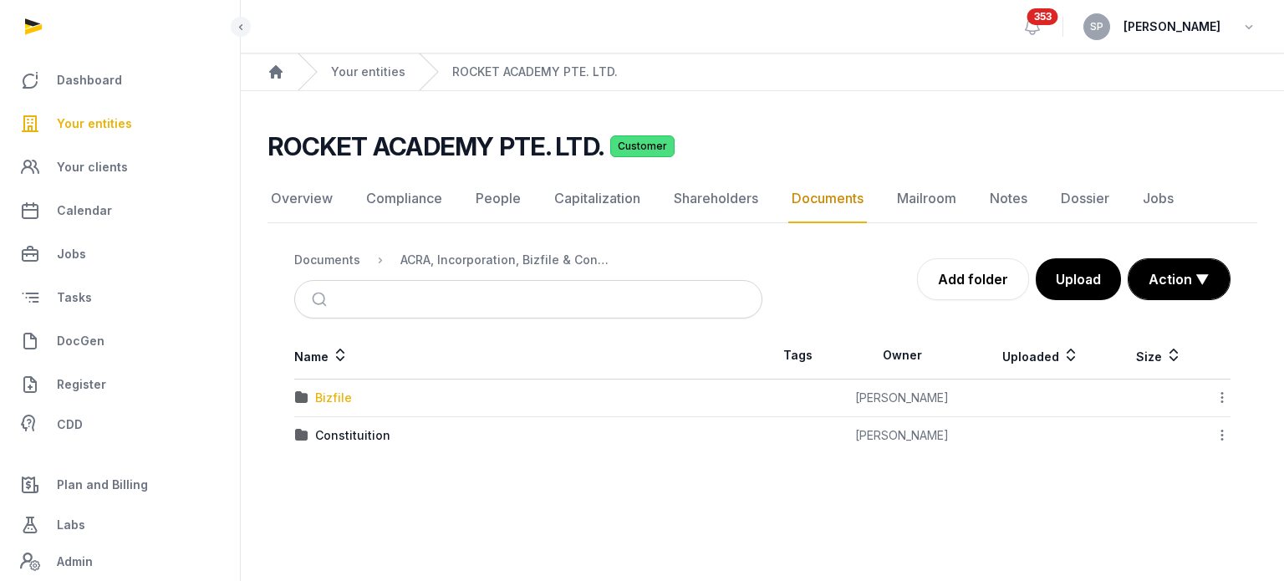
click at [342, 397] on div "Bizfile" at bounding box center [333, 397] width 37 height 17
click at [334, 440] on div "2025" at bounding box center [329, 435] width 29 height 17
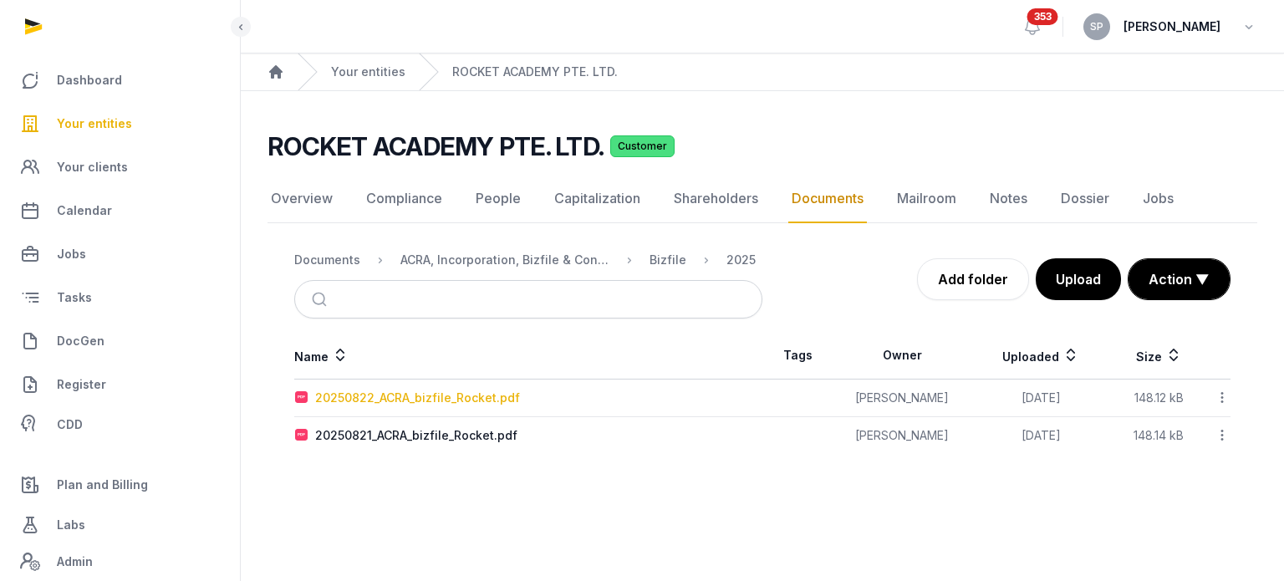
click at [388, 390] on div "20250822_ACRA_bizfile_Rocket.pdf" at bounding box center [417, 397] width 205 height 17
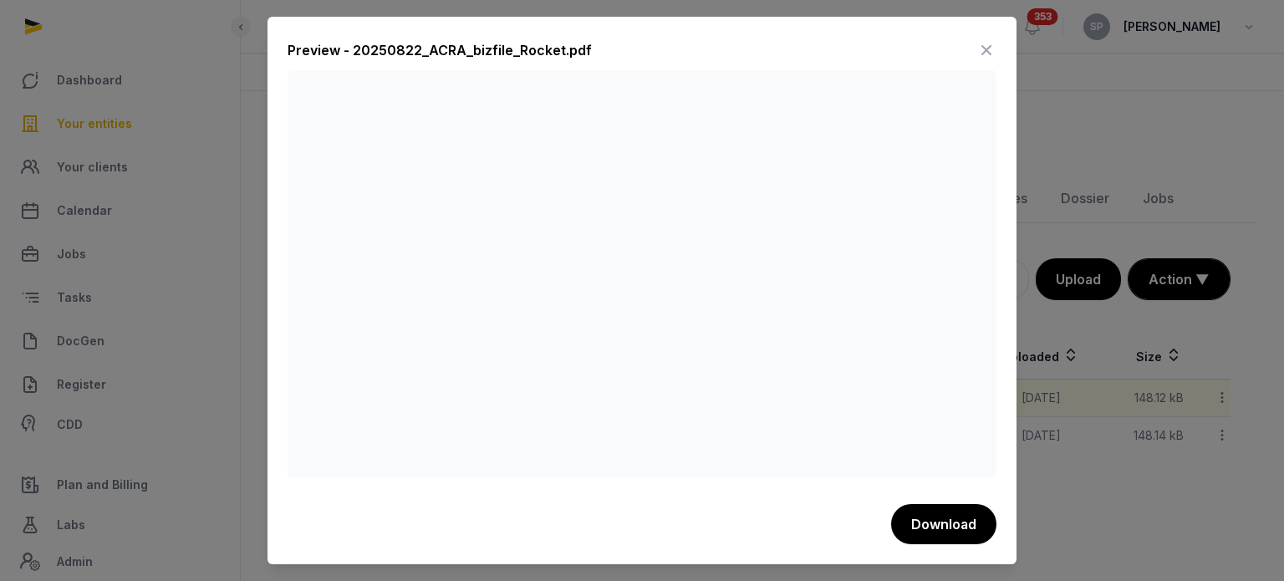
click at [983, 45] on icon at bounding box center [986, 50] width 20 height 27
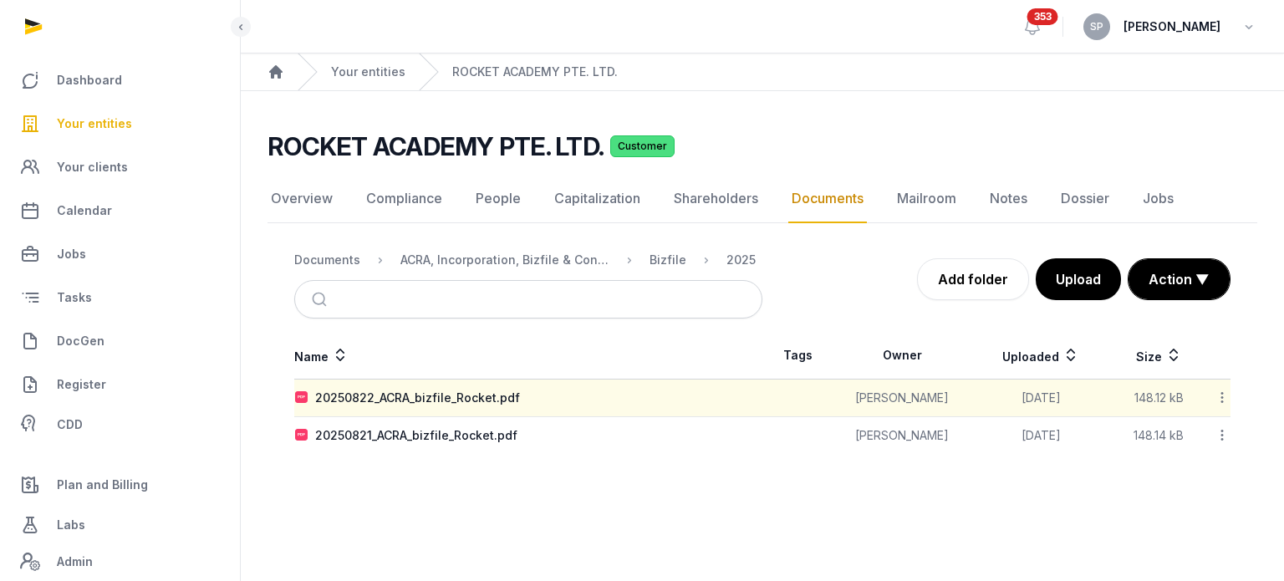
click at [94, 116] on span "Your entities" at bounding box center [94, 124] width 75 height 20
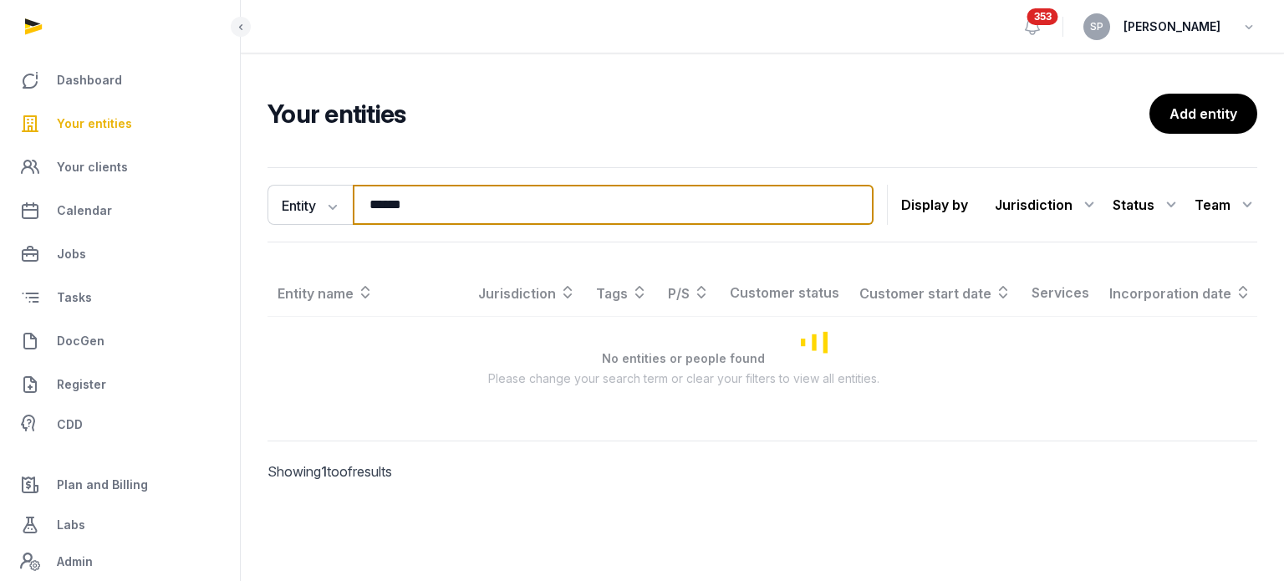
click at [457, 201] on input "******" at bounding box center [613, 205] width 521 height 40
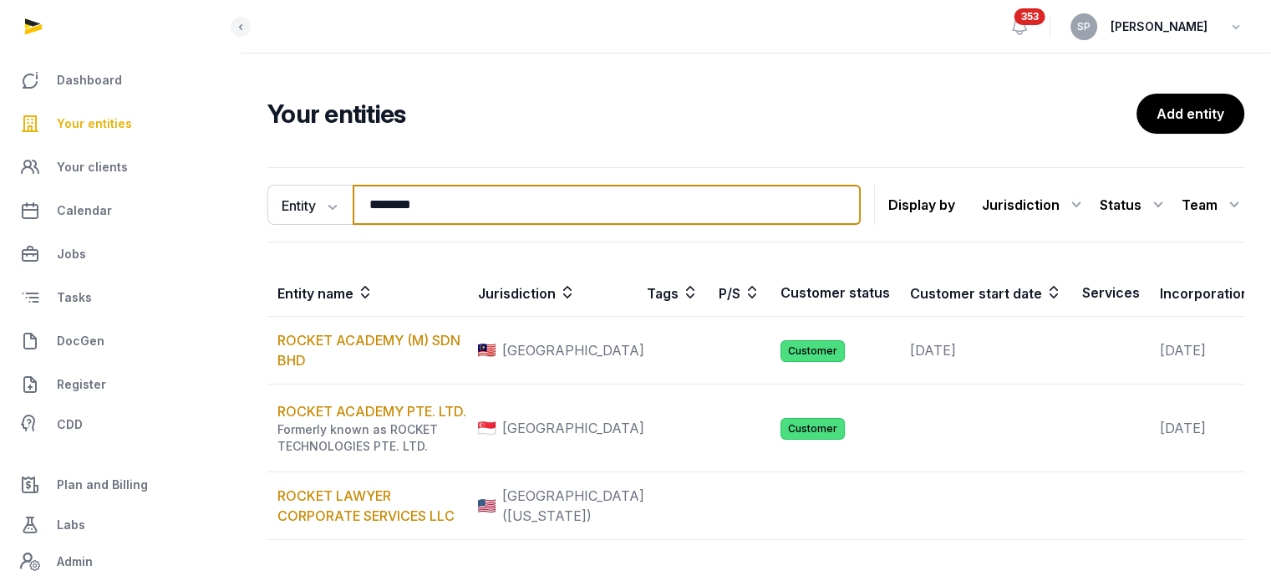
type input "********"
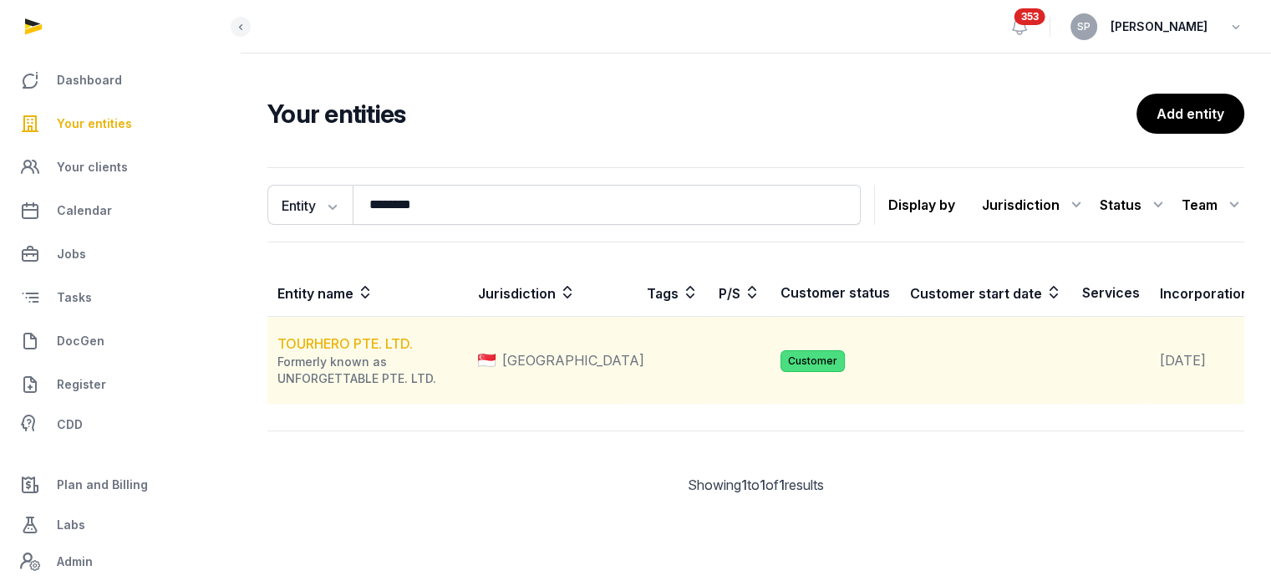
click at [369, 352] on link "TOURHERO PTE. LTD." at bounding box center [344, 343] width 135 height 17
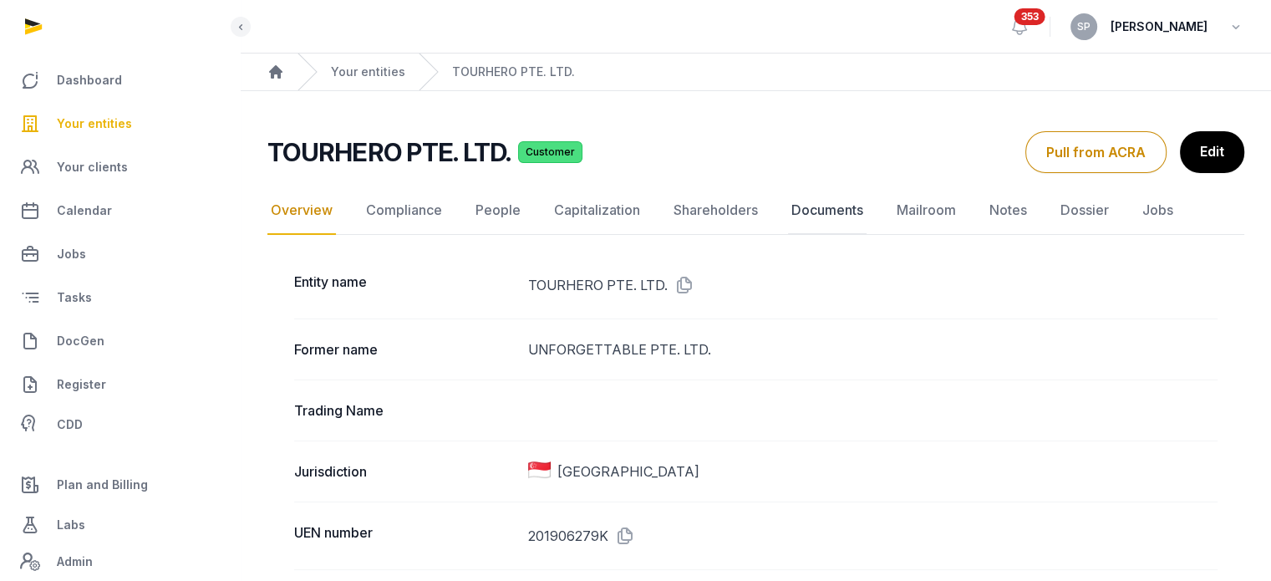
click at [847, 213] on link "Documents" at bounding box center [827, 210] width 79 height 48
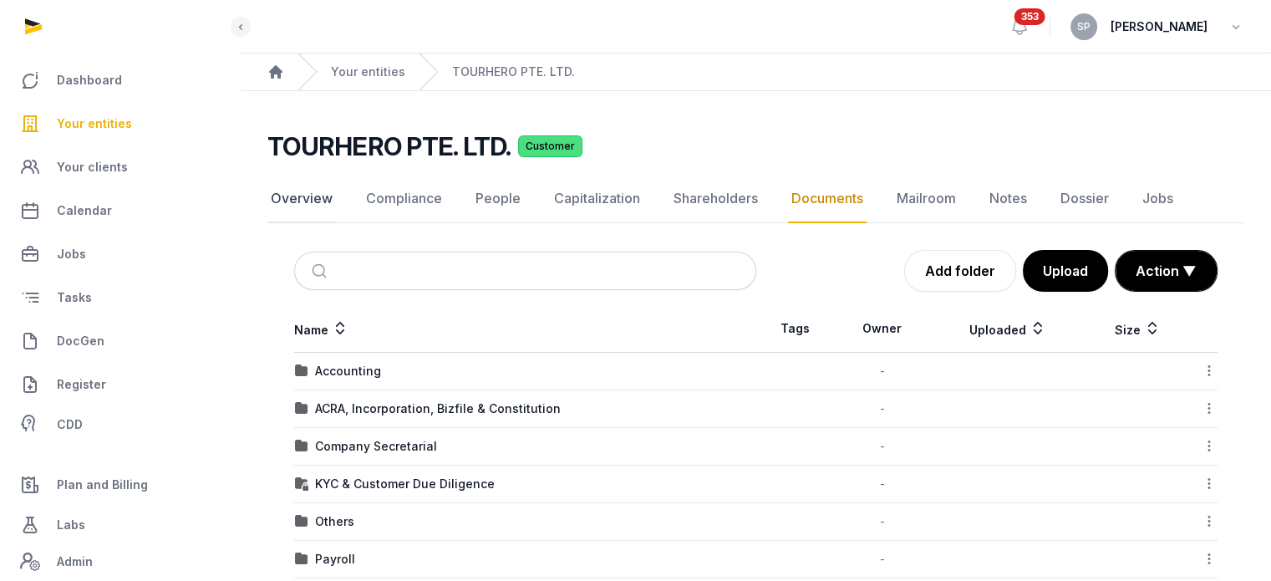
click at [311, 182] on link "Overview" at bounding box center [301, 199] width 69 height 48
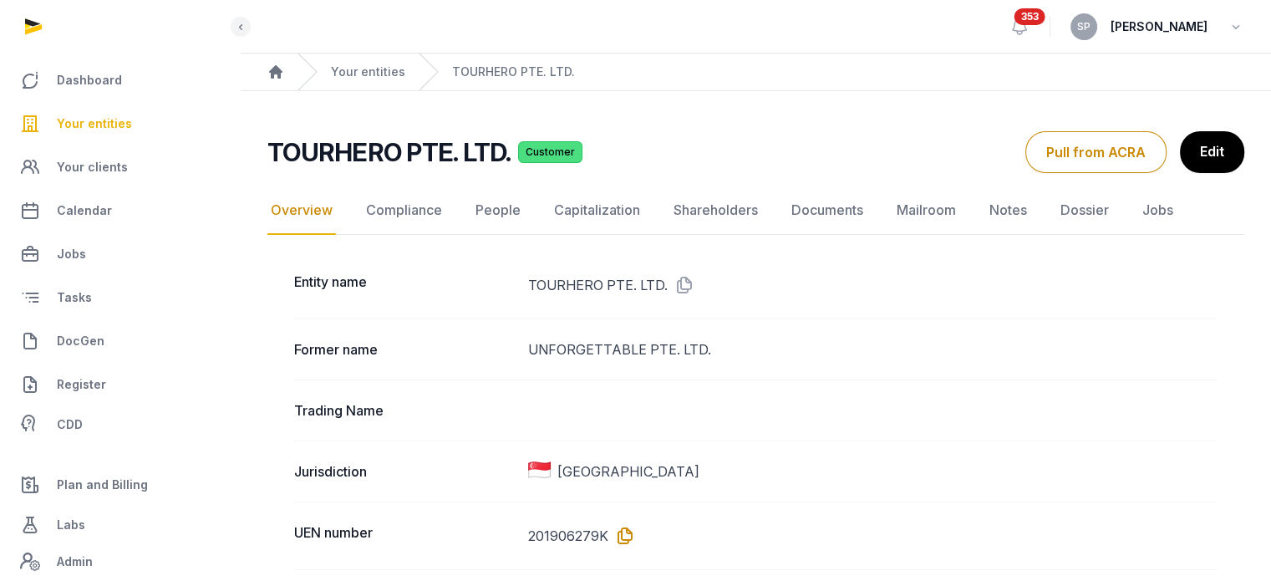
click at [628, 534] on icon at bounding box center [621, 535] width 27 height 27
click at [806, 213] on link "Documents" at bounding box center [827, 210] width 79 height 48
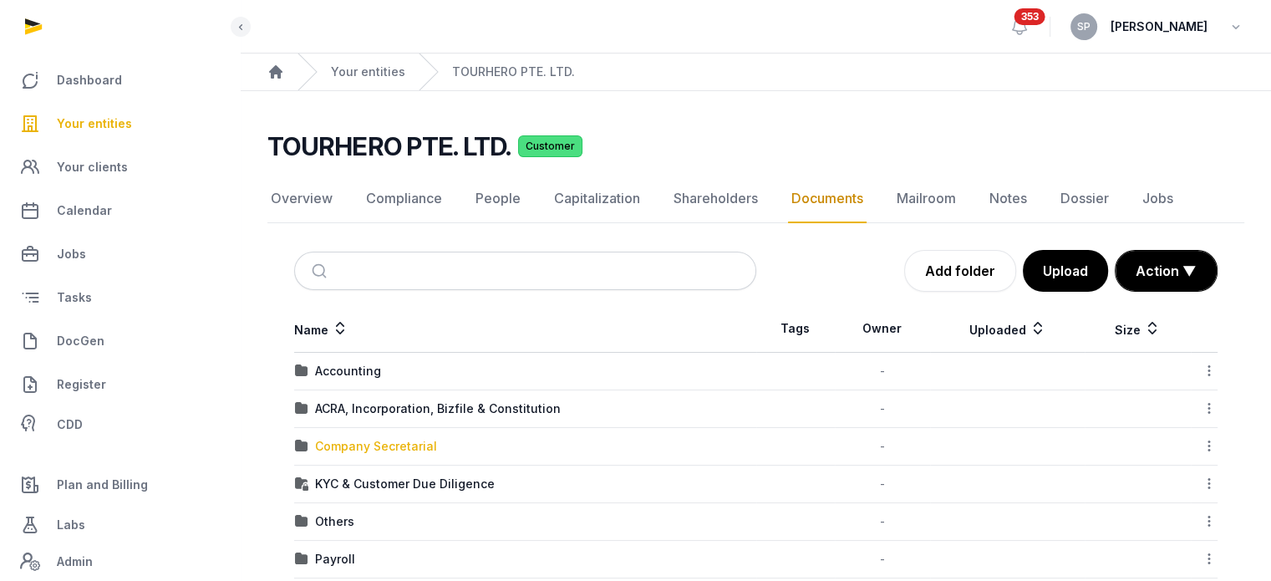
click at [387, 450] on div "Company Secretarial" at bounding box center [376, 446] width 122 height 17
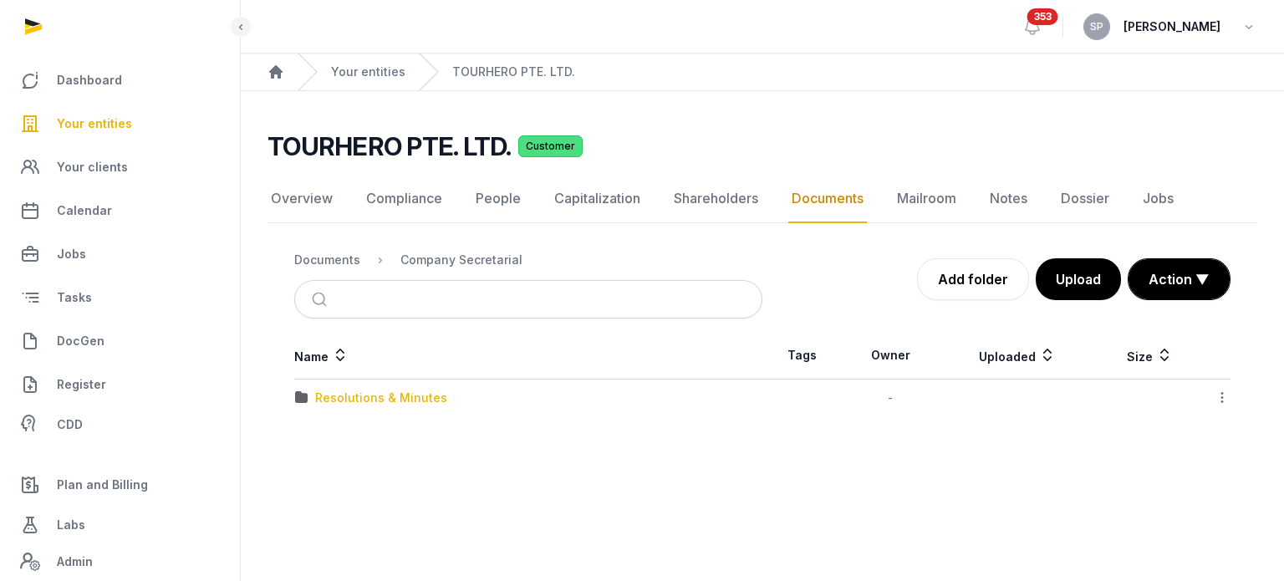
click at [389, 397] on div "Resolutions & Minutes" at bounding box center [381, 397] width 132 height 17
click at [295, 394] on img at bounding box center [301, 397] width 13 height 13
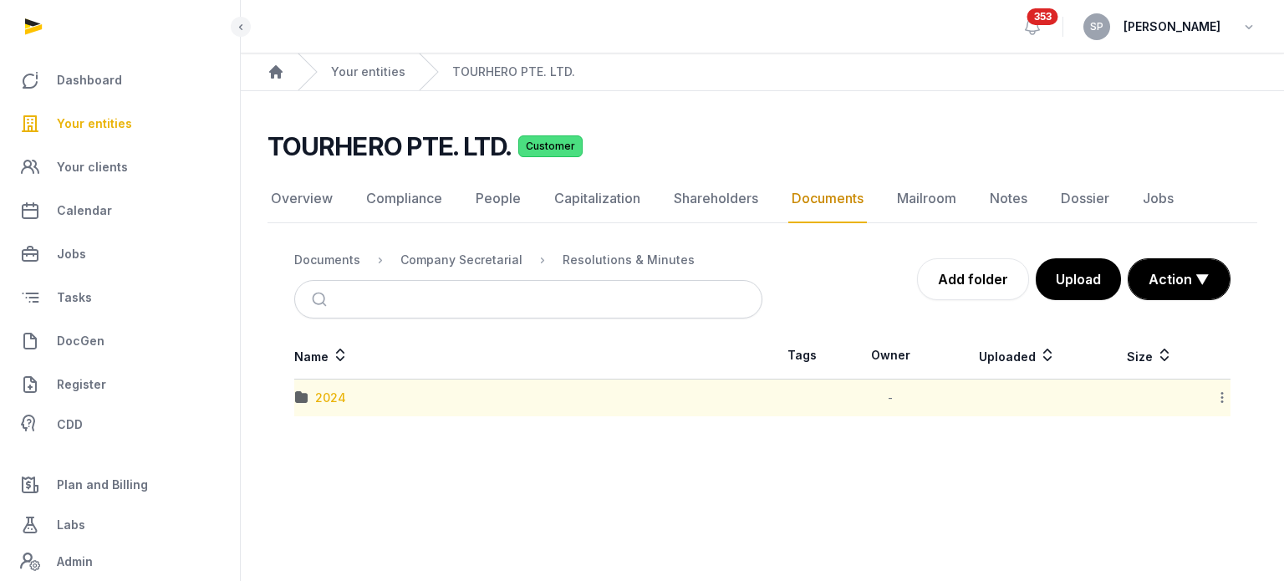
click at [340, 403] on div "2024" at bounding box center [330, 397] width 31 height 17
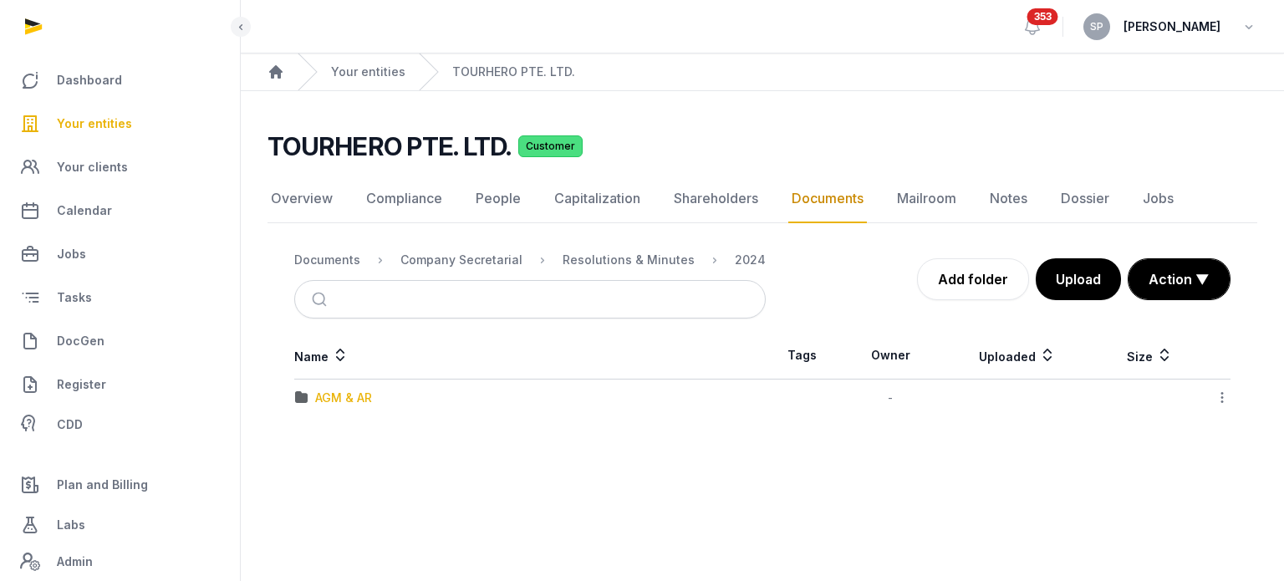
click at [340, 403] on div "AGM & AR" at bounding box center [343, 397] width 57 height 17
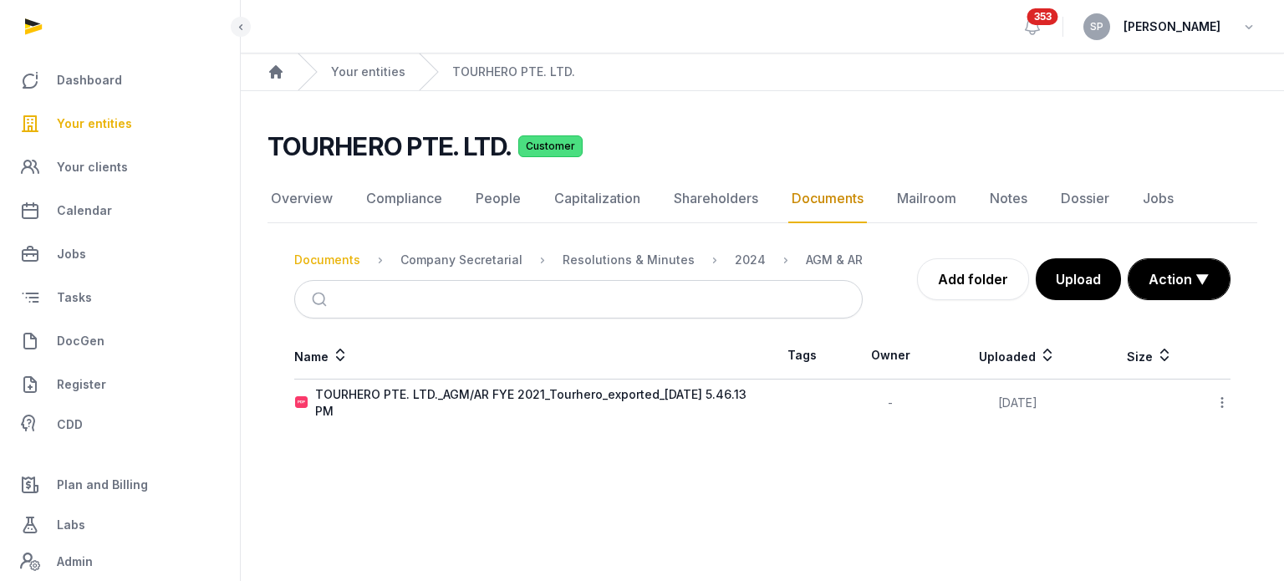
click at [334, 267] on div "Documents" at bounding box center [327, 260] width 66 height 17
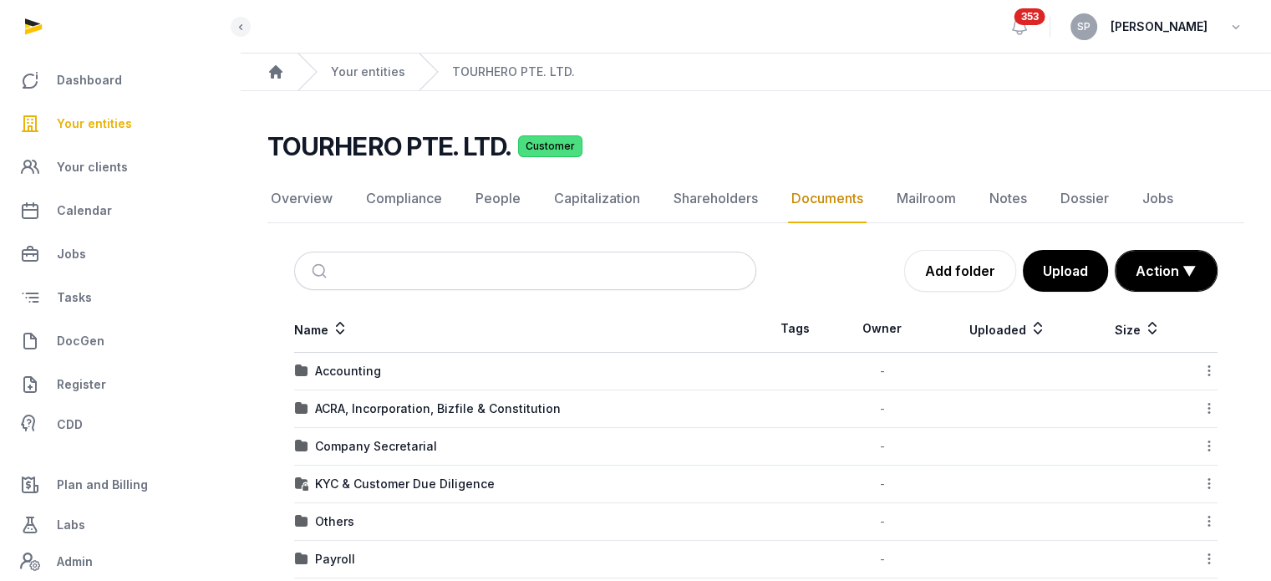
scroll to position [215, 0]
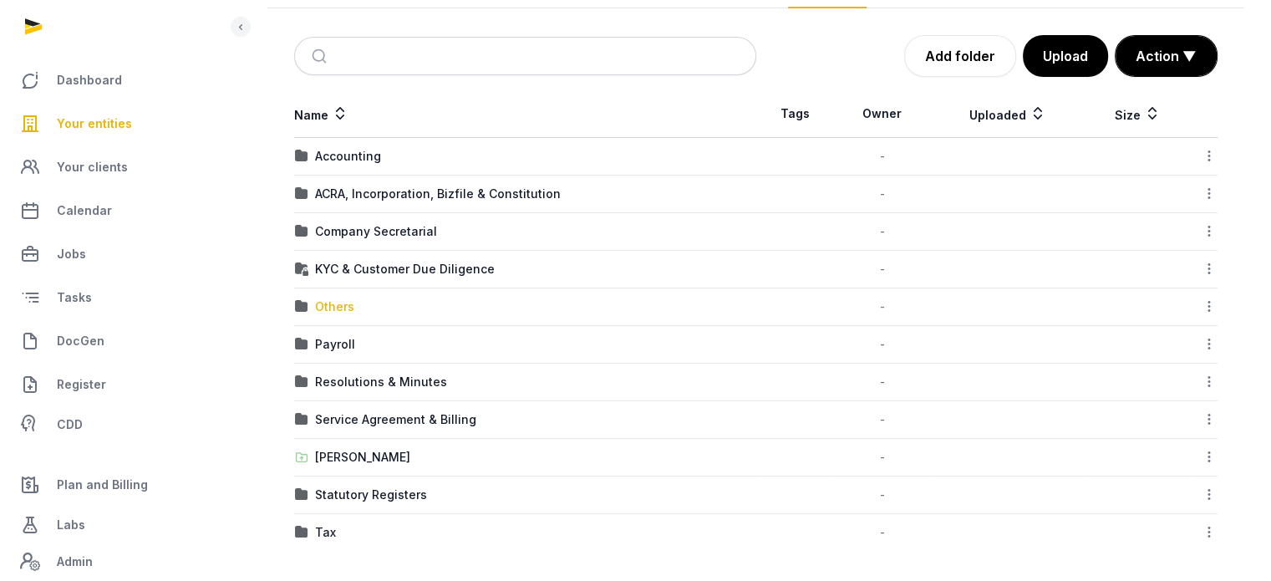
click at [343, 306] on div "Others" at bounding box center [334, 306] width 39 height 17
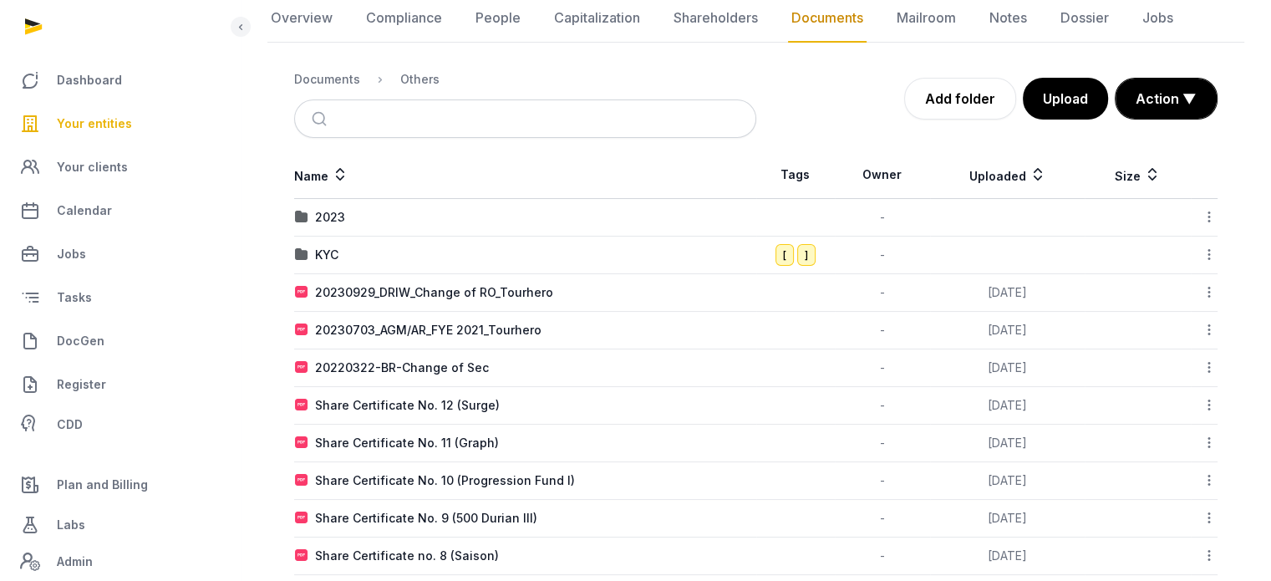
scroll to position [128, 0]
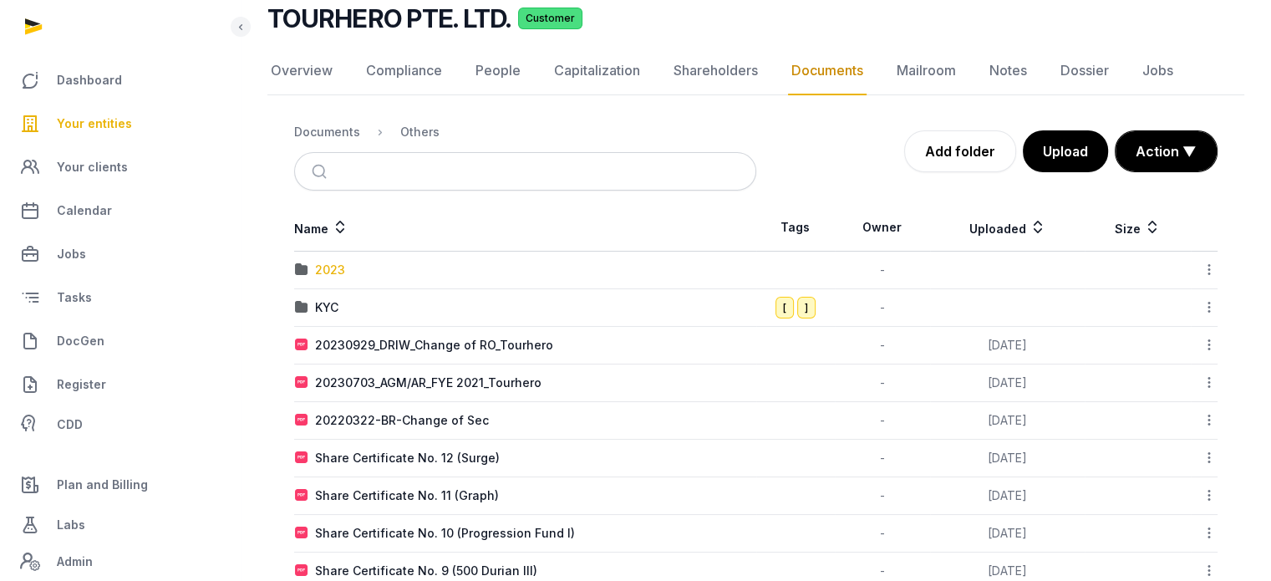
click at [338, 272] on div "2023" at bounding box center [330, 270] width 30 height 17
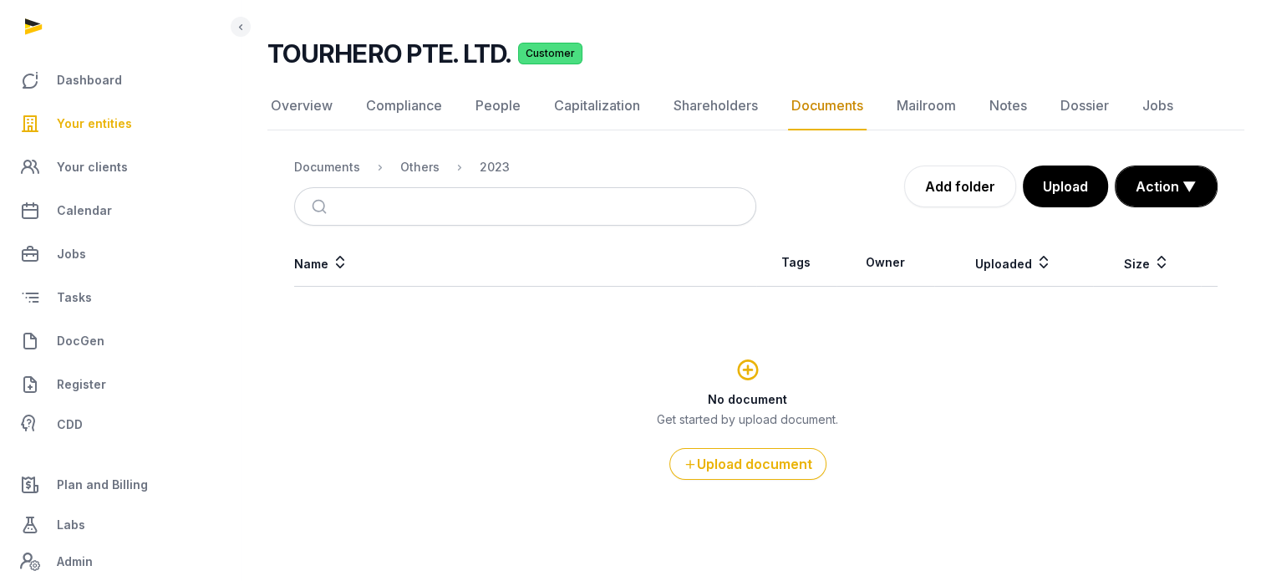
scroll to position [90, 0]
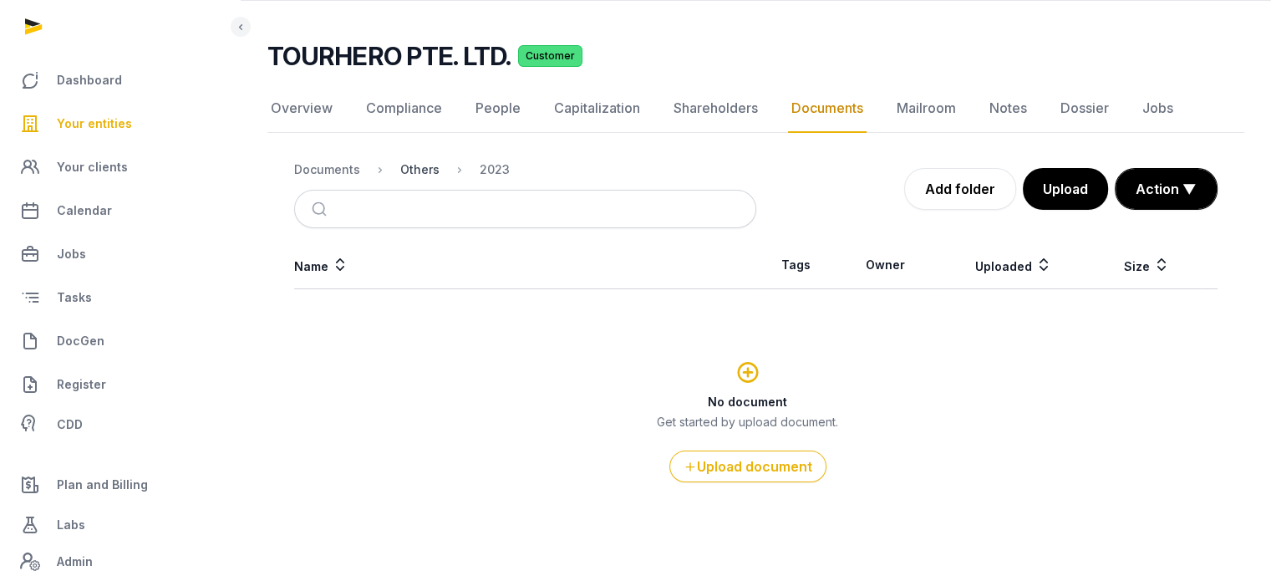
click at [417, 170] on div "Others" at bounding box center [419, 169] width 39 height 17
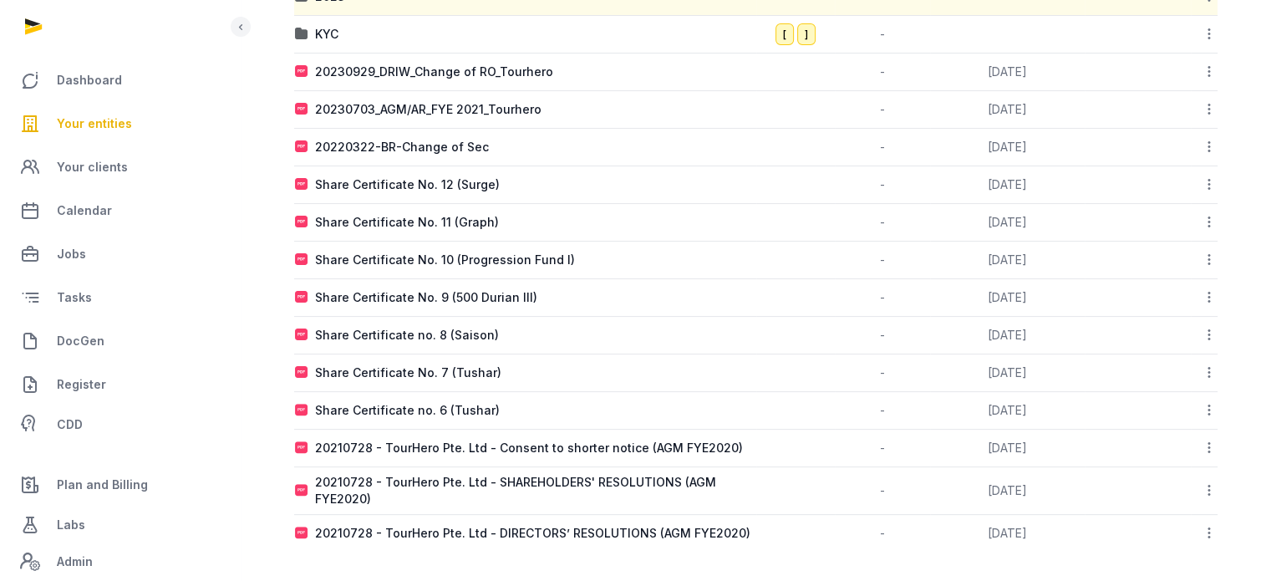
scroll to position [363, 0]
